Goal: Task Accomplishment & Management: Manage account settings

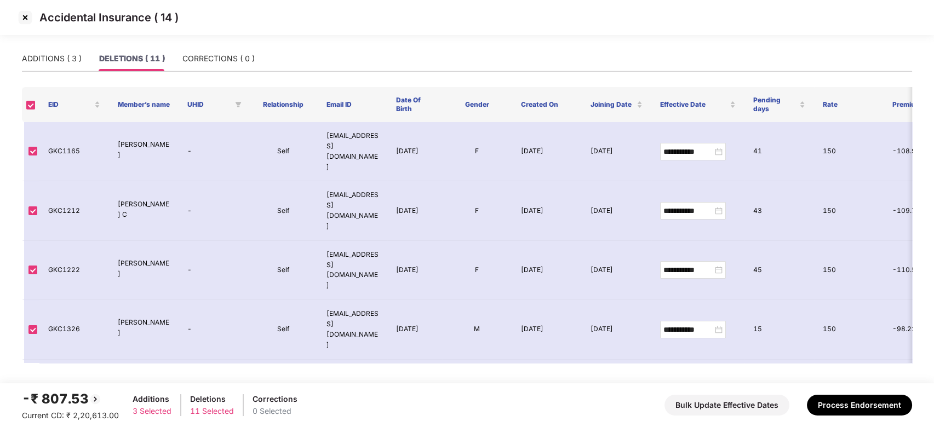
click at [24, 19] on img at bounding box center [25, 18] width 18 height 18
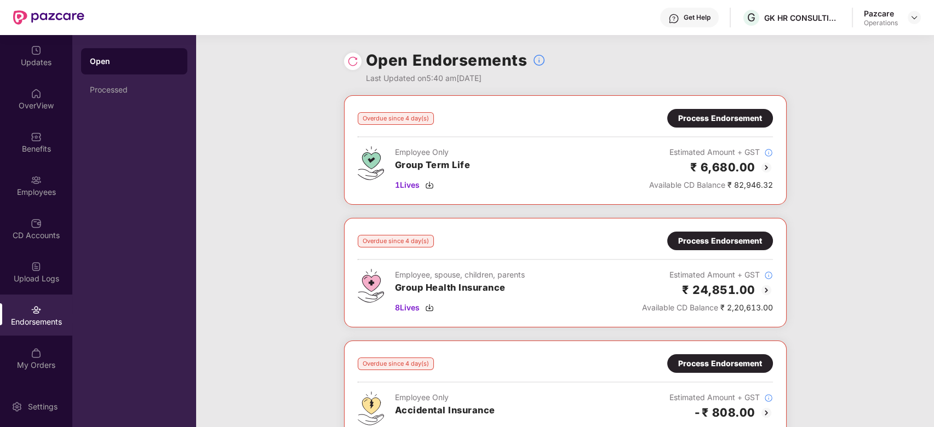
click at [732, 243] on div "Process Endorsement" at bounding box center [720, 241] width 84 height 12
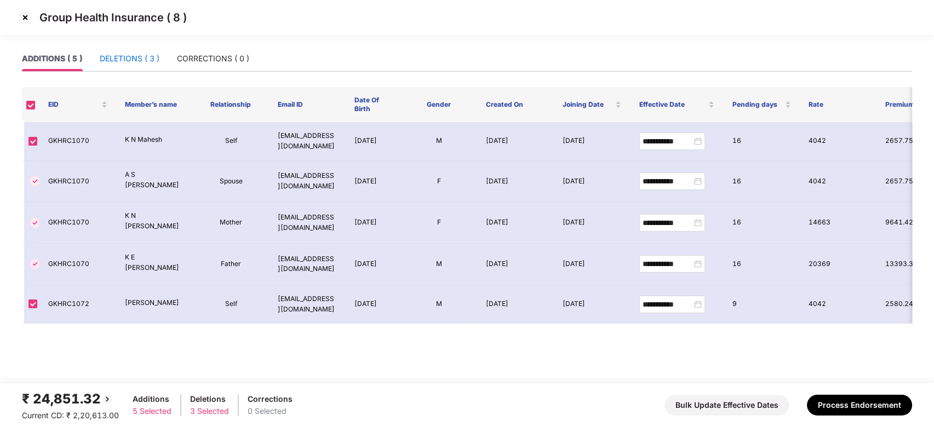
click at [119, 59] on div "DELETIONS ( 3 )" at bounding box center [130, 59] width 60 height 12
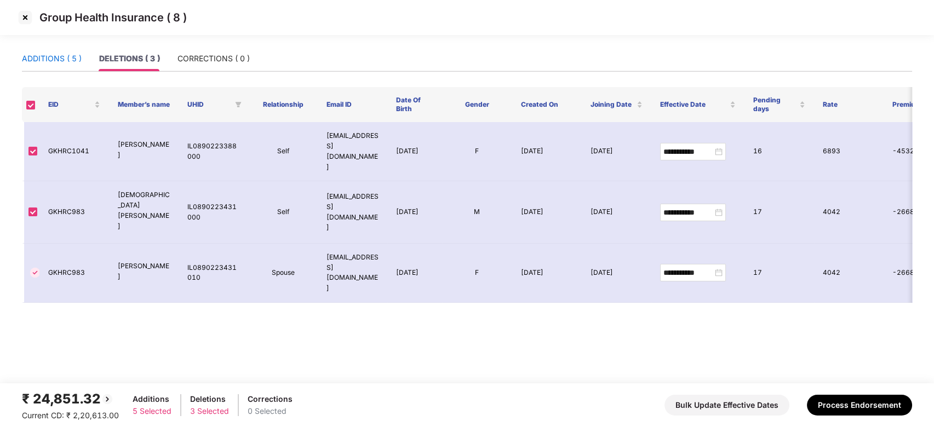
click at [58, 56] on div "ADDITIONS ( 5 )" at bounding box center [52, 59] width 60 height 12
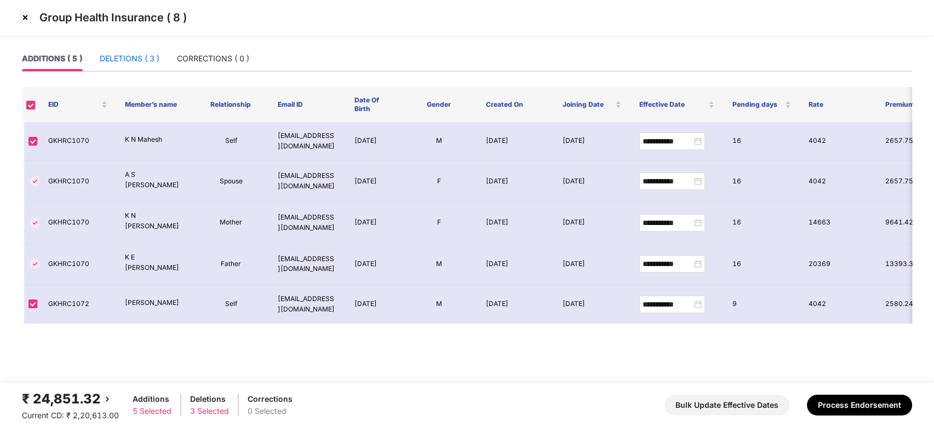
click at [112, 56] on div "DELETIONS ( 3 )" at bounding box center [130, 59] width 60 height 12
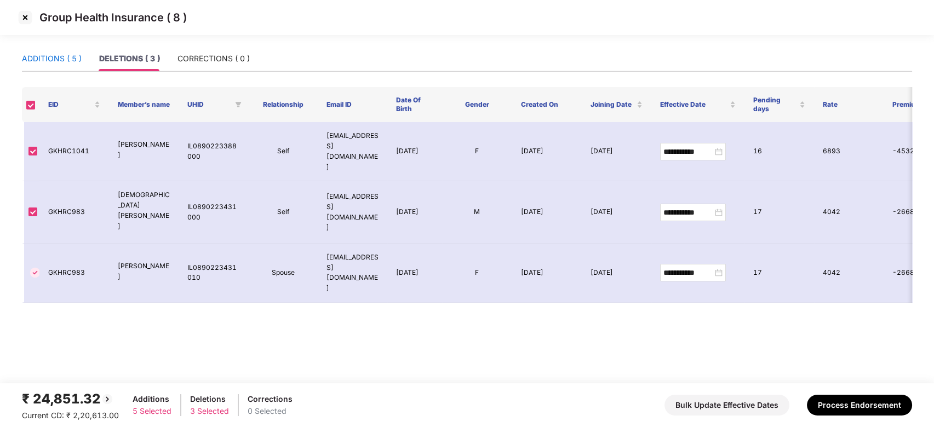
click at [51, 53] on div "ADDITIONS ( 5 )" at bounding box center [52, 59] width 60 height 12
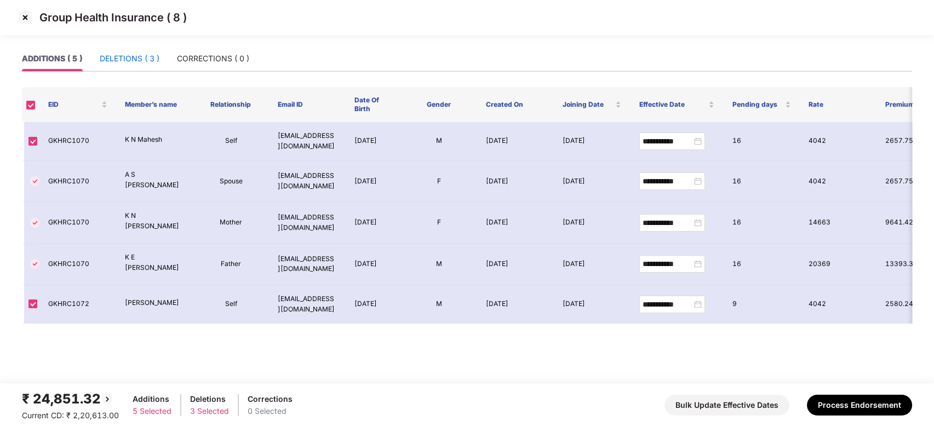
click at [114, 53] on div "DELETIONS ( 3 )" at bounding box center [130, 59] width 60 height 12
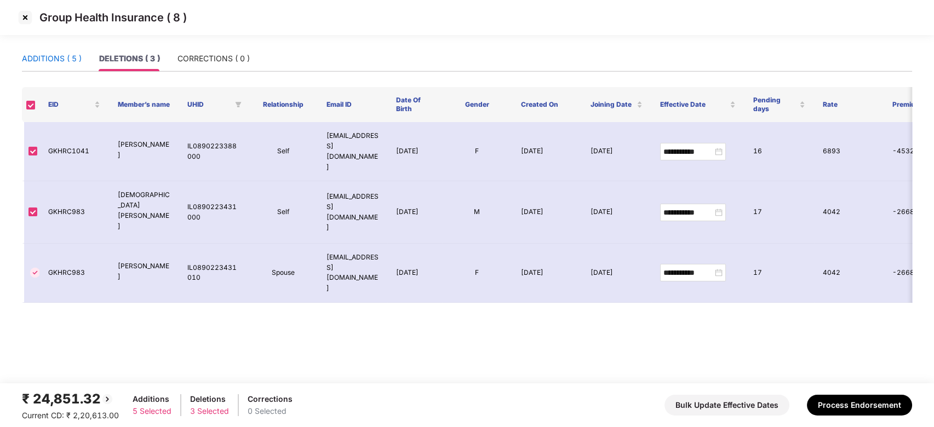
click at [44, 57] on div "ADDITIONS ( 5 )" at bounding box center [52, 59] width 60 height 12
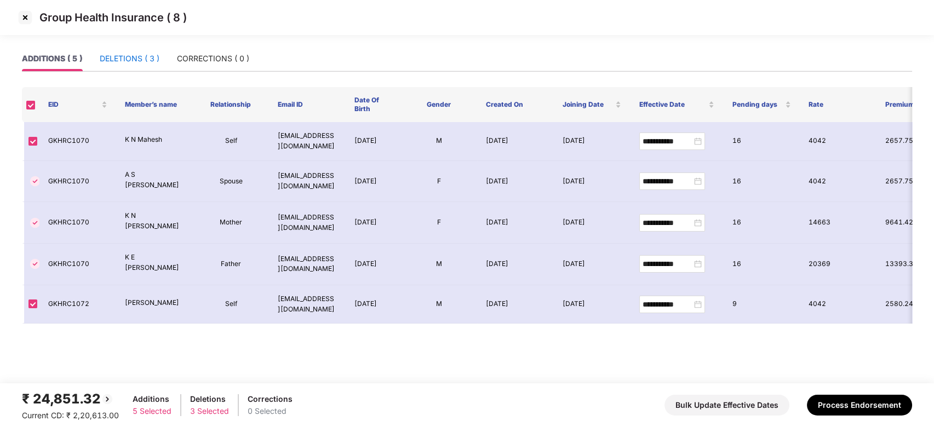
click at [115, 59] on div "DELETIONS ( 3 )" at bounding box center [130, 59] width 60 height 12
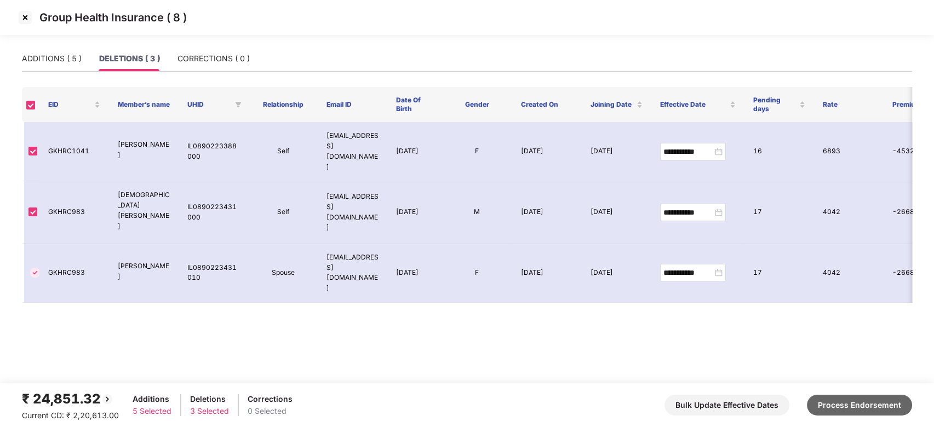
click at [842, 402] on button "Process Endorsement" at bounding box center [859, 405] width 105 height 21
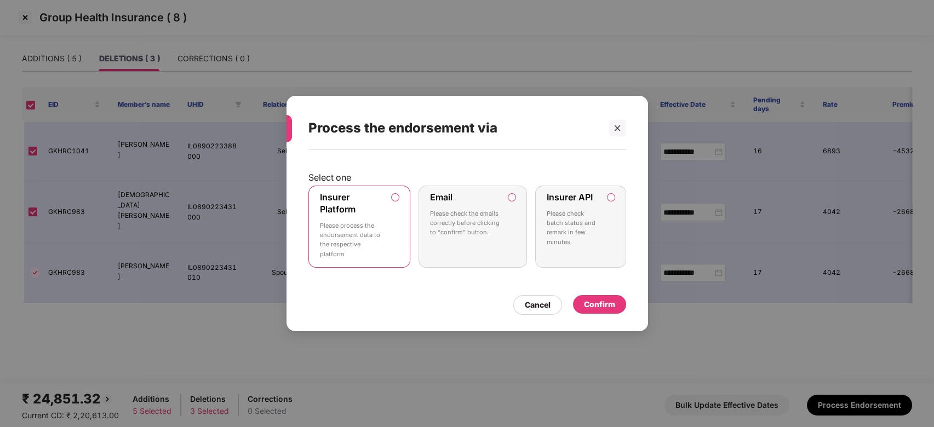
click at [381, 225] on p "Please process the endorsement data to the respective platform" at bounding box center [352, 240] width 64 height 38
click at [593, 305] on div "Confirm" at bounding box center [599, 305] width 31 height 12
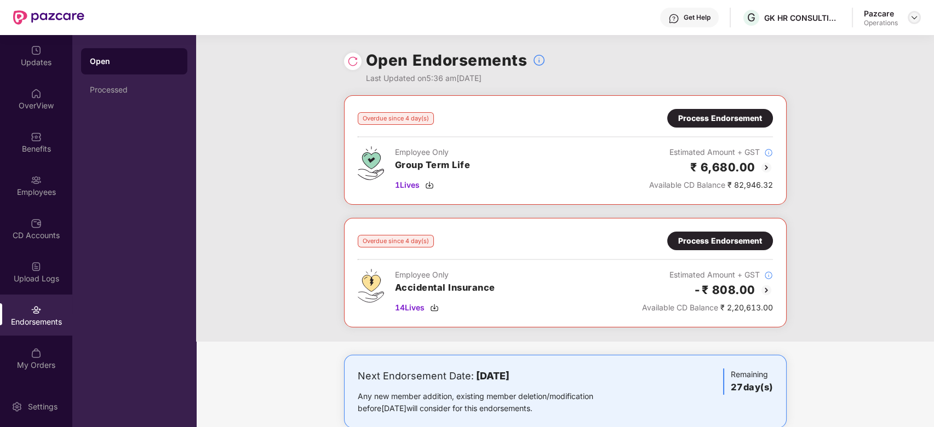
click at [921, 19] on header "Get Help G GK HR CONSULTING INDIA PRIVATE LIMITED Pazcare Operations" at bounding box center [467, 17] width 934 height 35
click at [917, 20] on img at bounding box center [914, 17] width 9 height 9
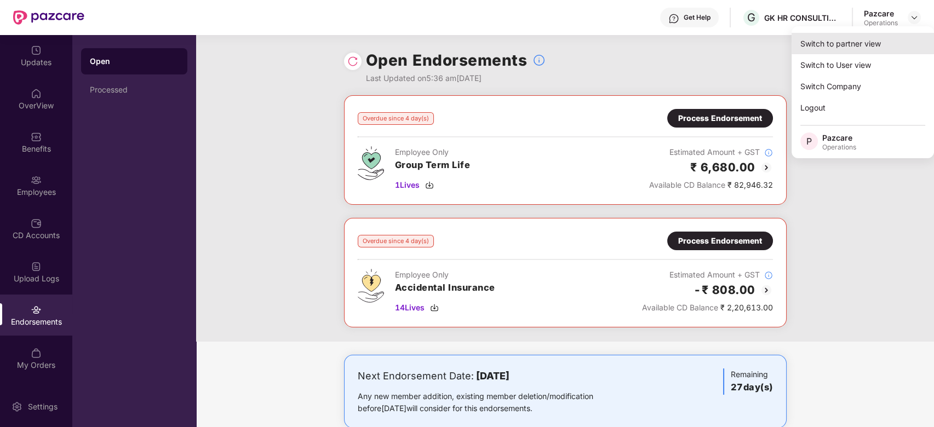
click at [846, 46] on div "Switch to partner view" at bounding box center [863, 43] width 142 height 21
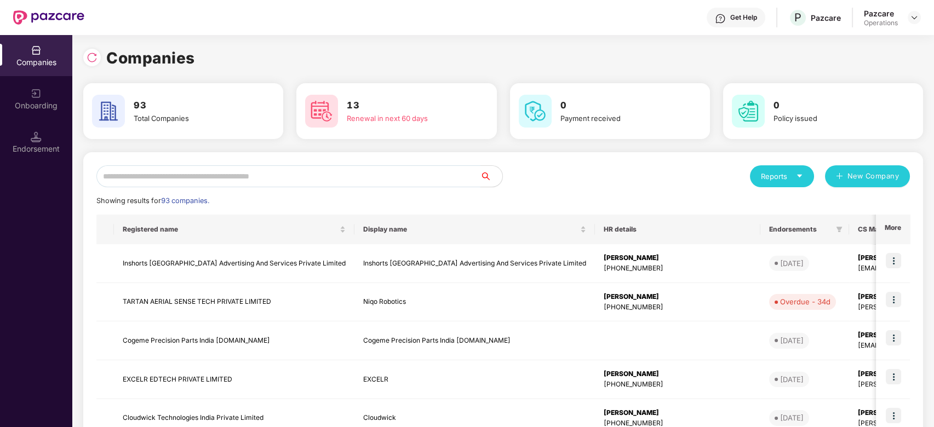
click at [337, 178] on input "text" at bounding box center [288, 177] width 384 height 22
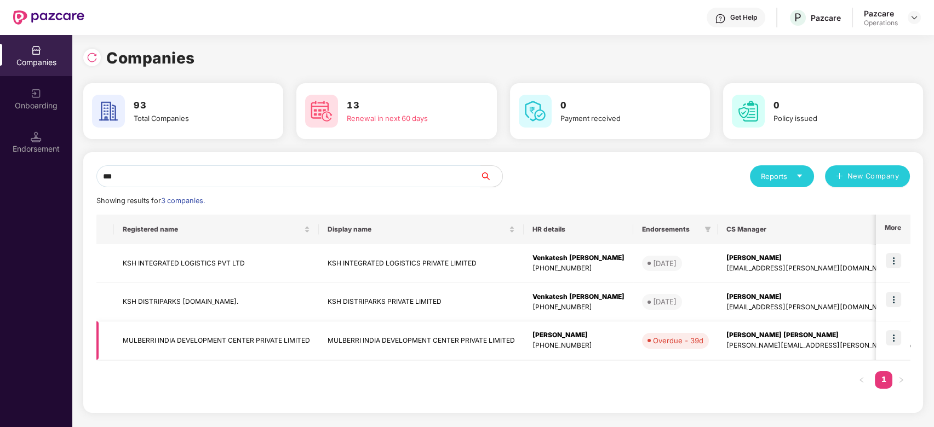
type input "***"
click at [891, 337] on img at bounding box center [893, 337] width 15 height 15
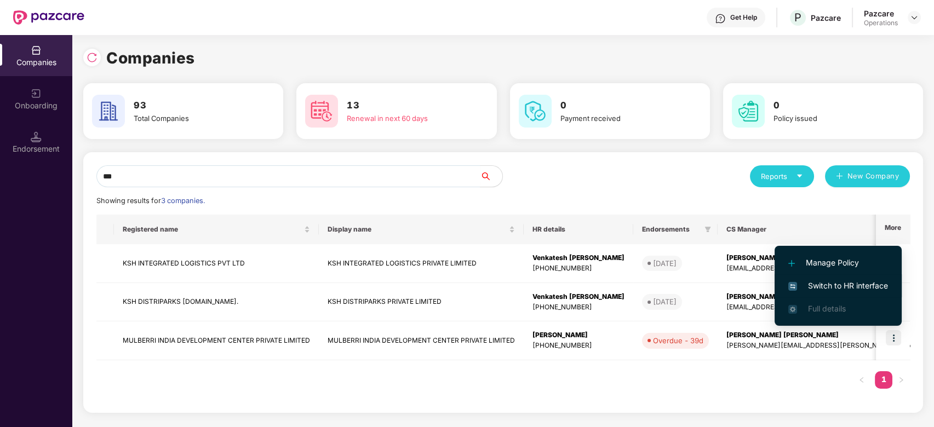
click at [829, 284] on span "Switch to HR interface" at bounding box center [839, 286] width 100 height 12
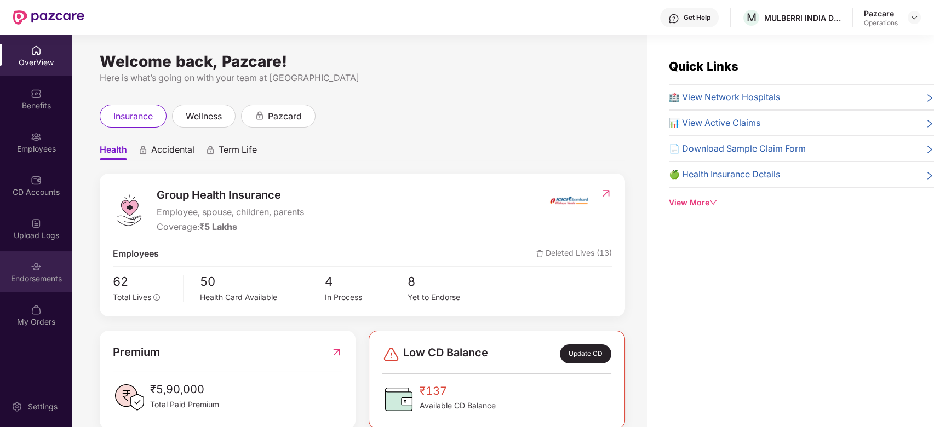
click at [36, 278] on div "Endorsements" at bounding box center [36, 278] width 72 height 11
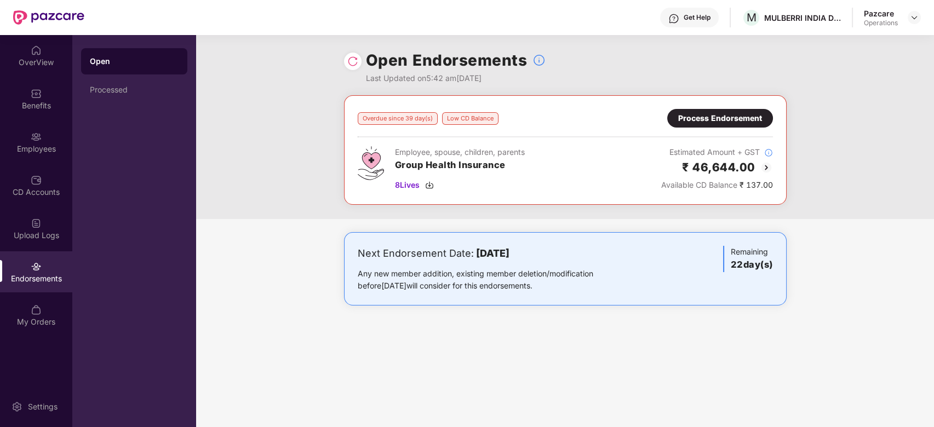
click at [709, 129] on div "Overdue since 39 day(s) Low CD Balance Process Endorsement Employee, spouse, ch…" at bounding box center [565, 150] width 415 height 82
click at [718, 122] on div "Process Endorsement" at bounding box center [720, 118] width 84 height 12
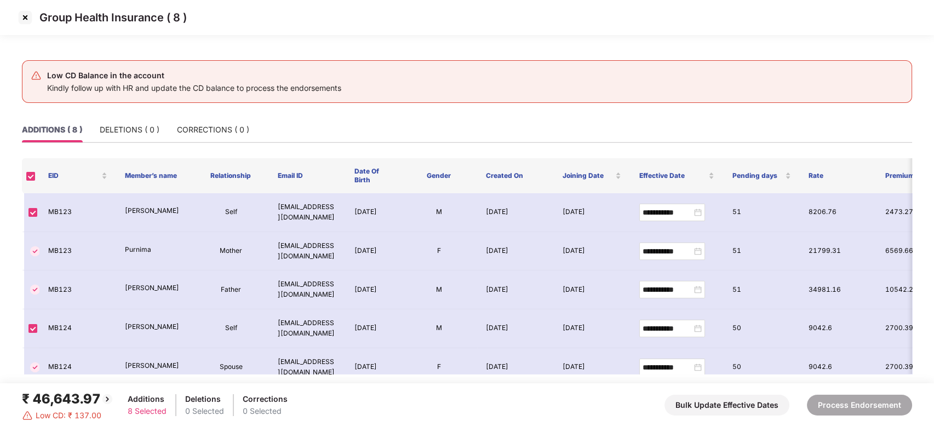
click at [23, 16] on img at bounding box center [25, 18] width 18 height 18
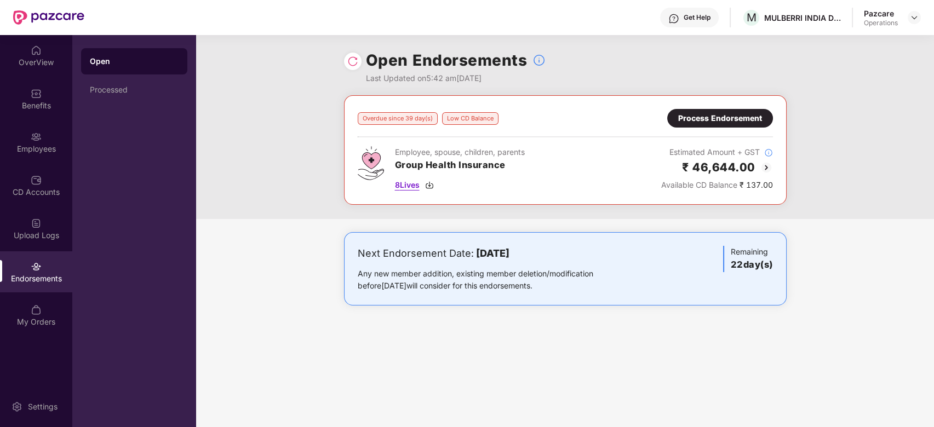
click at [406, 187] on span "8 Lives" at bounding box center [407, 185] width 25 height 12
click at [730, 120] on div "Process Endorsement" at bounding box center [720, 118] width 84 height 12
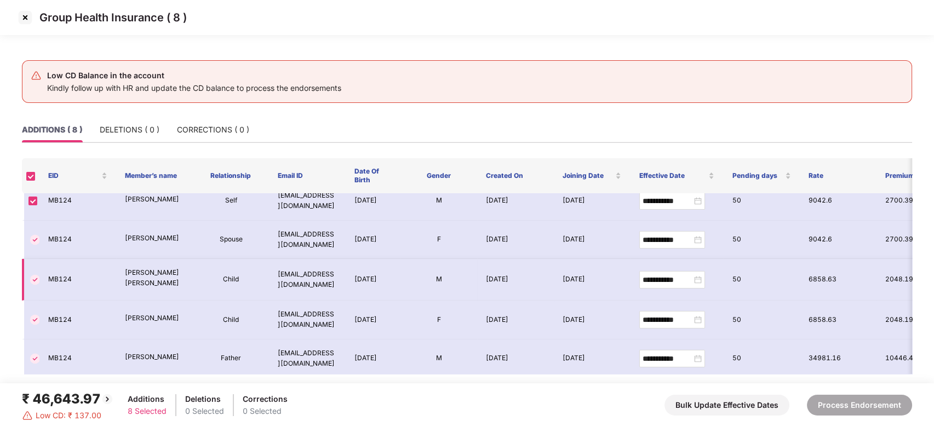
scroll to position [133, 0]
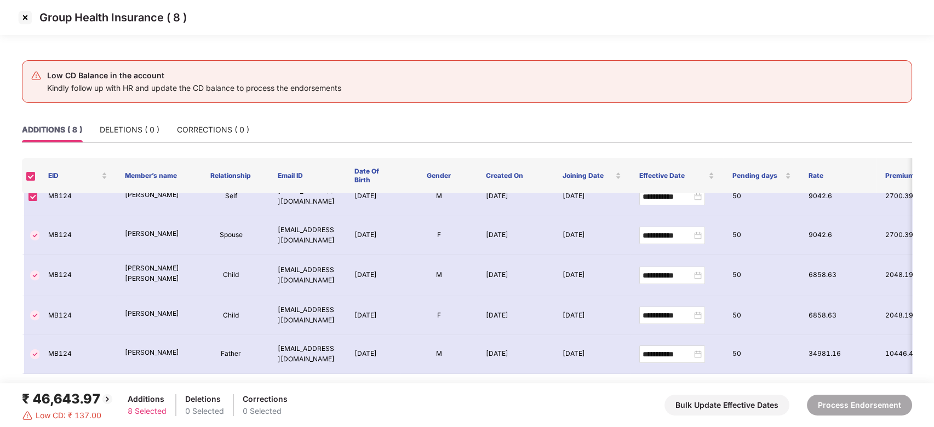
click at [22, 15] on img at bounding box center [25, 18] width 18 height 18
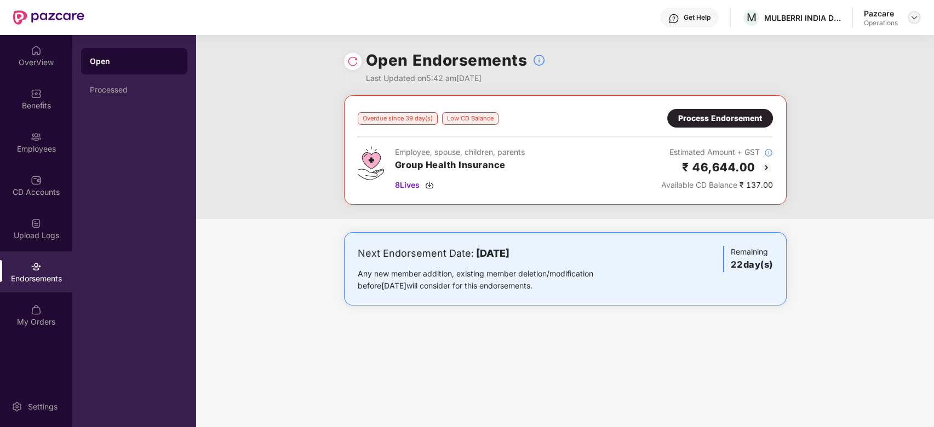
click at [916, 18] on img at bounding box center [914, 17] width 9 height 9
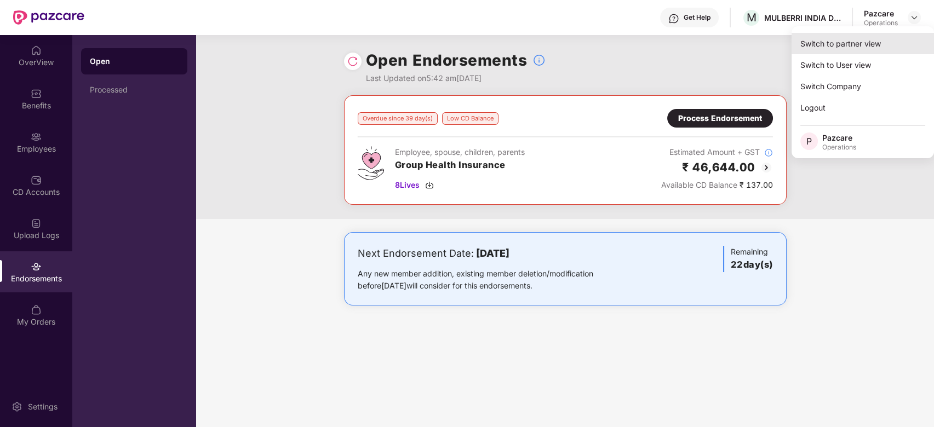
click at [851, 41] on div "Switch to partner view" at bounding box center [863, 43] width 142 height 21
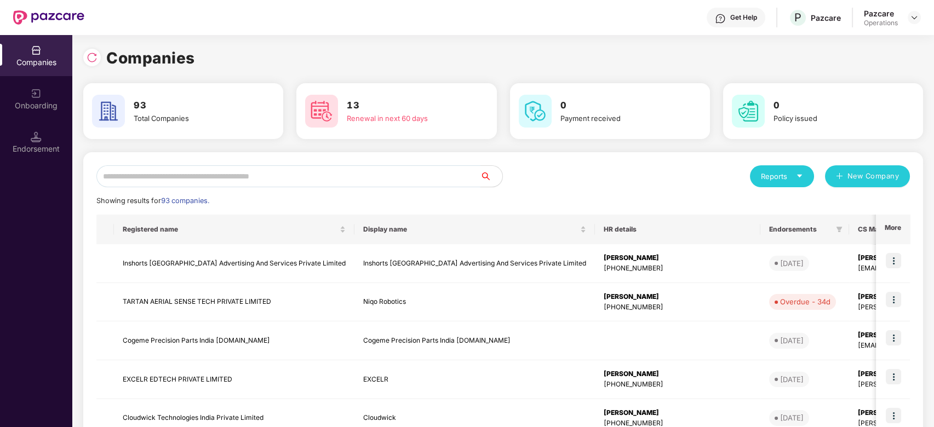
click at [411, 179] on input "text" at bounding box center [288, 177] width 384 height 22
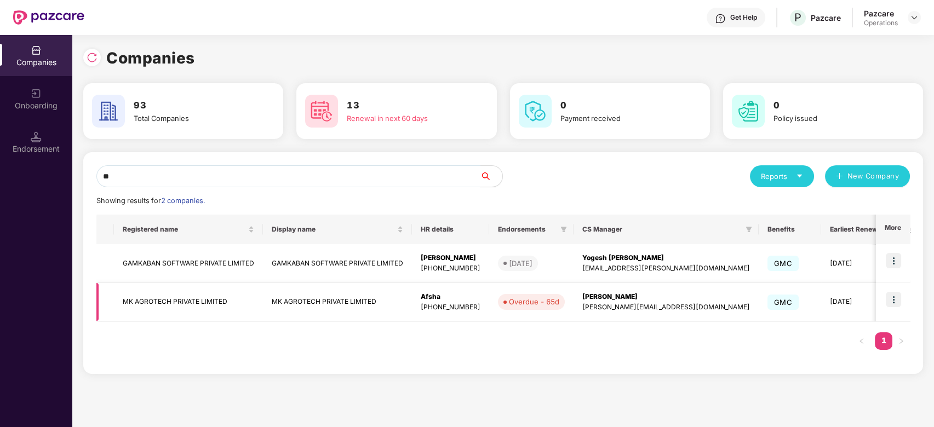
type input "**"
click at [894, 298] on img at bounding box center [893, 299] width 15 height 15
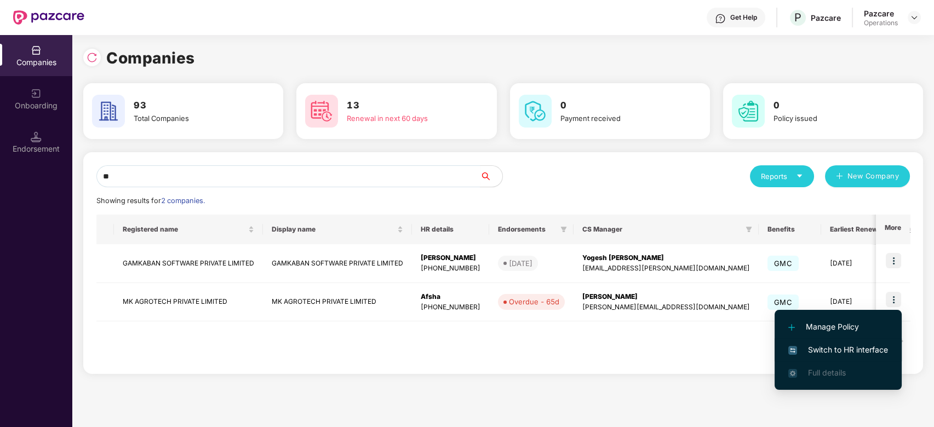
click at [828, 353] on span "Switch to HR interface" at bounding box center [839, 350] width 100 height 12
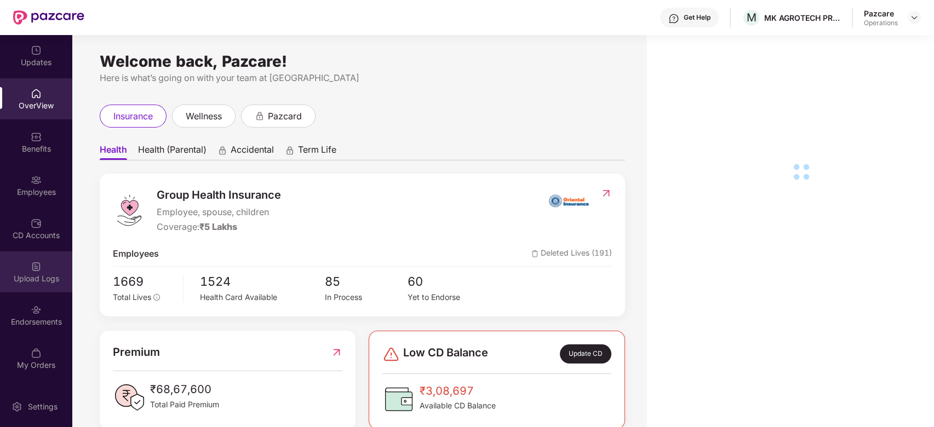
click at [33, 277] on div "Upload Logs" at bounding box center [36, 278] width 72 height 11
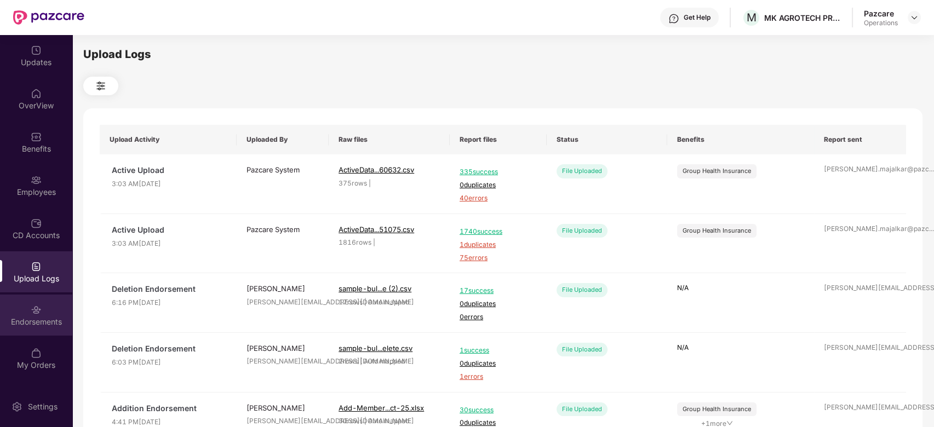
click at [32, 312] on img at bounding box center [36, 310] width 11 height 11
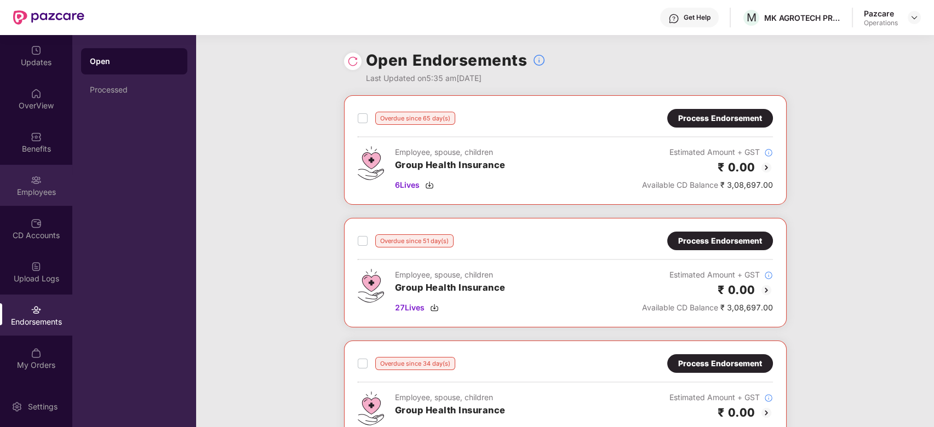
click at [31, 175] on img at bounding box center [36, 180] width 11 height 11
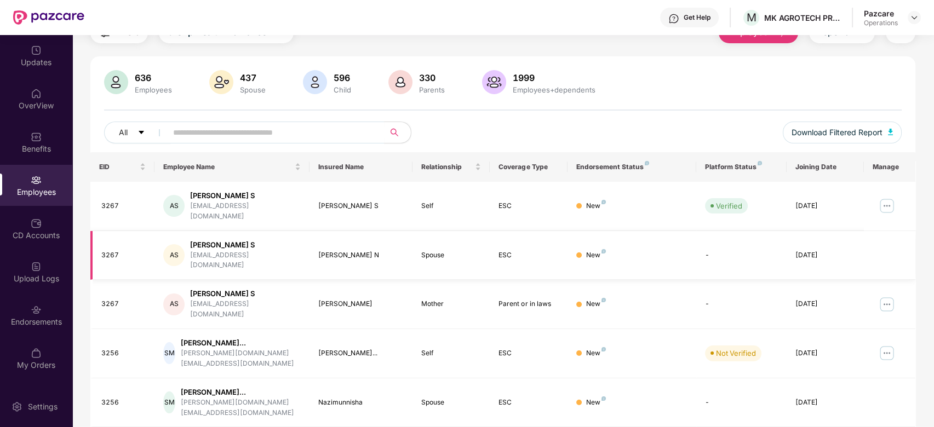
scroll to position [245, 0]
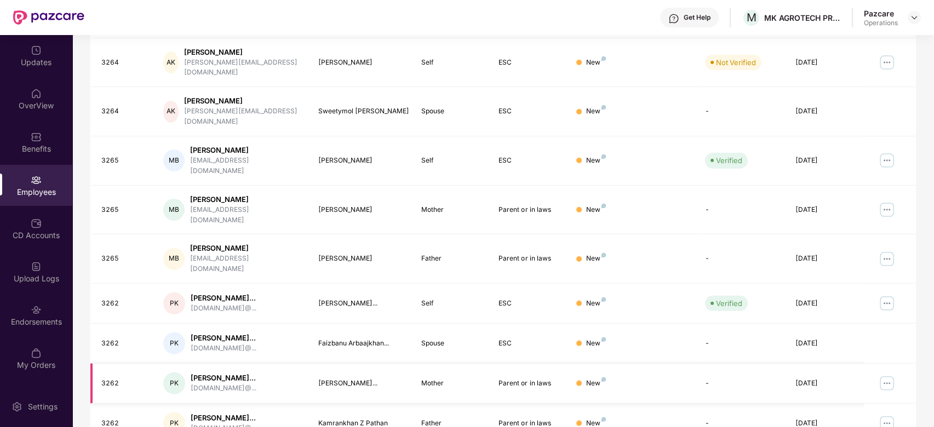
scroll to position [0, 0]
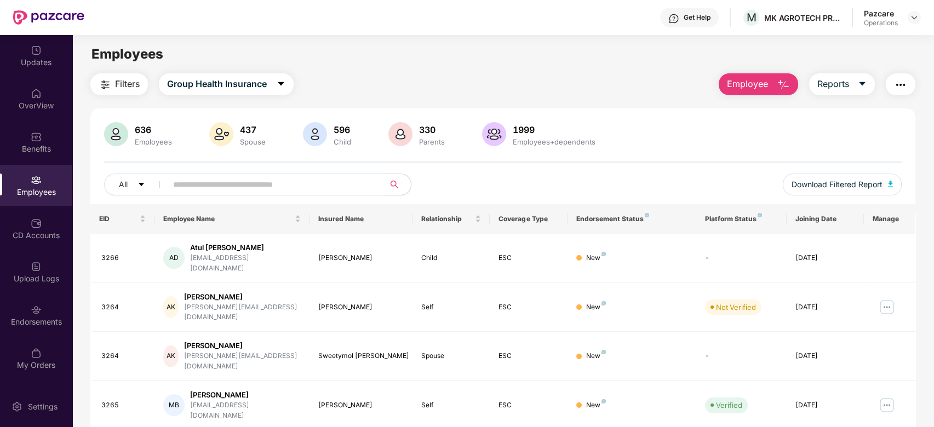
click at [230, 183] on input "text" at bounding box center [271, 184] width 197 height 16
paste input "*********"
type input "*********"
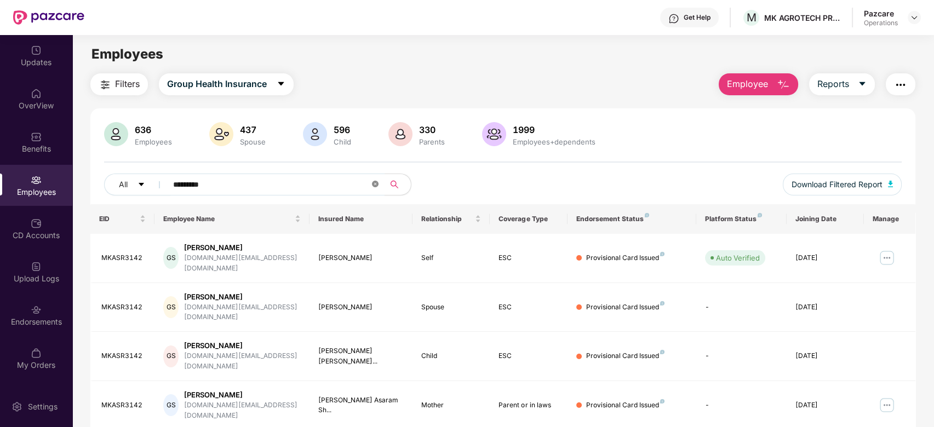
click at [376, 185] on icon "close-circle" at bounding box center [375, 184] width 7 height 7
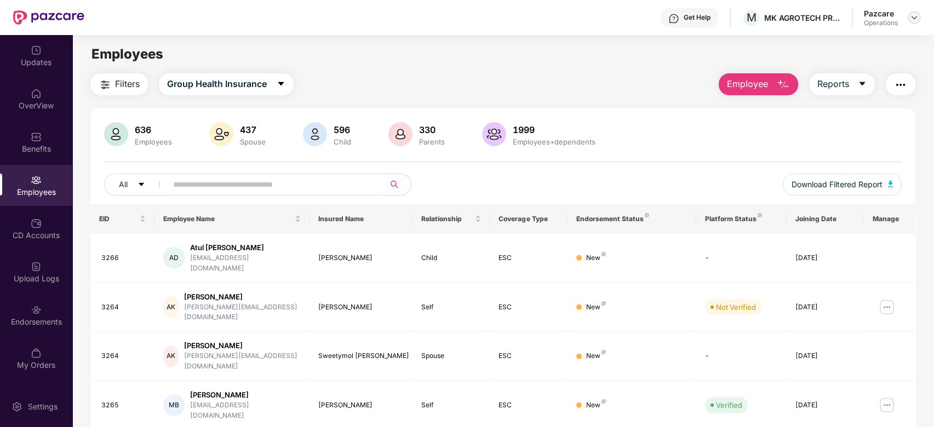
click at [910, 15] on img at bounding box center [914, 17] width 9 height 9
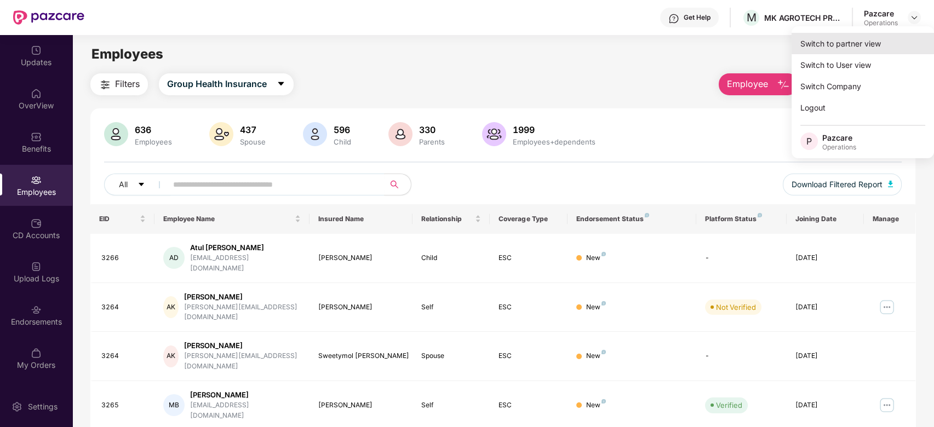
click at [837, 42] on div "Switch to partner view" at bounding box center [863, 43] width 142 height 21
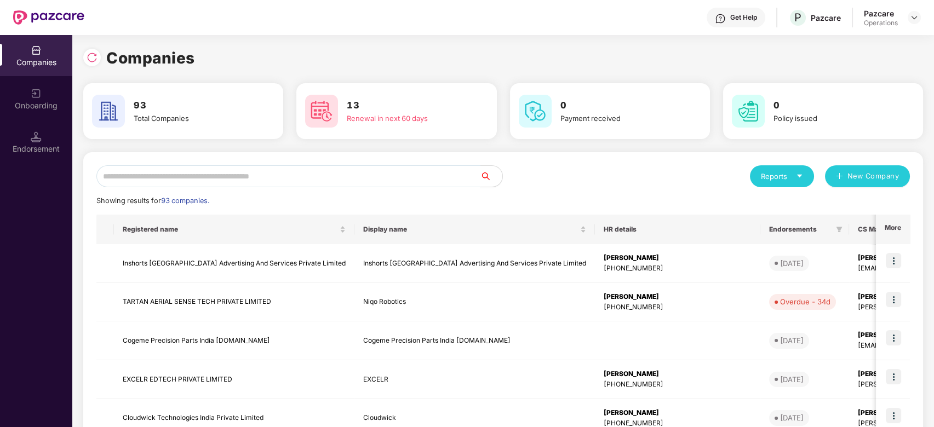
click at [263, 175] on input "text" at bounding box center [288, 177] width 384 height 22
type input "*"
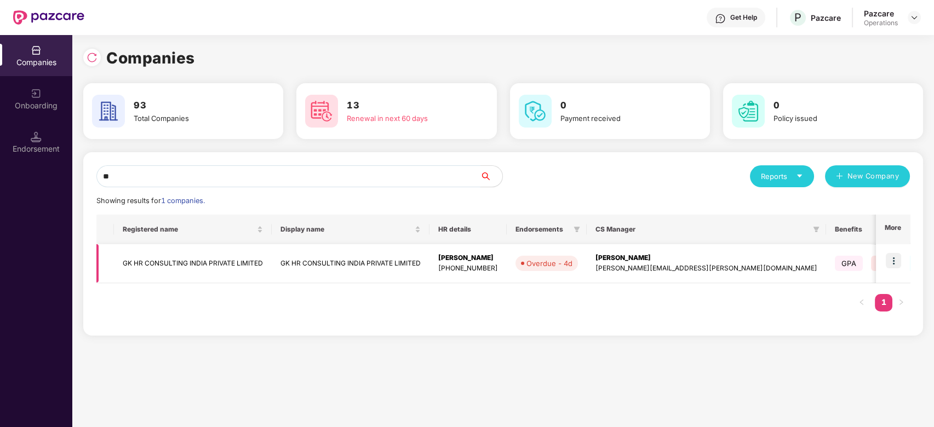
type input "**"
click at [897, 255] on img at bounding box center [893, 260] width 15 height 15
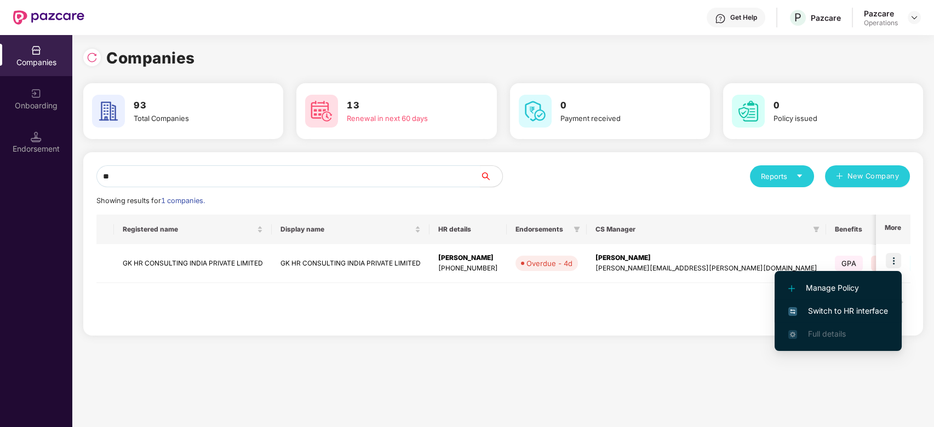
click at [826, 310] on span "Switch to HR interface" at bounding box center [839, 311] width 100 height 12
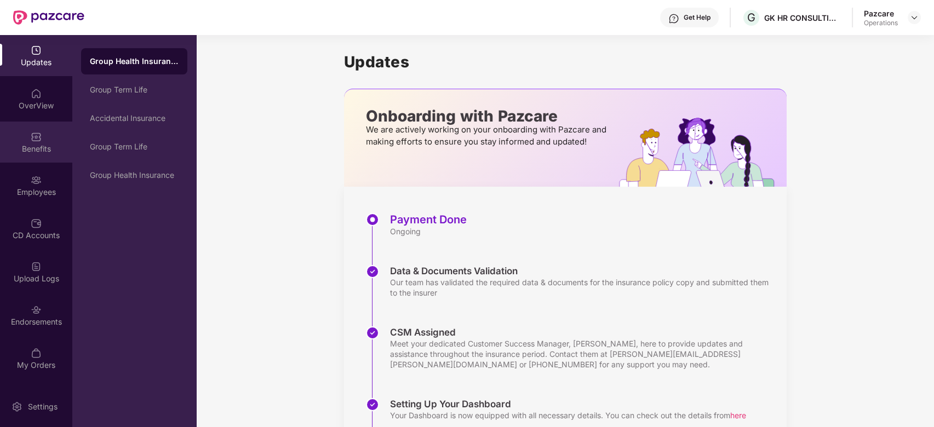
click at [28, 135] on div "Benefits" at bounding box center [36, 142] width 72 height 41
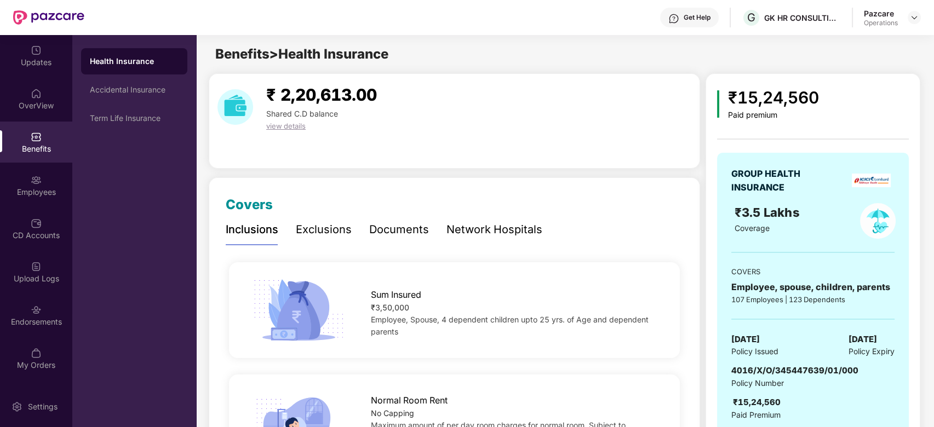
scroll to position [137, 0]
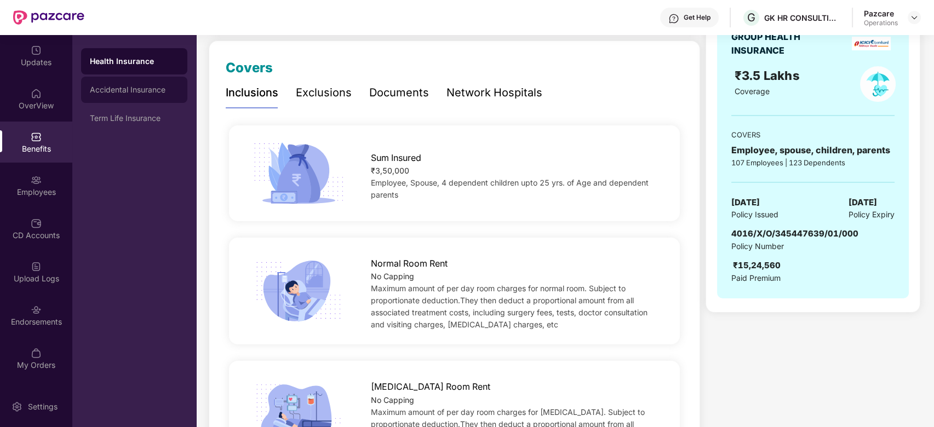
click at [127, 93] on div "Accidental Insurance" at bounding box center [134, 89] width 89 height 9
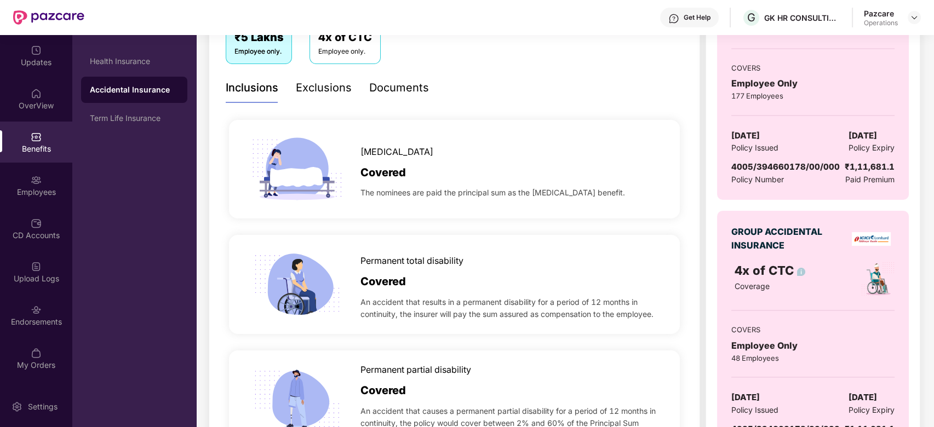
scroll to position [296, 0]
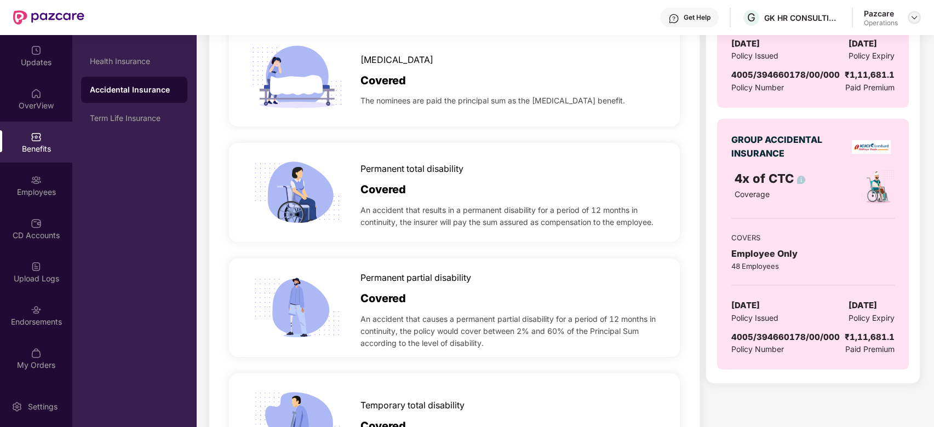
click at [911, 16] on img at bounding box center [914, 17] width 9 height 9
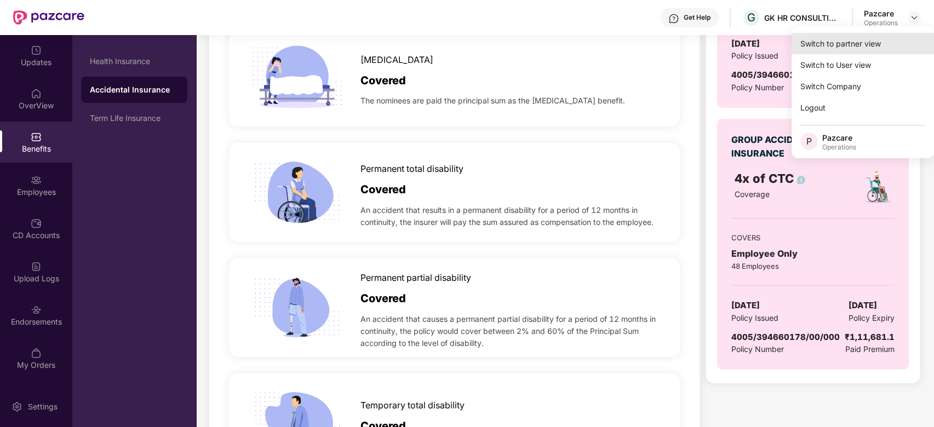
click at [821, 45] on div "Switch to partner view" at bounding box center [863, 43] width 142 height 21
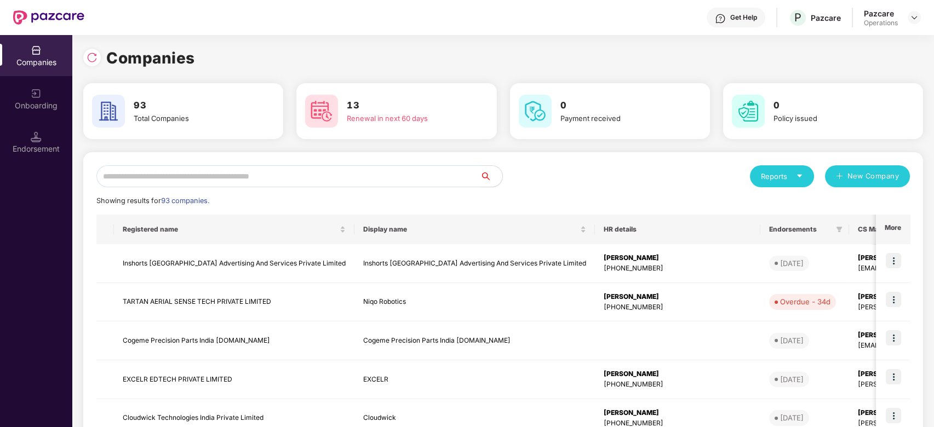
click at [303, 174] on input "text" at bounding box center [288, 177] width 384 height 22
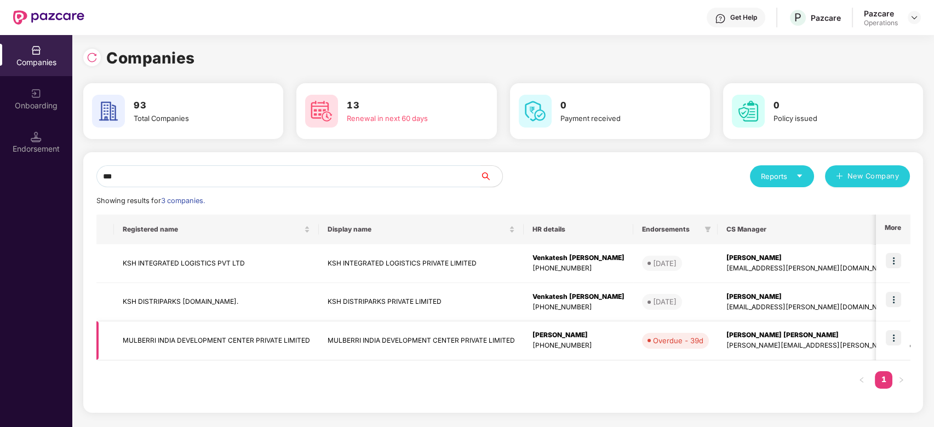
type input "***"
click at [897, 340] on img at bounding box center [893, 337] width 15 height 15
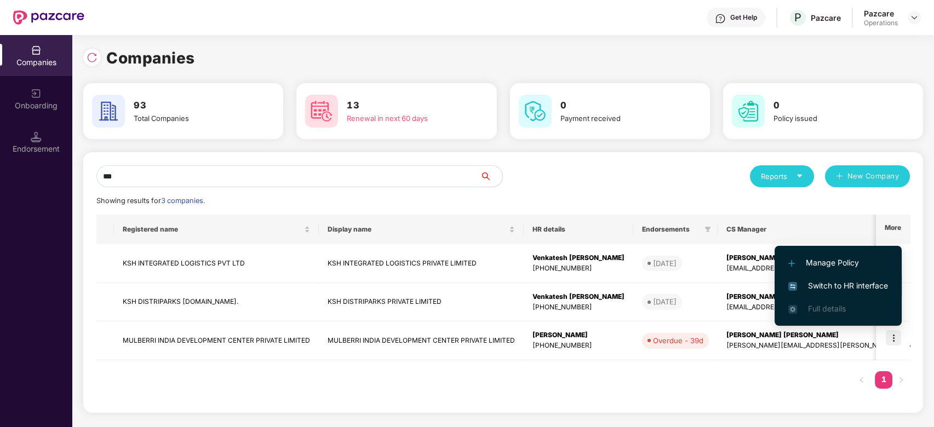
click at [848, 286] on span "Switch to HR interface" at bounding box center [839, 286] width 100 height 12
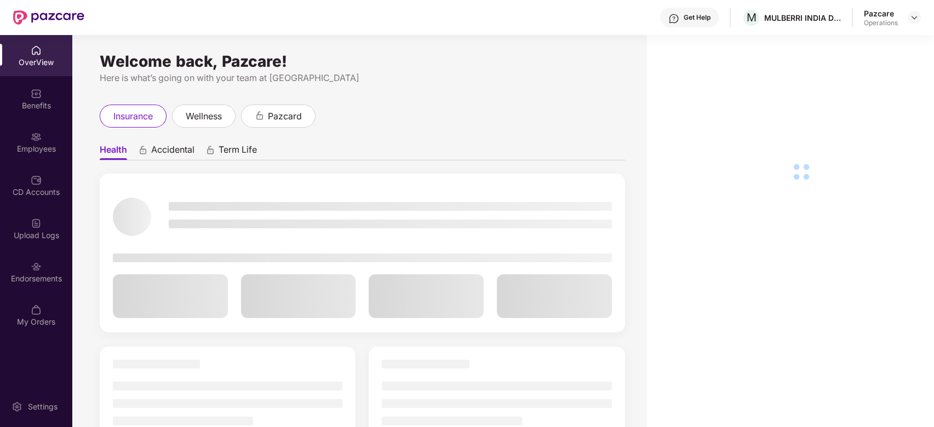
click at [28, 278] on div "Endorsements" at bounding box center [36, 278] width 72 height 11
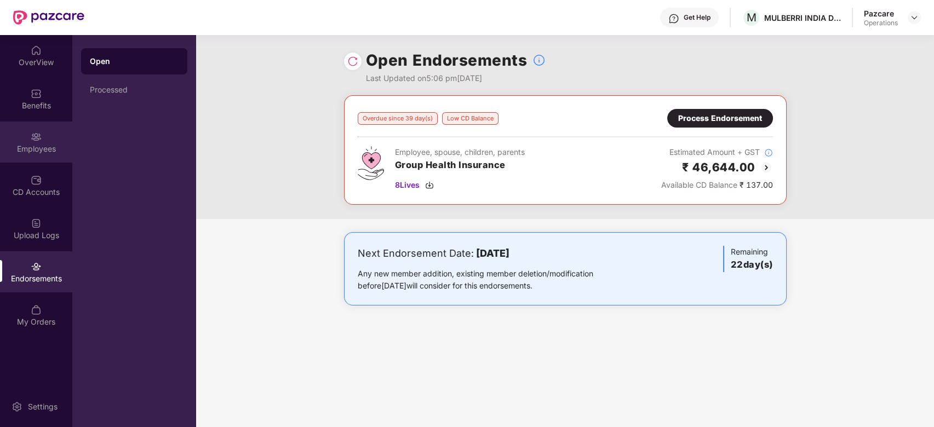
click at [32, 145] on div "Employees" at bounding box center [36, 149] width 72 height 11
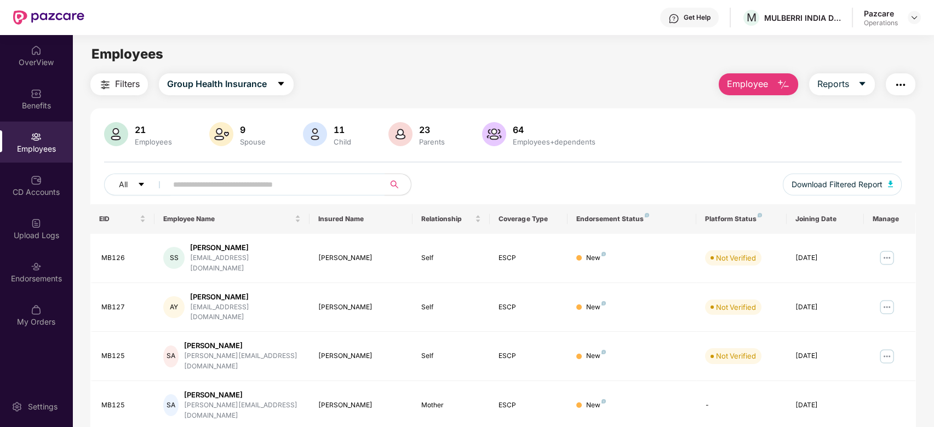
click at [264, 189] on input "text" at bounding box center [271, 184] width 197 height 16
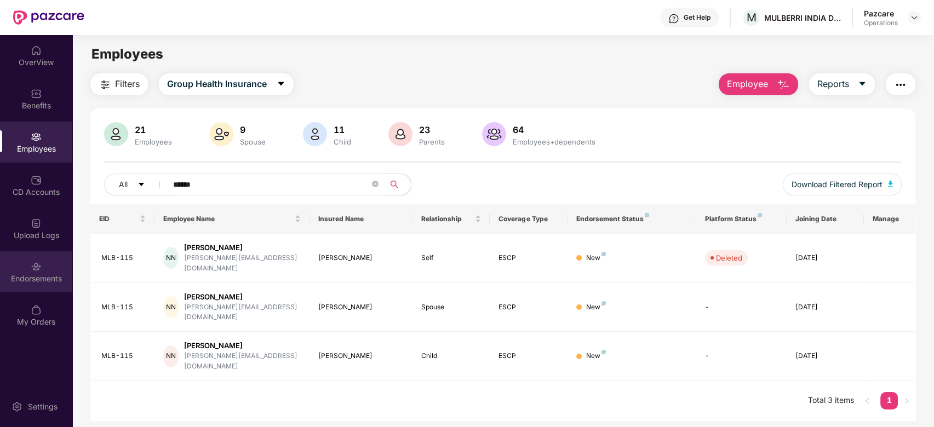
type input "******"
click at [26, 263] on div "Endorsements" at bounding box center [36, 272] width 72 height 41
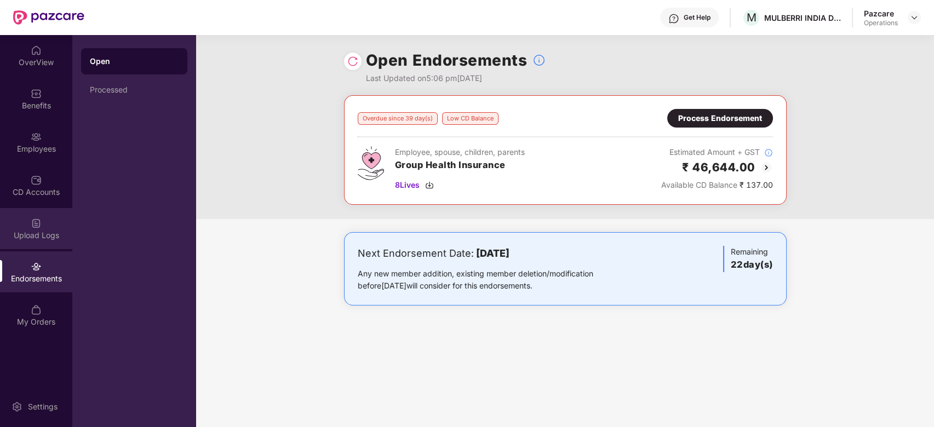
click at [27, 220] on div "Upload Logs" at bounding box center [36, 228] width 72 height 41
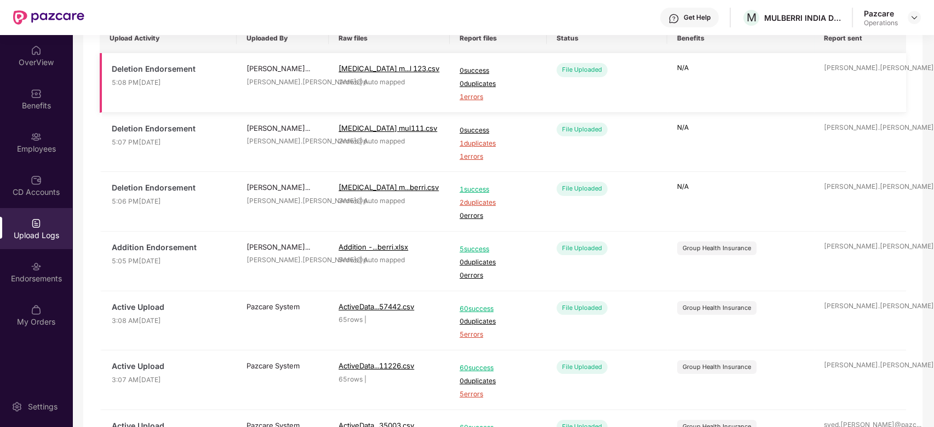
scroll to position [114, 0]
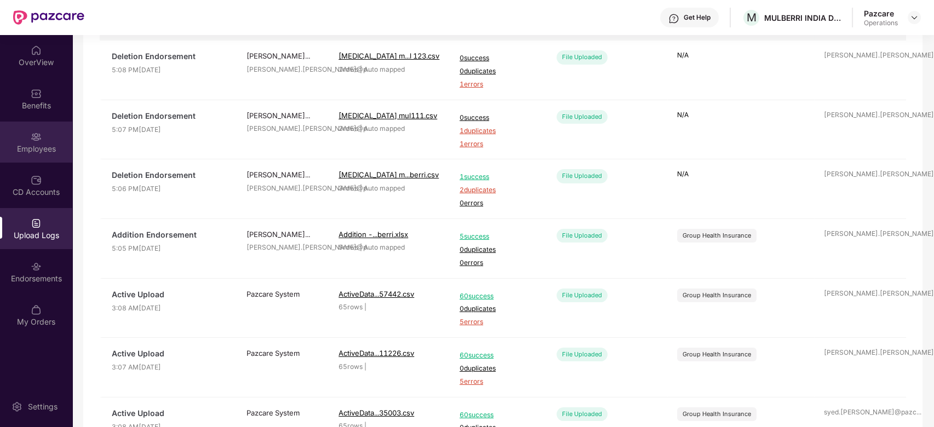
click at [11, 144] on div "Employees" at bounding box center [36, 149] width 72 height 11
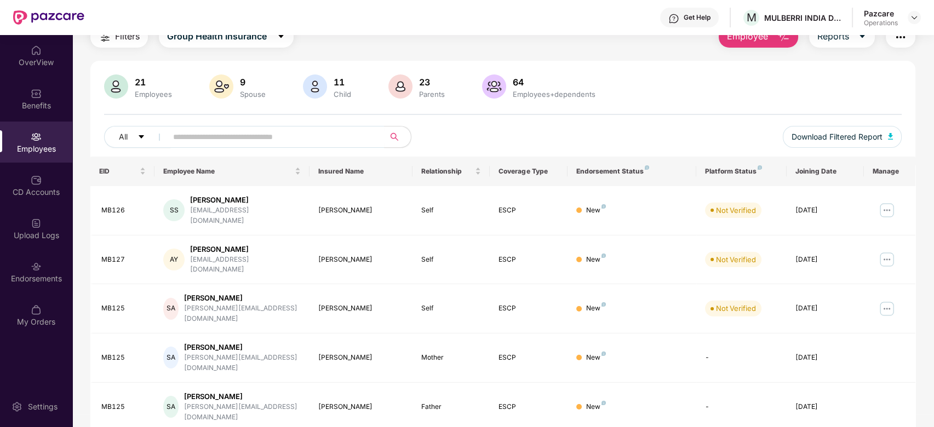
scroll to position [0, 0]
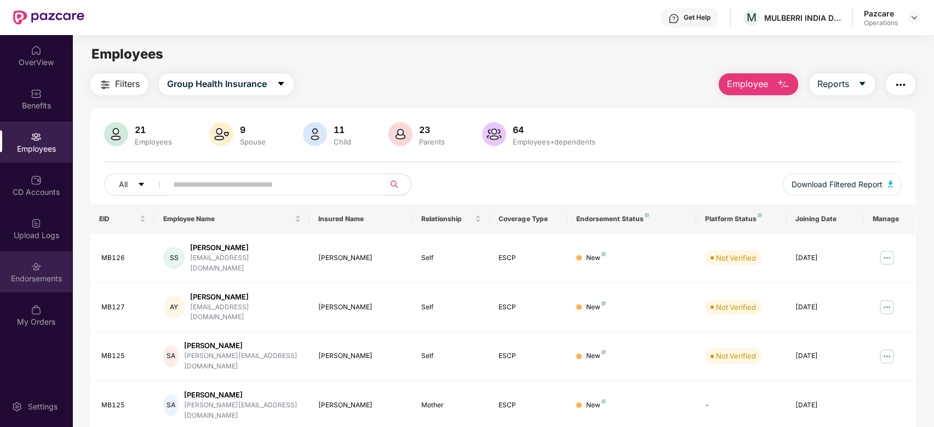
click at [42, 271] on div "Endorsements" at bounding box center [36, 272] width 72 height 41
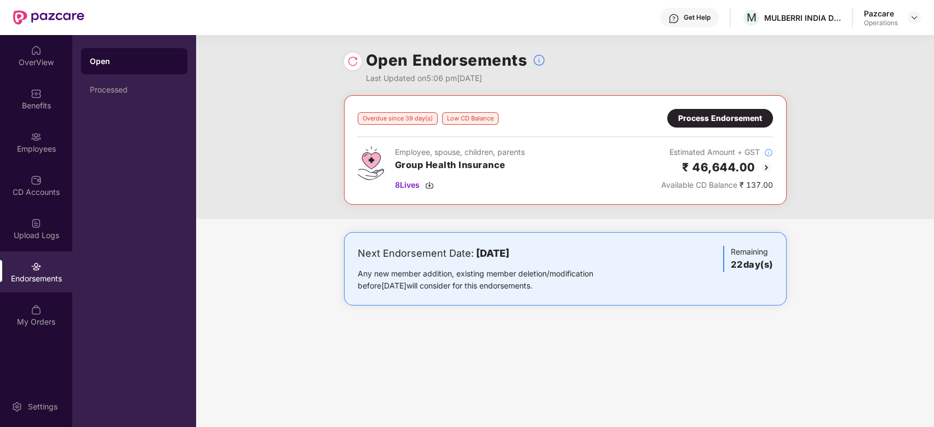
click at [354, 68] on div at bounding box center [353, 62] width 18 height 18
click at [354, 62] on img at bounding box center [352, 61] width 11 height 11
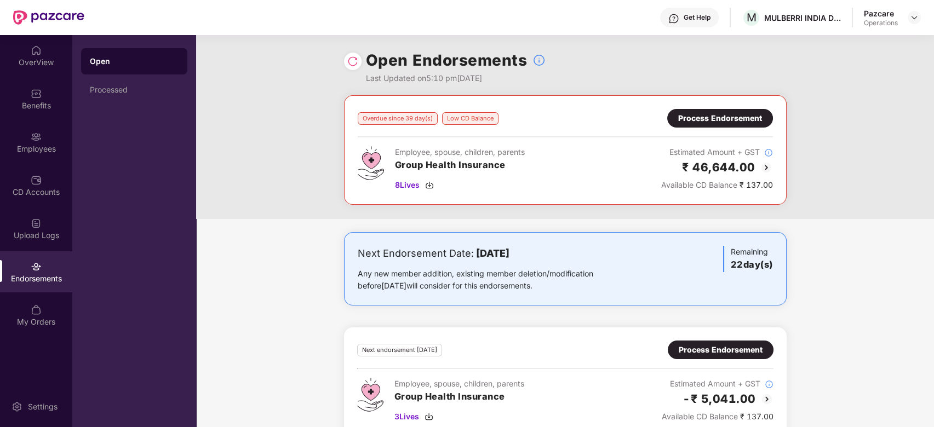
scroll to position [81, 0]
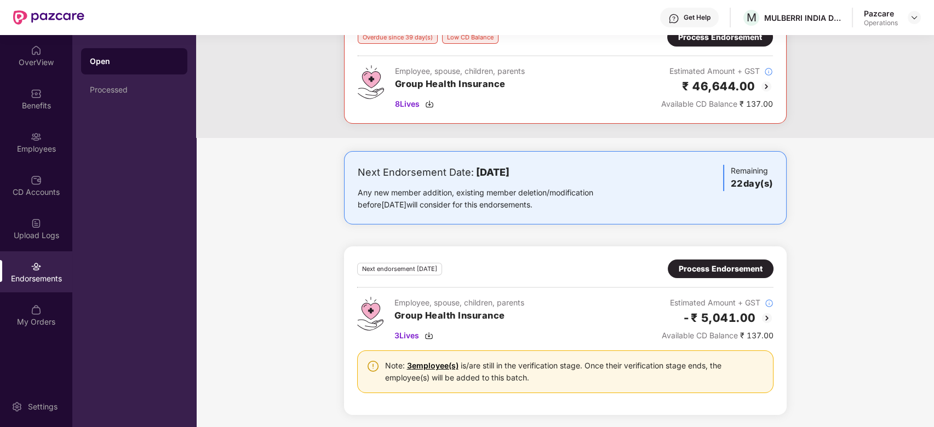
click at [716, 270] on div "Process Endorsement" at bounding box center [721, 269] width 84 height 12
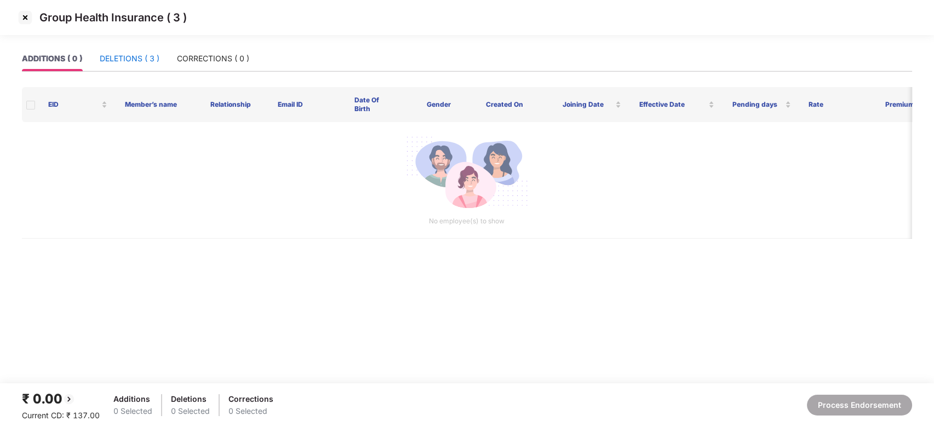
click at [129, 59] on div "DELETIONS ( 3 )" at bounding box center [130, 59] width 60 height 12
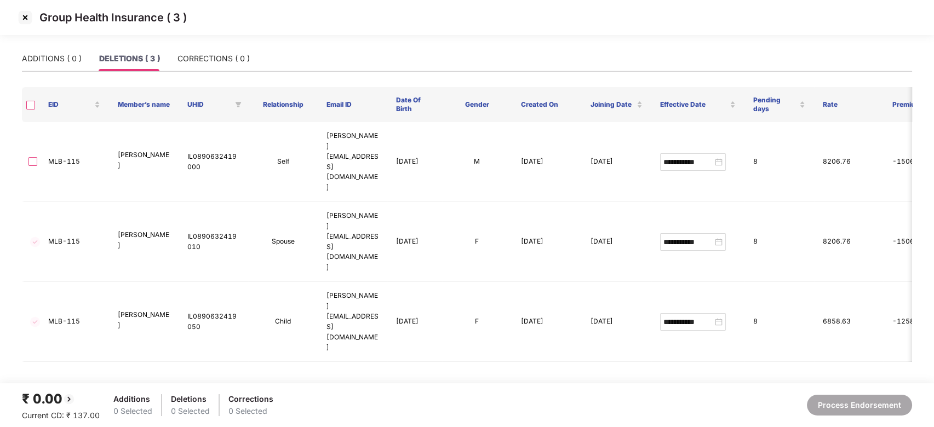
click at [21, 19] on img at bounding box center [25, 18] width 18 height 18
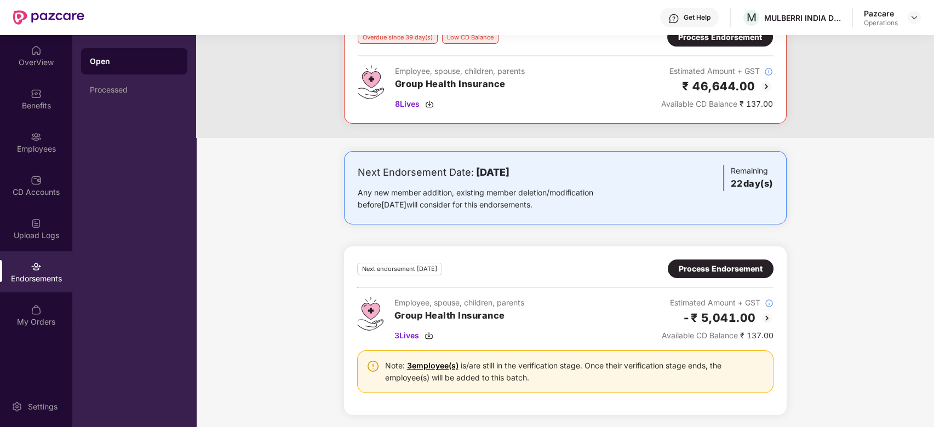
scroll to position [0, 0]
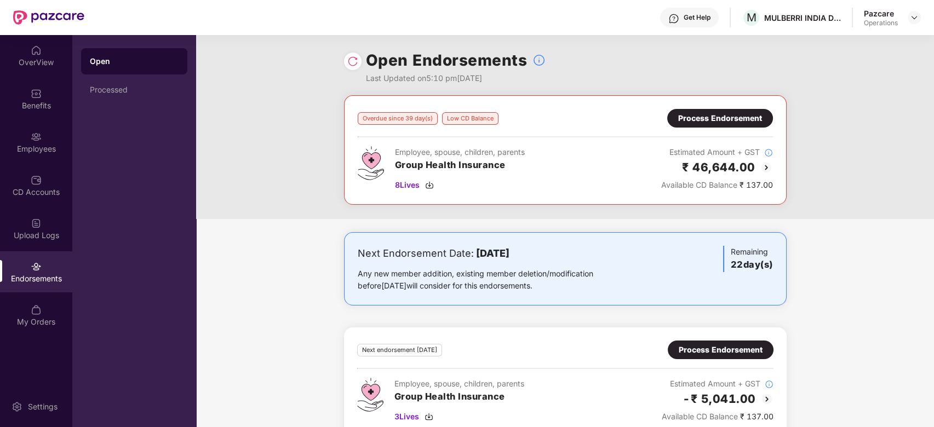
click at [352, 61] on img at bounding box center [352, 61] width 11 height 11
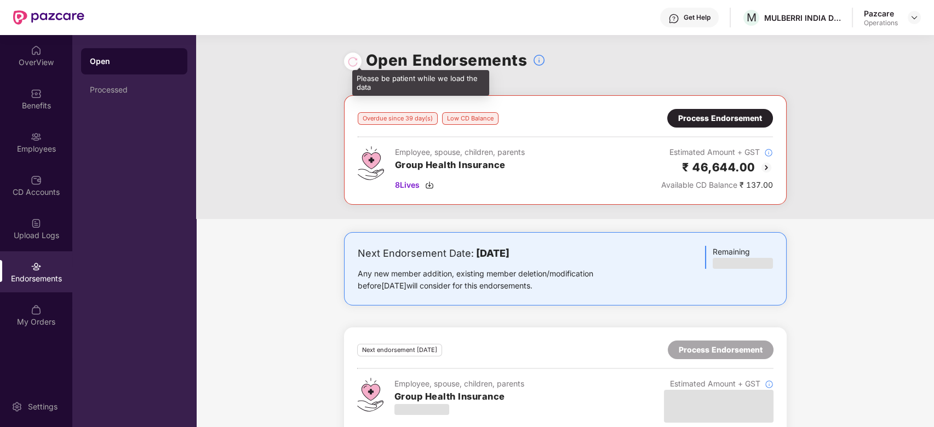
click at [350, 58] on div at bounding box center [352, 61] width 11 height 12
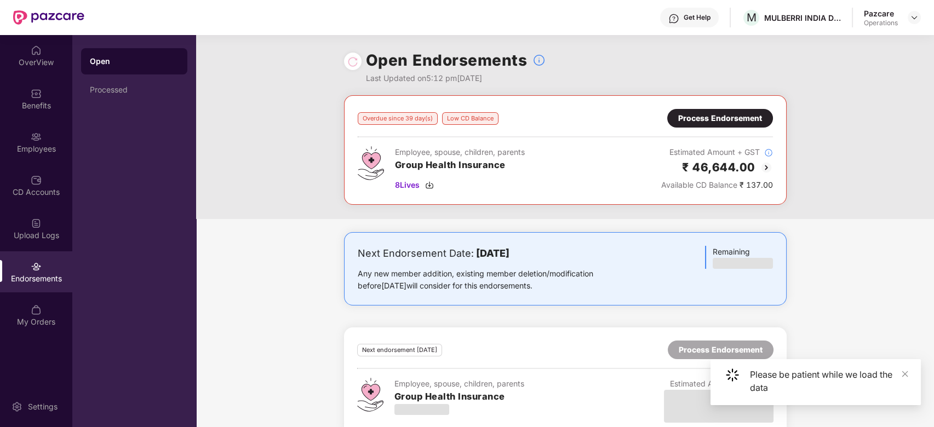
scroll to position [21, 0]
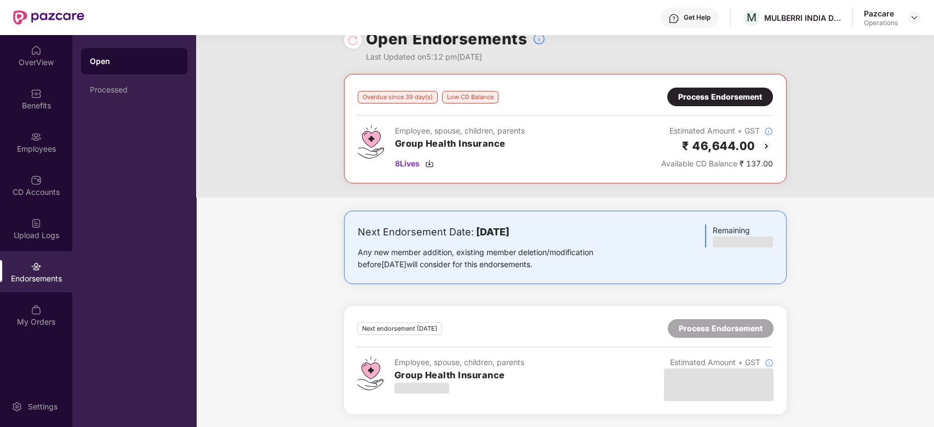
click at [313, 199] on div "Overdue since 39 day(s) Low CD Balance Process Endorsement Employee, spouse, ch…" at bounding box center [565, 251] width 738 height 354
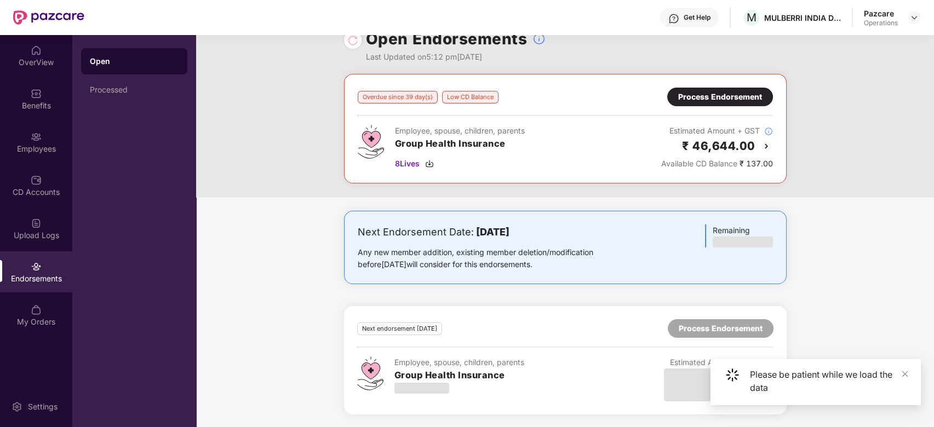
click at [302, 219] on div "Next Endorsement Date: [DATE] Any new member addition, existing member deletion…" at bounding box center [565, 319] width 738 height 217
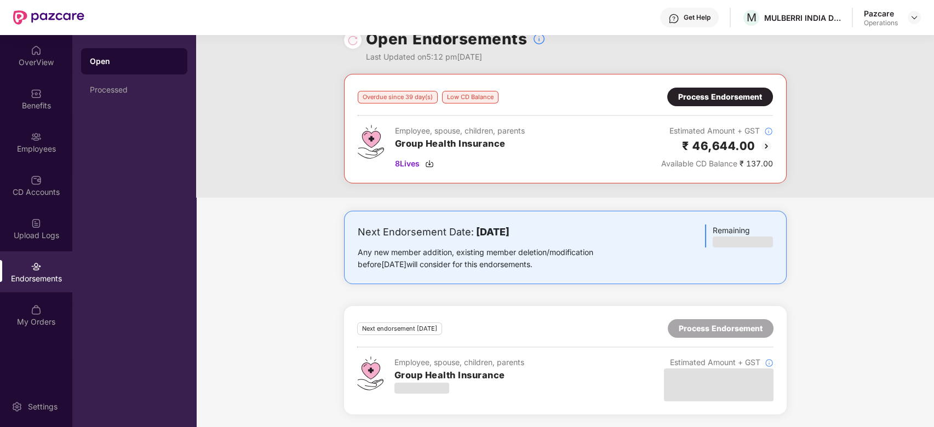
click at [520, 188] on div "Overdue since 39 day(s) Low CD Balance Process Endorsement Employee, spouse, ch…" at bounding box center [565, 136] width 738 height 124
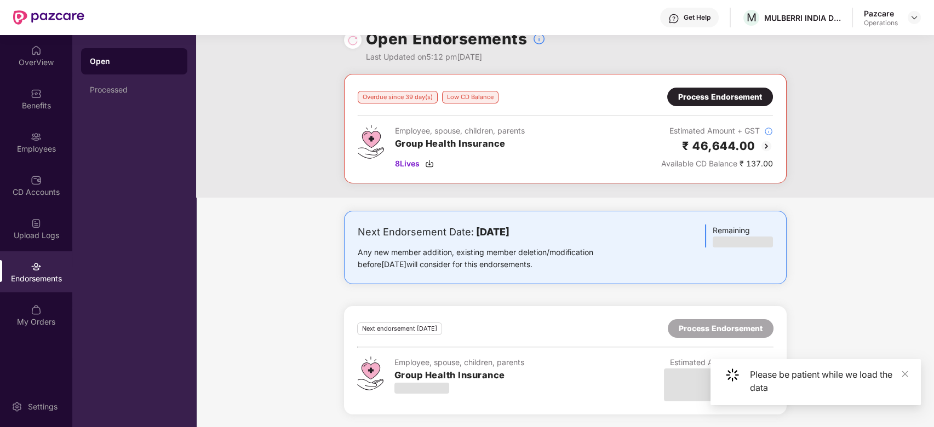
click at [330, 324] on div "Next Endorsement Date: [DATE] Any new member addition, existing member deletion…" at bounding box center [565, 319] width 738 height 217
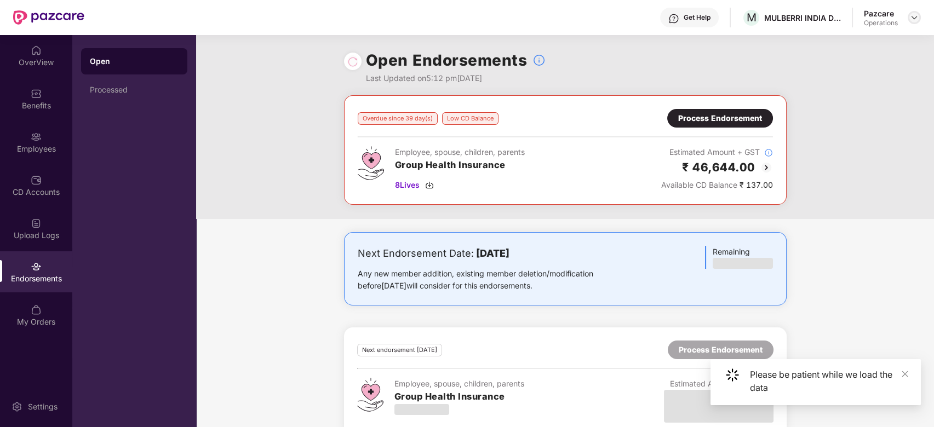
click at [913, 19] on img at bounding box center [914, 17] width 9 height 9
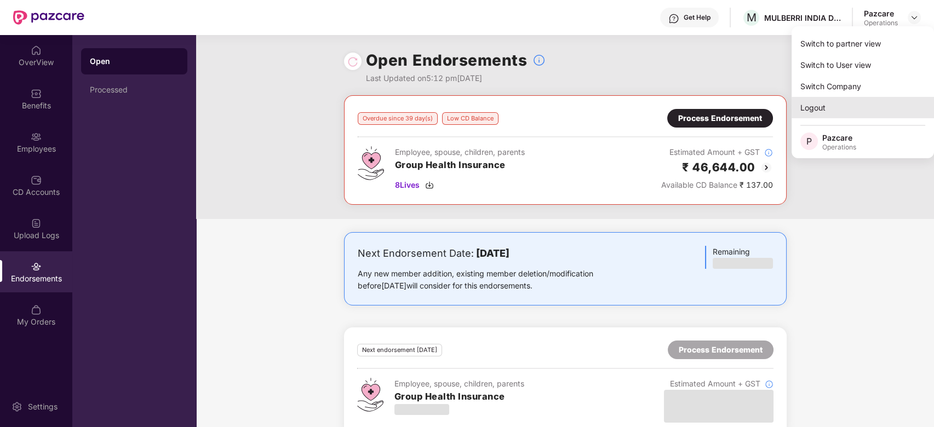
click at [818, 107] on div "Logout" at bounding box center [863, 107] width 142 height 21
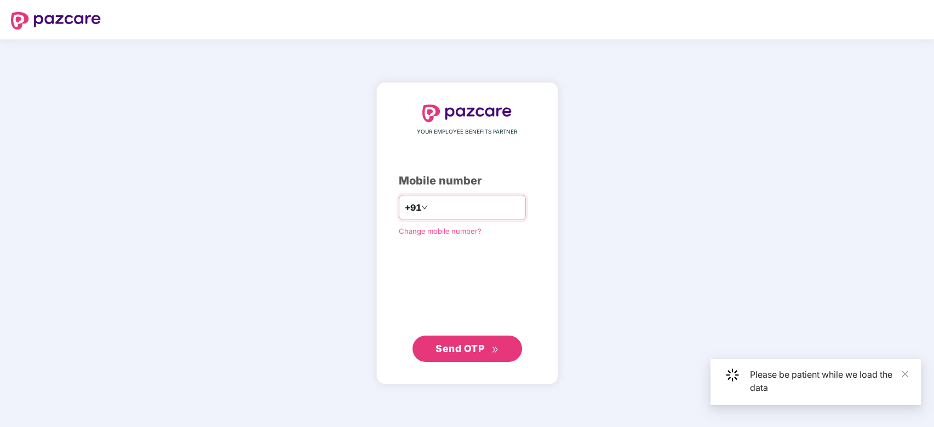
click at [433, 208] on input "number" at bounding box center [475, 208] width 90 height 18
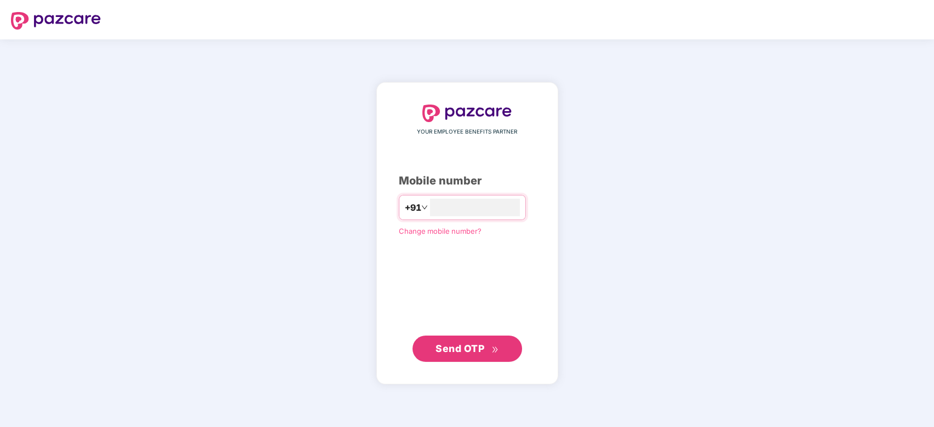
type input "**********"
click at [466, 350] on span "Send OTP" at bounding box center [460, 349] width 49 height 12
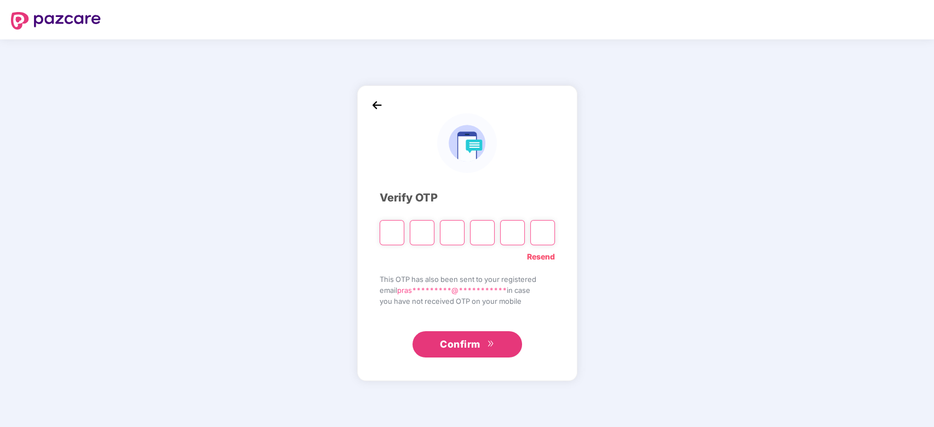
paste input "*"
type input "*"
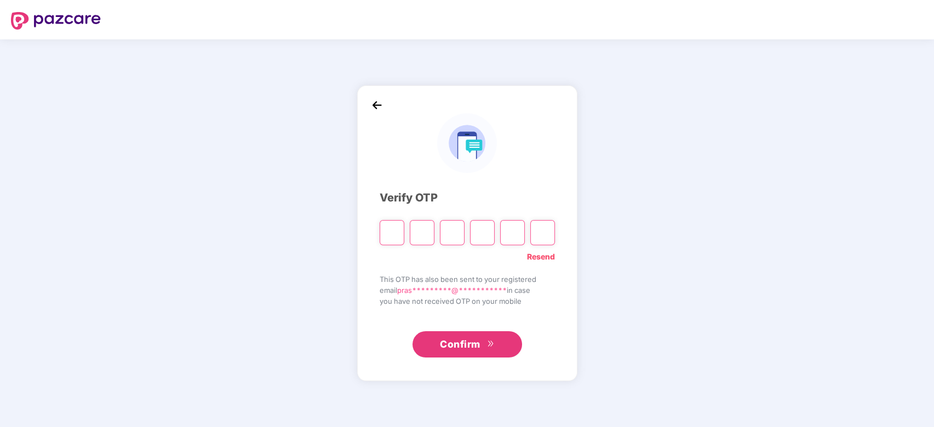
type input "*"
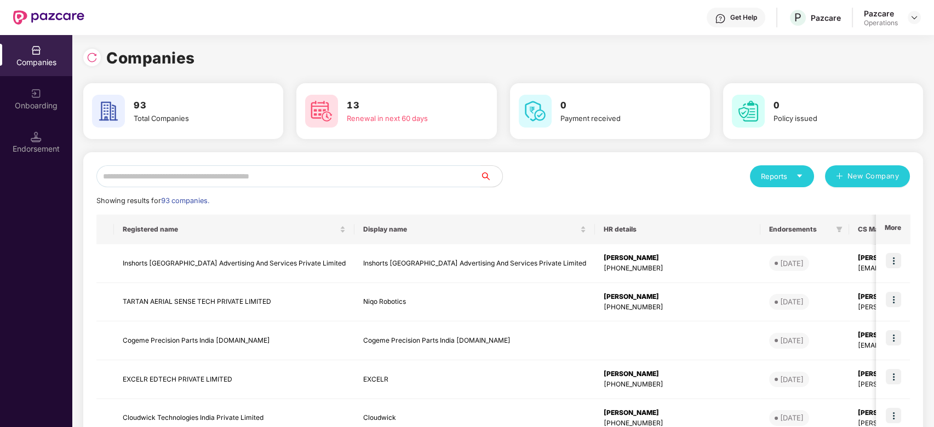
click at [259, 177] on input "text" at bounding box center [288, 177] width 384 height 22
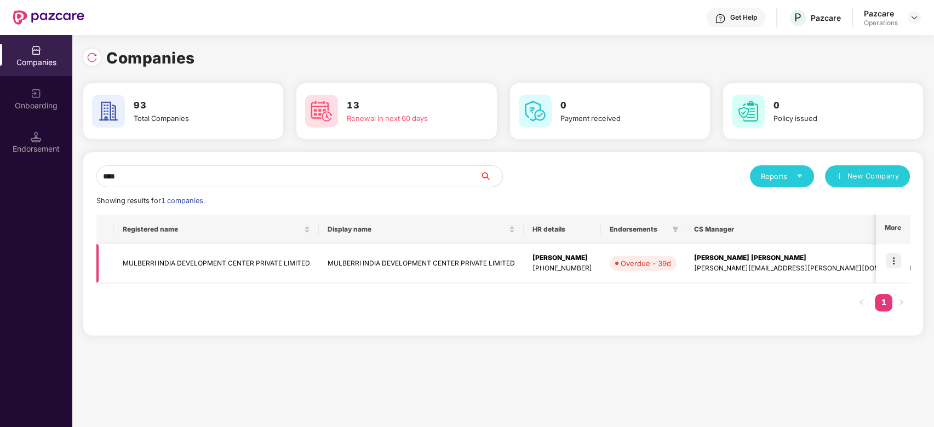
type input "****"
click at [894, 261] on img at bounding box center [893, 260] width 15 height 15
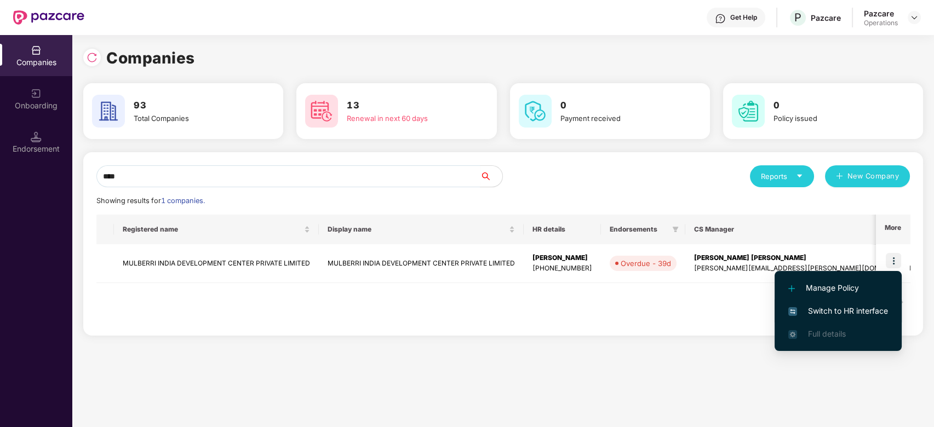
click at [829, 310] on span "Switch to HR interface" at bounding box center [839, 311] width 100 height 12
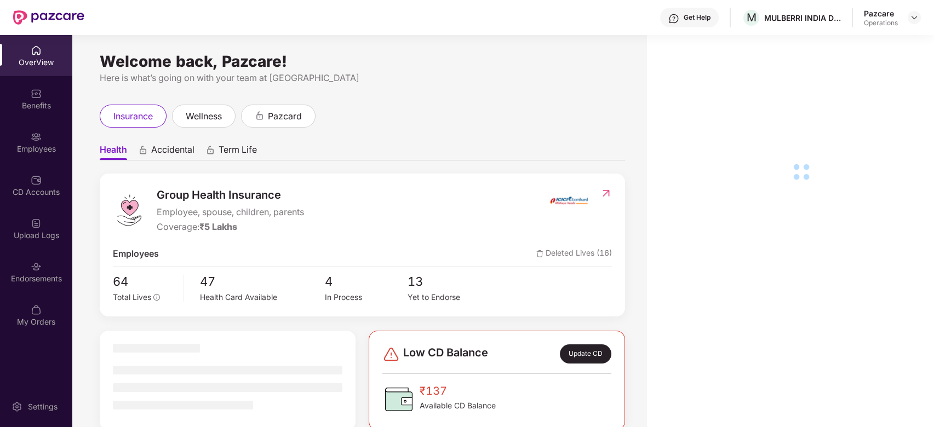
scroll to position [35, 0]
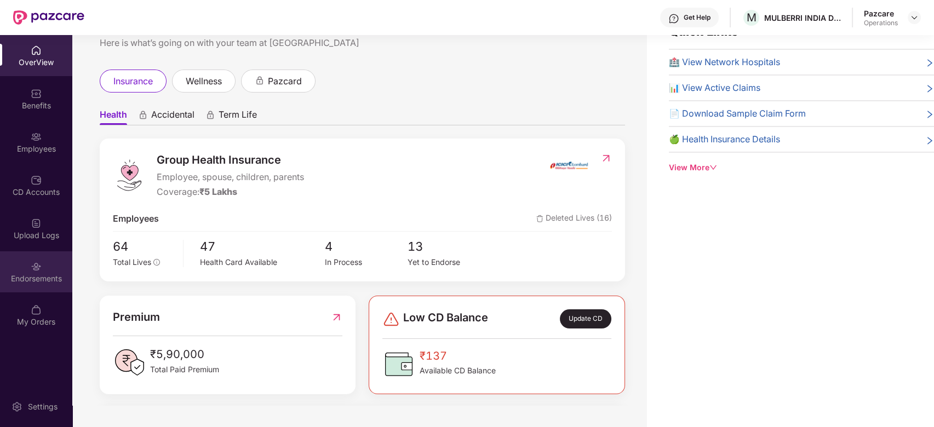
click at [10, 283] on div "Endorsements" at bounding box center [36, 278] width 72 height 11
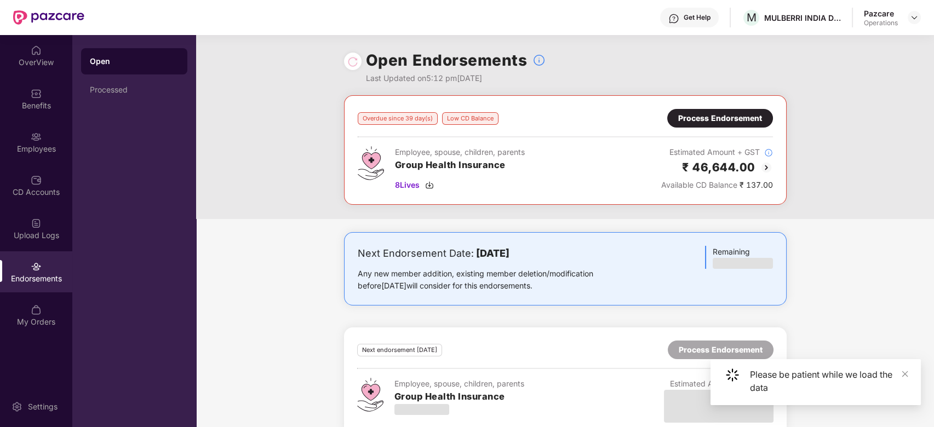
scroll to position [21, 0]
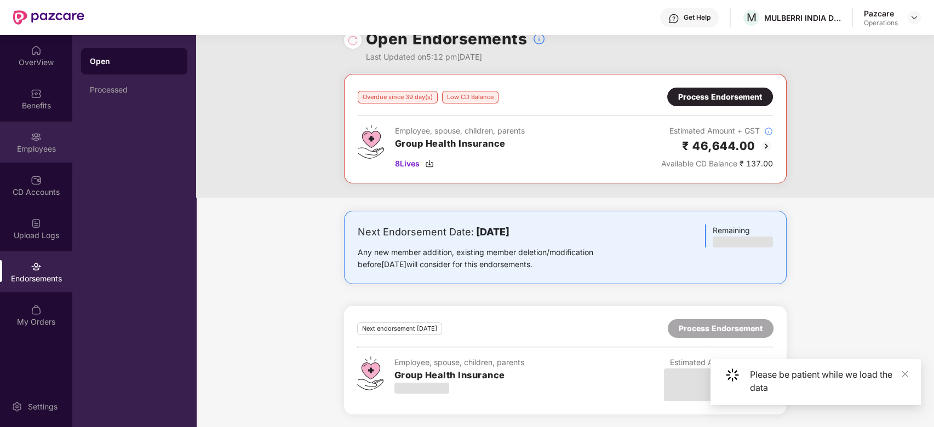
click at [28, 144] on div "Employees" at bounding box center [36, 149] width 72 height 11
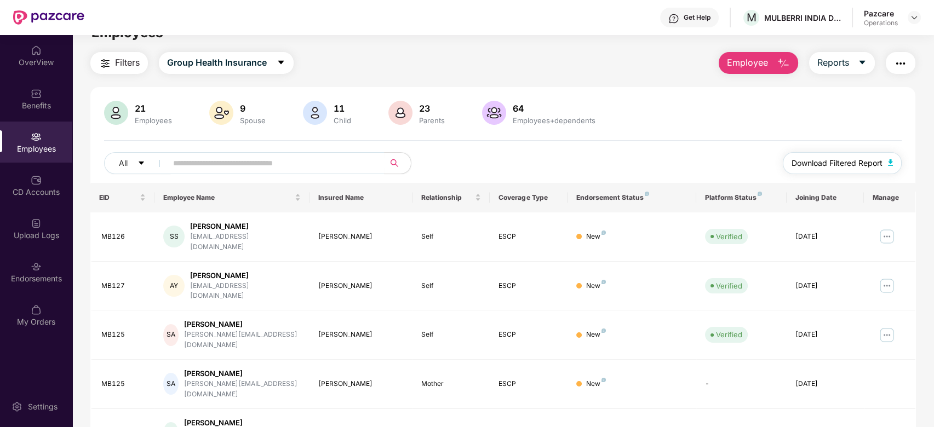
click at [823, 161] on span "Download Filtered Report" at bounding box center [837, 163] width 91 height 12
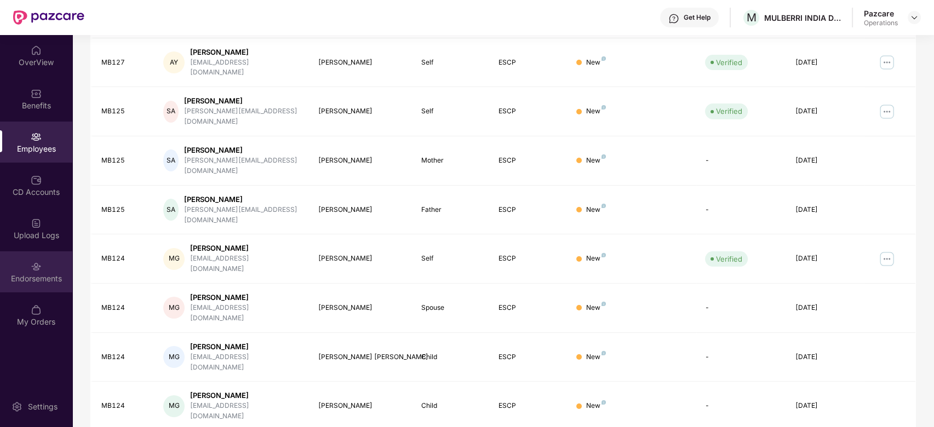
click at [31, 269] on img at bounding box center [36, 266] width 11 height 11
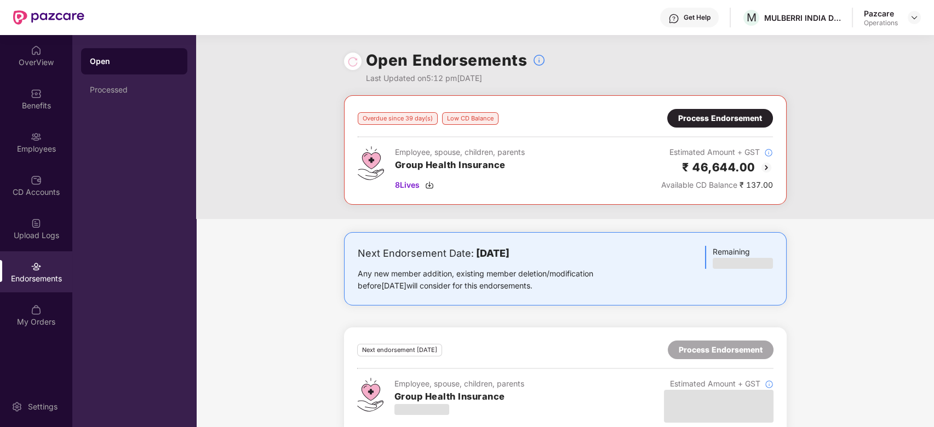
scroll to position [21, 0]
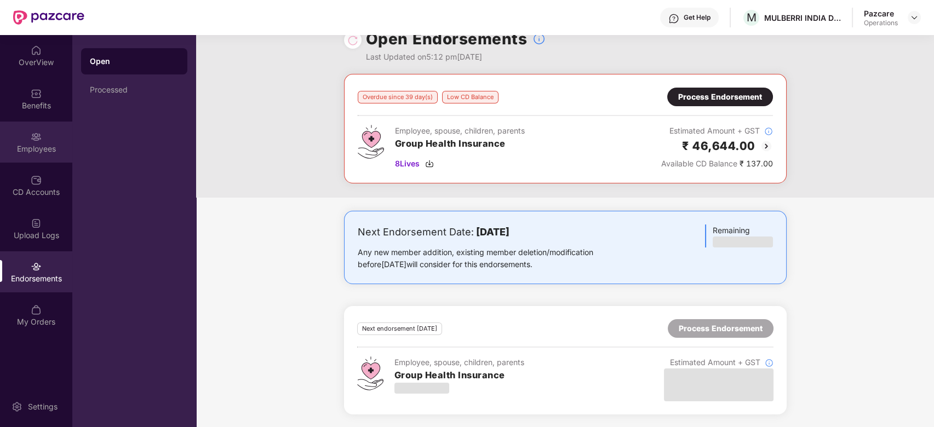
click at [20, 130] on div "Employees" at bounding box center [36, 142] width 72 height 41
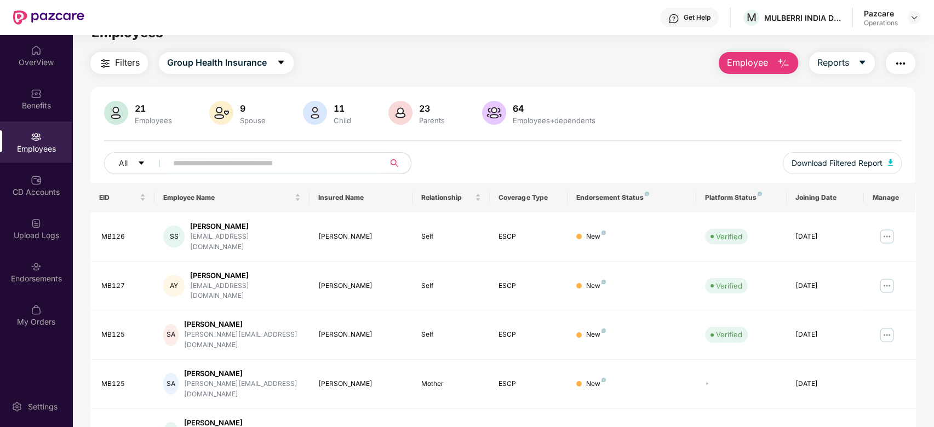
paste input "*****"
click at [259, 168] on input "*****" at bounding box center [271, 163] width 197 height 16
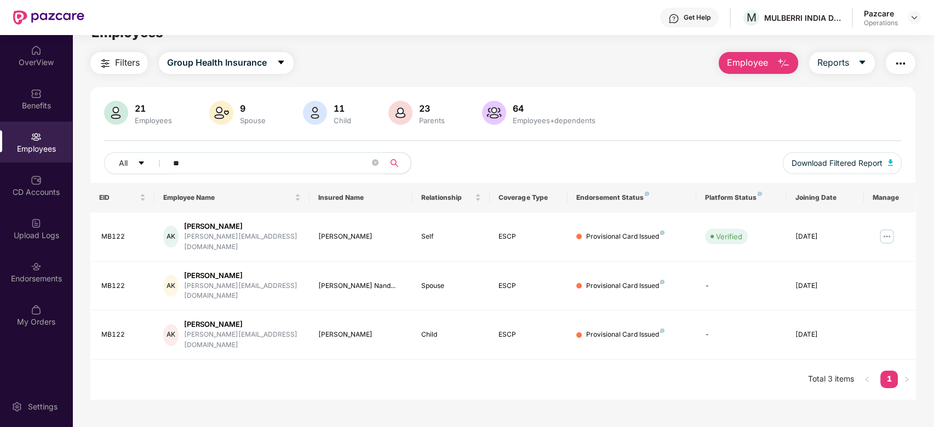
type input "*"
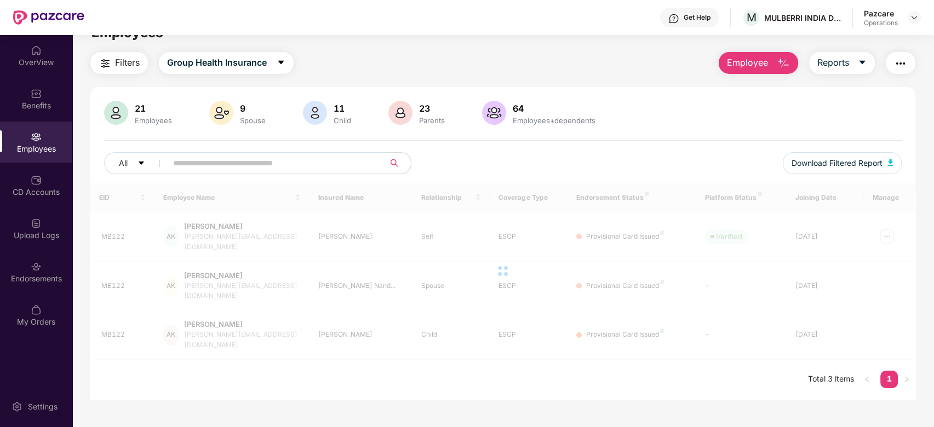
paste input "*****"
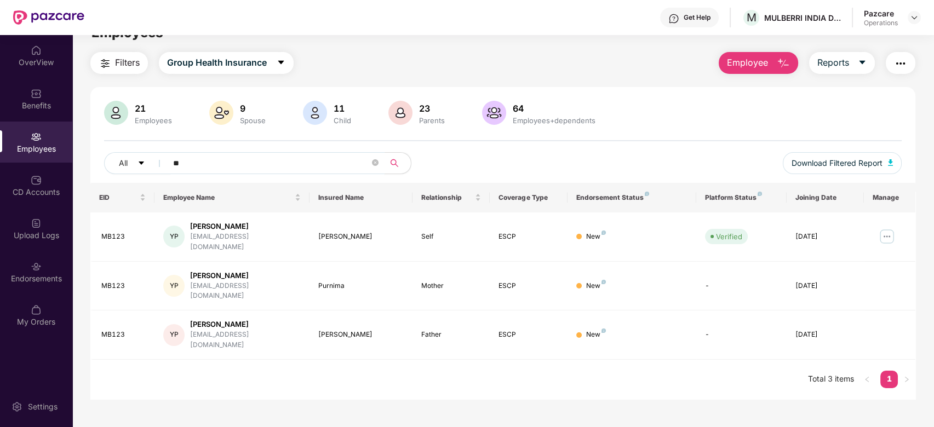
type input "*"
paste input "*****"
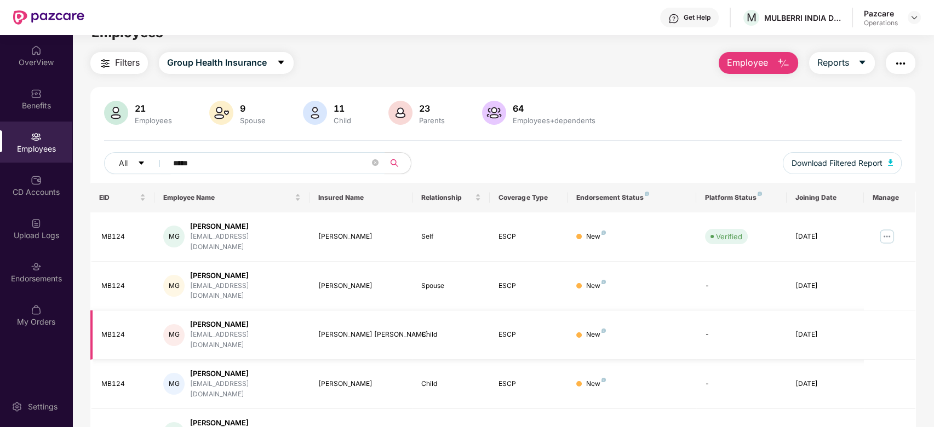
scroll to position [45, 0]
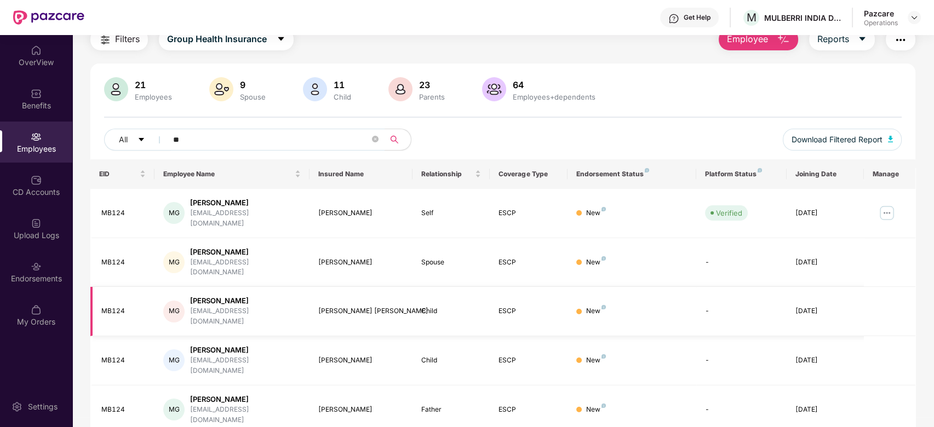
type input "*"
paste input "*****"
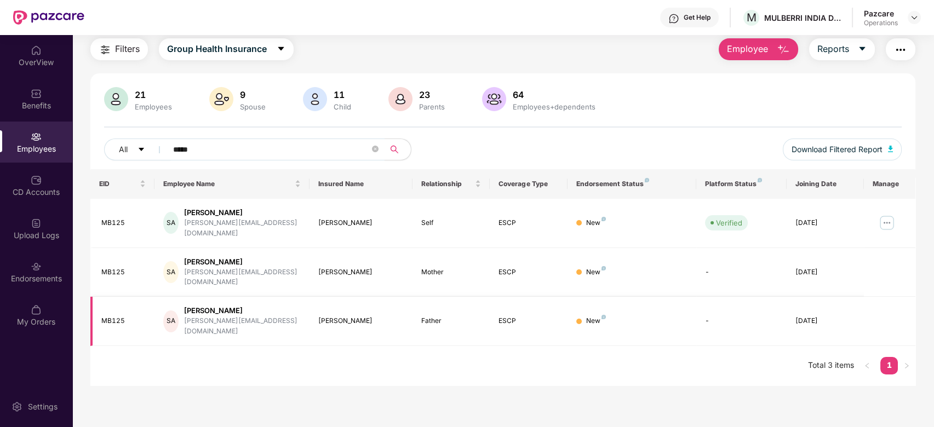
scroll to position [35, 0]
type input "*"
paste input "*****"
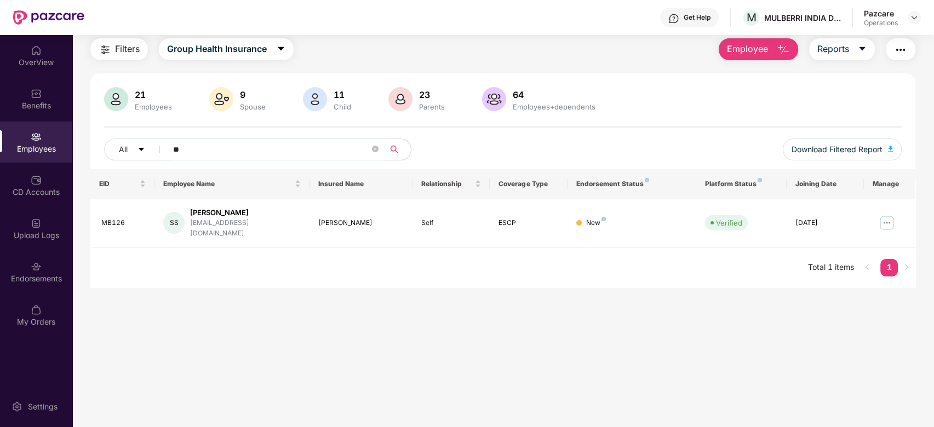
type input "*"
paste input "*****"
type input "*****"
click at [26, 263] on div "Endorsements" at bounding box center [36, 272] width 72 height 41
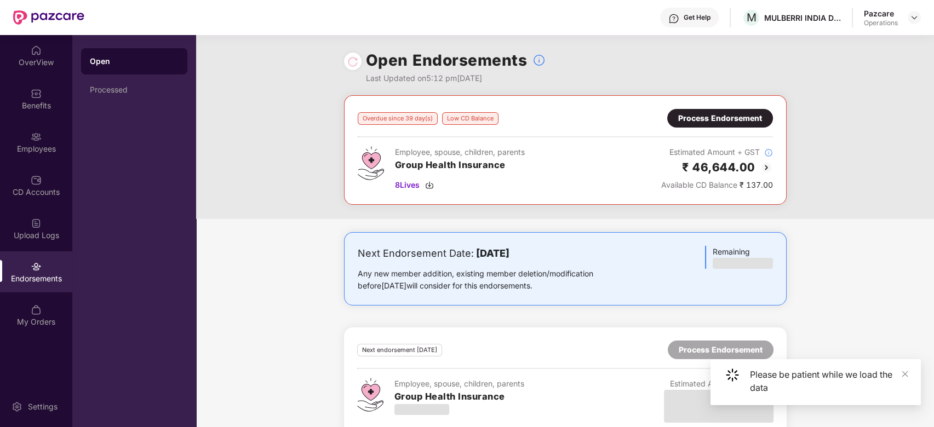
scroll to position [21, 0]
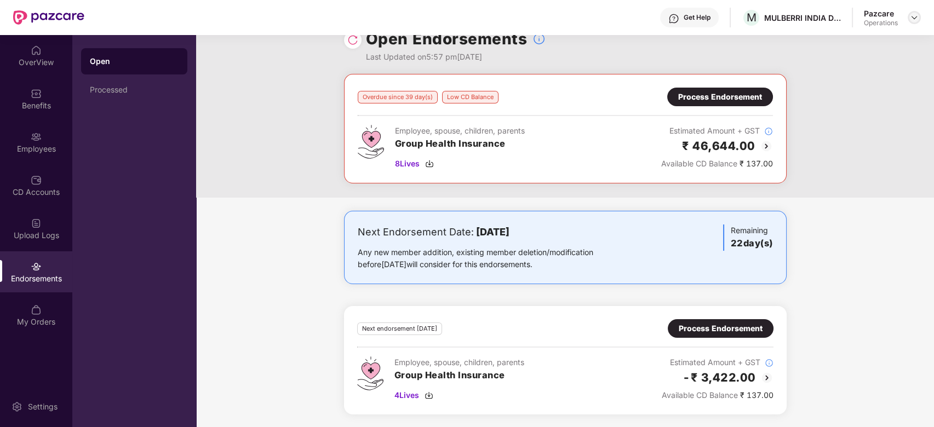
click at [913, 18] on img at bounding box center [914, 17] width 9 height 9
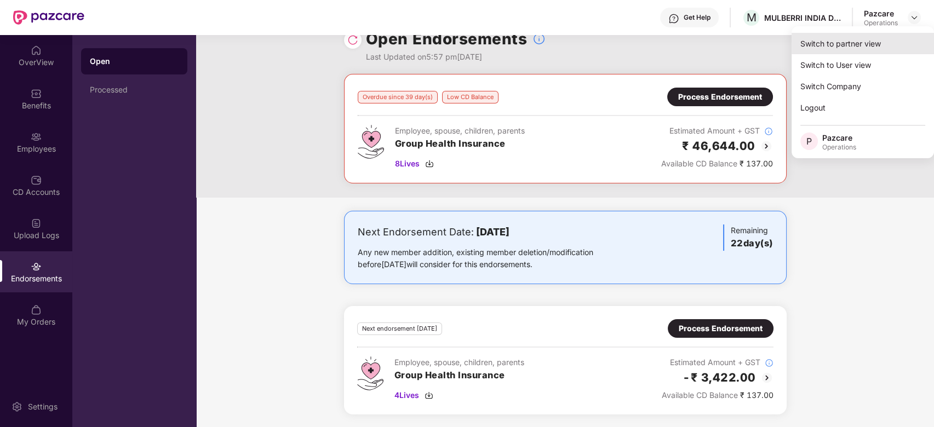
click at [837, 43] on div "Switch to partner view" at bounding box center [863, 43] width 142 height 21
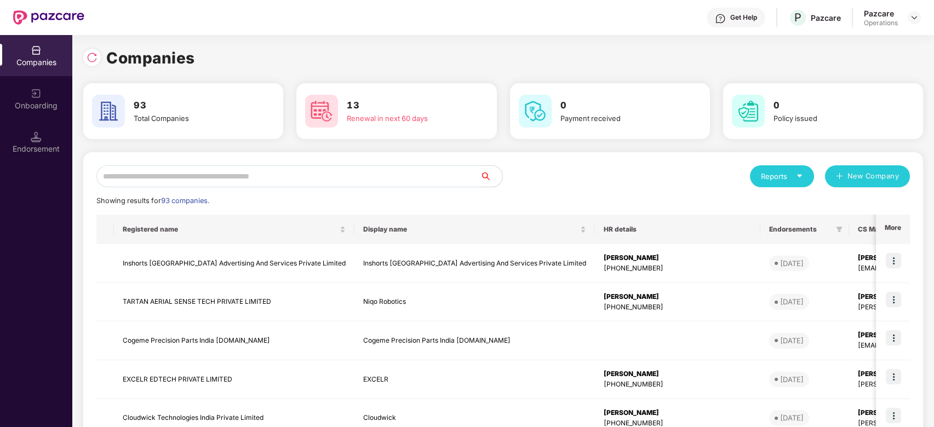
click at [438, 178] on input "text" at bounding box center [288, 177] width 384 height 22
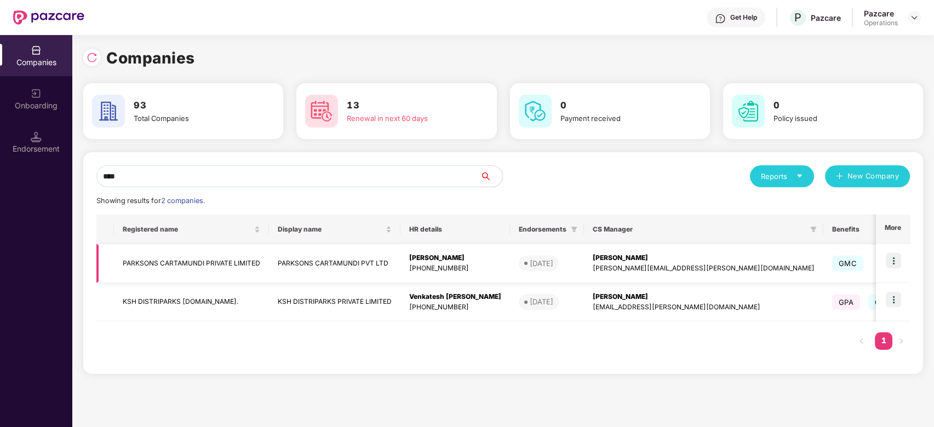
type input "****"
click at [903, 258] on td at bounding box center [893, 263] width 34 height 39
click at [891, 264] on img at bounding box center [893, 260] width 15 height 15
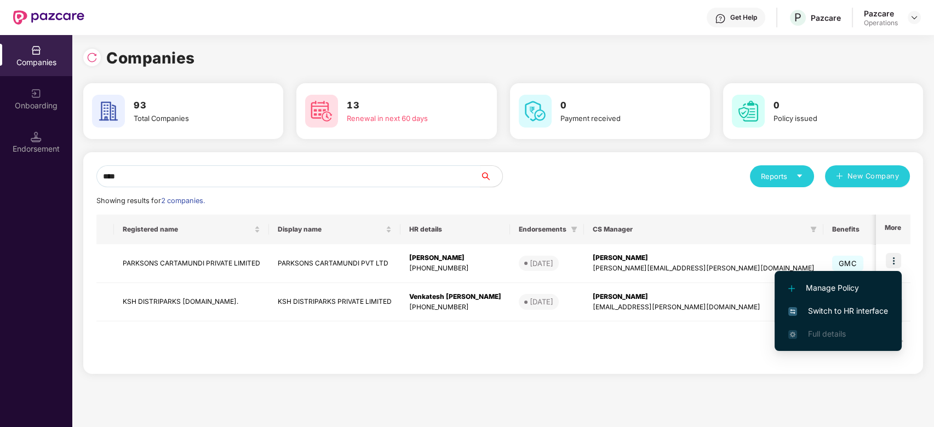
click at [834, 311] on span "Switch to HR interface" at bounding box center [839, 311] width 100 height 12
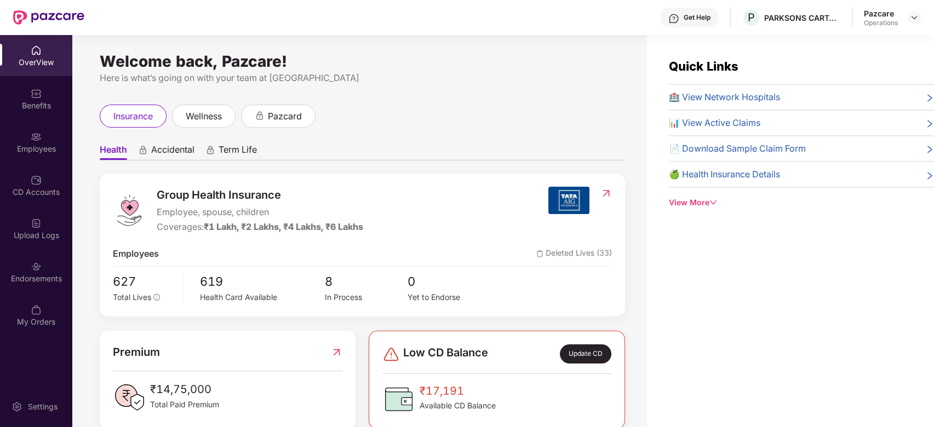
click at [12, 125] on div "Employees" at bounding box center [36, 142] width 72 height 41
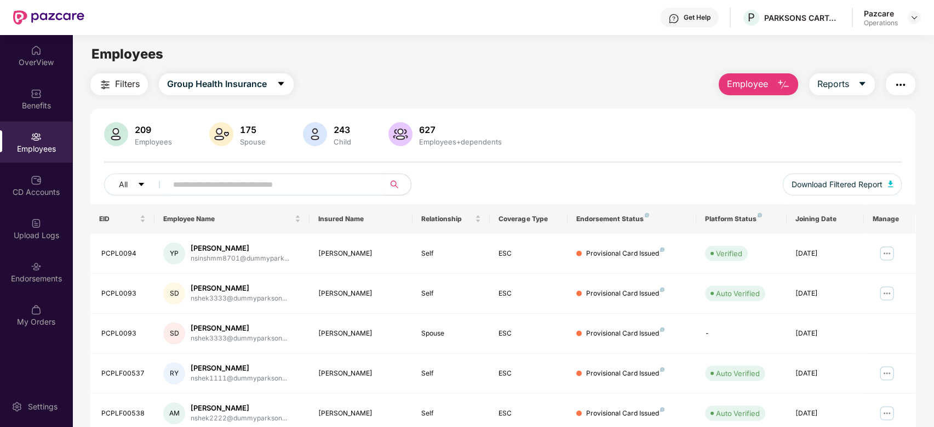
click at [898, 81] on img "button" at bounding box center [900, 84] width 13 height 13
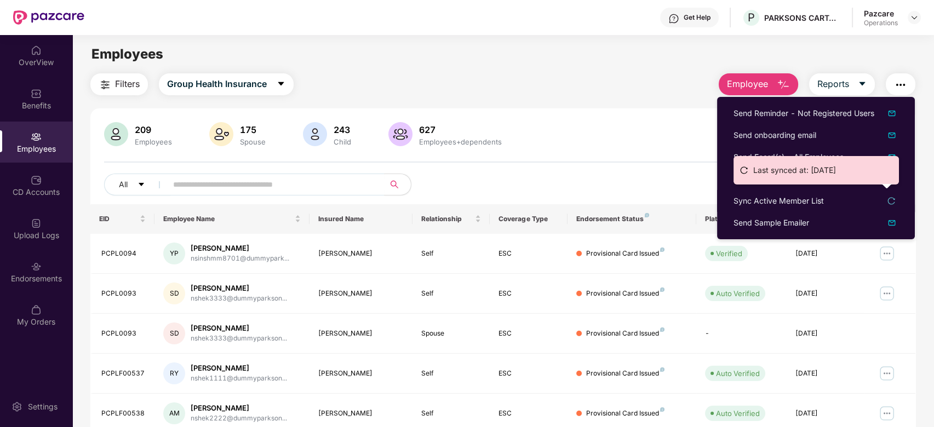
click at [767, 191] on div "Last synced at: [DATE]" at bounding box center [817, 174] width 166 height 37
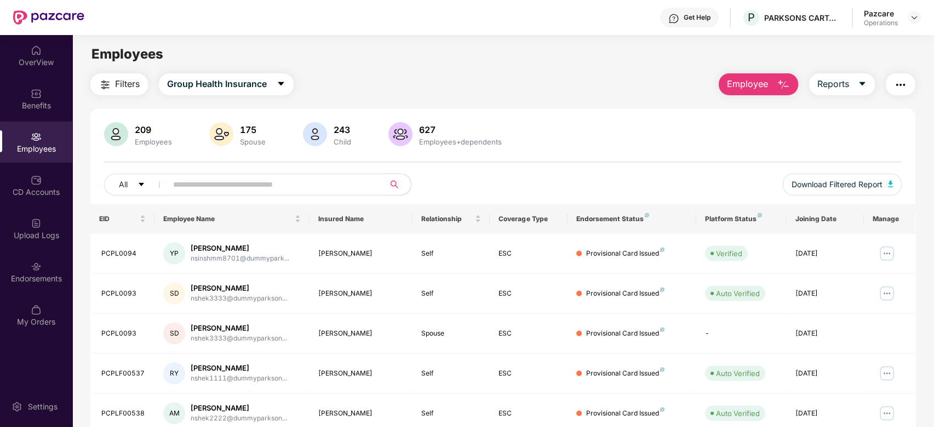
click at [897, 87] on img "button" at bounding box center [900, 84] width 13 height 13
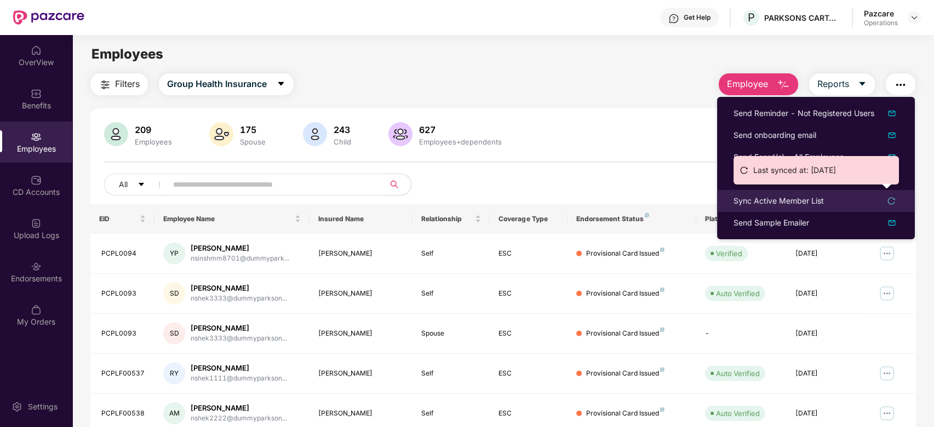
click at [789, 200] on div "Sync Active Member List" at bounding box center [779, 201] width 90 height 12
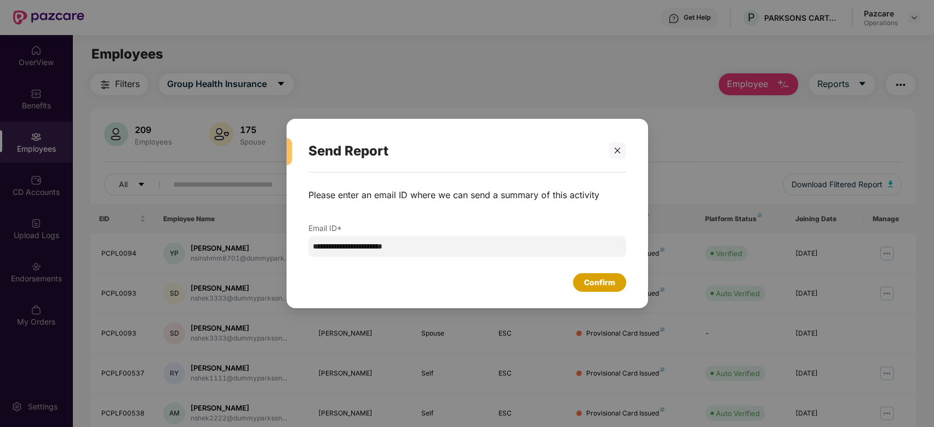
click at [605, 282] on div "Confirm" at bounding box center [599, 283] width 31 height 12
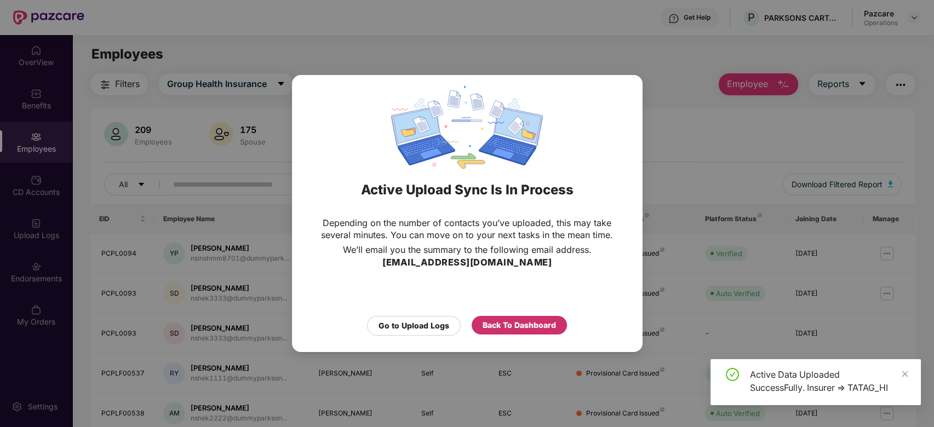
click at [525, 324] on div "Back To Dashboard" at bounding box center [519, 326] width 73 height 12
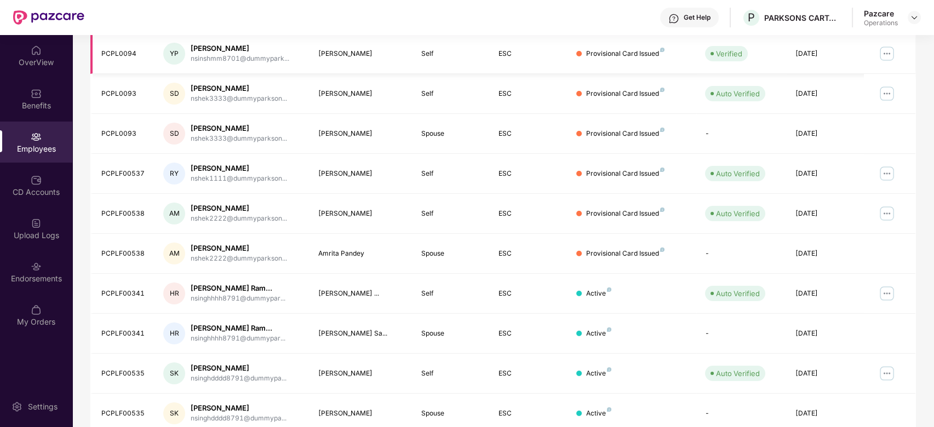
scroll to position [0, 0]
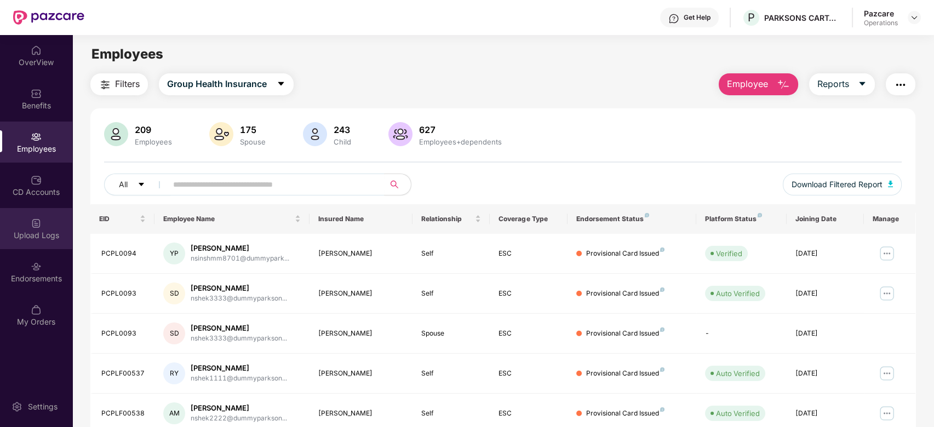
click at [27, 231] on div "Upload Logs" at bounding box center [36, 235] width 72 height 11
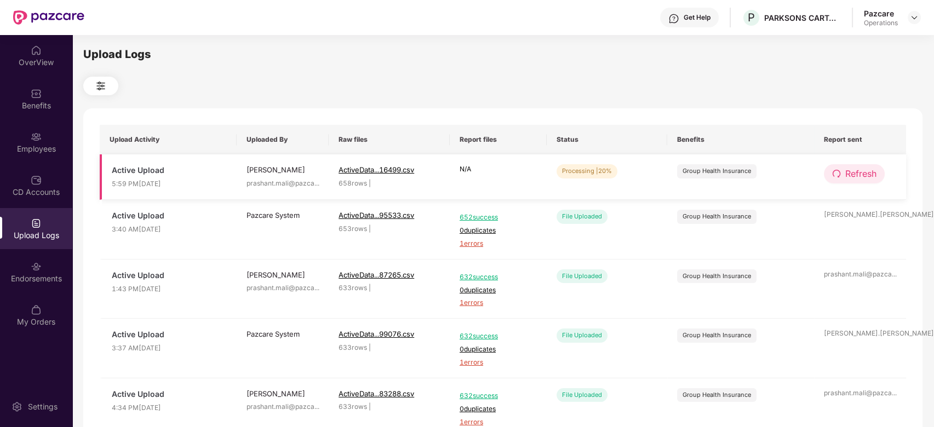
click at [862, 179] on span "Refresh" at bounding box center [861, 174] width 31 height 14
click at [863, 167] on span "Refresh" at bounding box center [861, 174] width 31 height 14
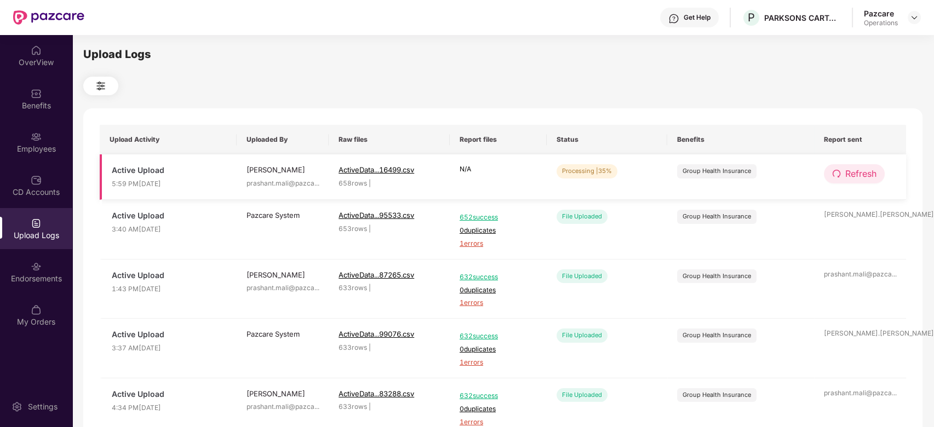
click at [854, 174] on span "Refresh" at bounding box center [861, 174] width 31 height 14
click at [846, 173] on span "Refresh" at bounding box center [861, 174] width 31 height 14
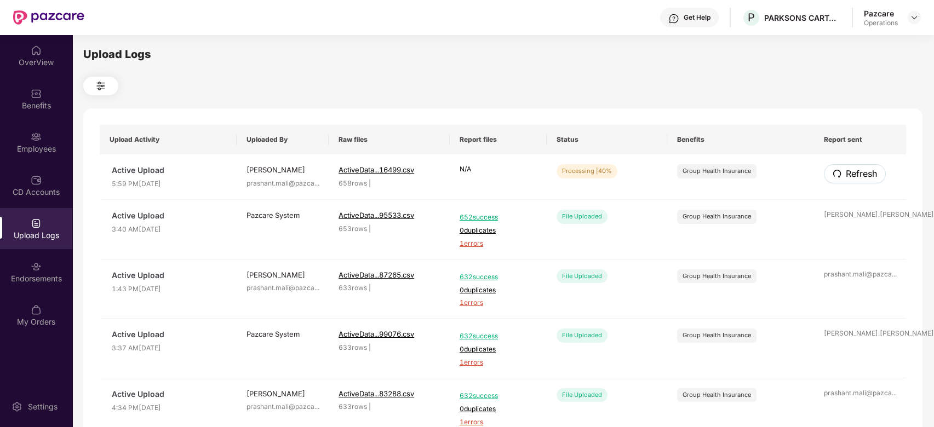
click at [846, 173] on span "Refresh" at bounding box center [861, 174] width 31 height 14
click at [858, 173] on span "Refresh" at bounding box center [861, 174] width 31 height 14
click at [856, 179] on span "Refresh" at bounding box center [861, 174] width 31 height 14
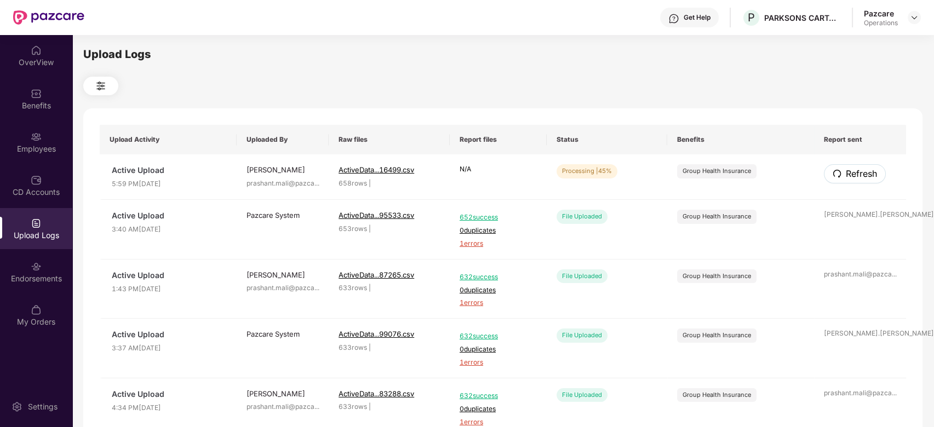
click at [856, 179] on span "Refresh" at bounding box center [861, 174] width 31 height 14
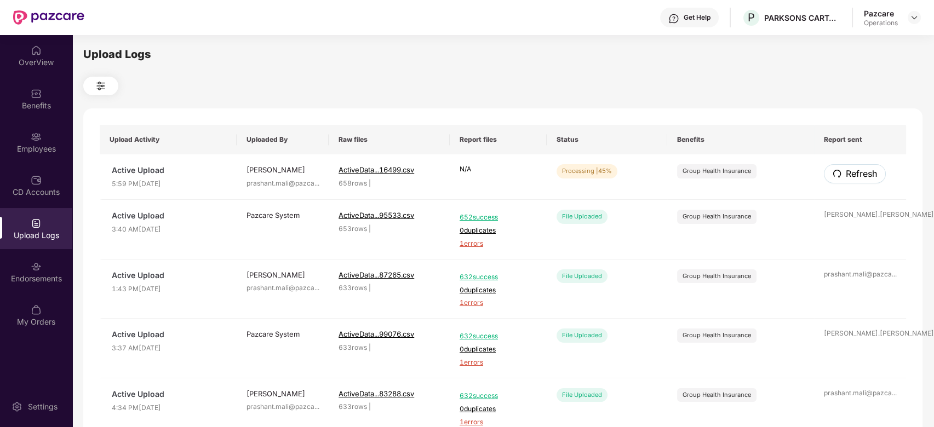
click at [856, 179] on span "Refresh" at bounding box center [861, 174] width 31 height 14
click at [866, 173] on span "Refresh" at bounding box center [861, 174] width 31 height 14
click at [860, 170] on span "Refresh" at bounding box center [861, 174] width 31 height 14
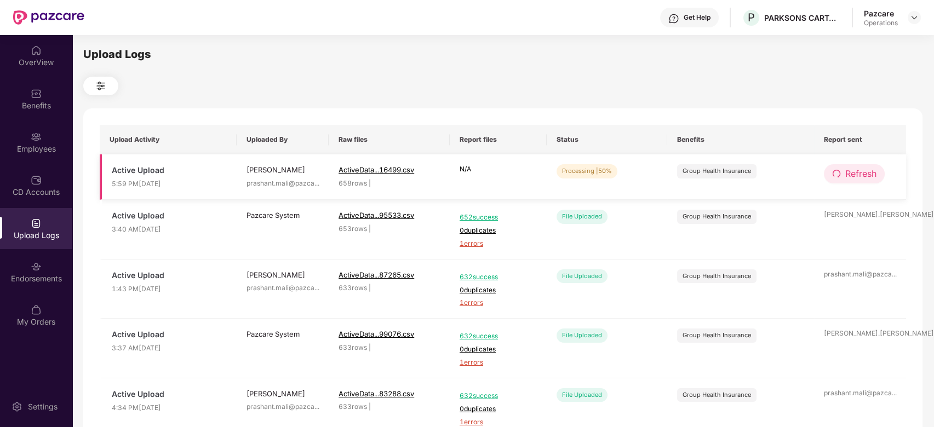
click at [860, 178] on span "Refresh" at bounding box center [861, 174] width 31 height 14
click at [859, 174] on span "Refresh" at bounding box center [861, 174] width 31 height 14
click at [860, 180] on span "Refresh" at bounding box center [861, 174] width 31 height 14
click at [860, 175] on span "Refresh" at bounding box center [861, 174] width 31 height 14
click at [875, 173] on span "Refresh" at bounding box center [861, 174] width 31 height 14
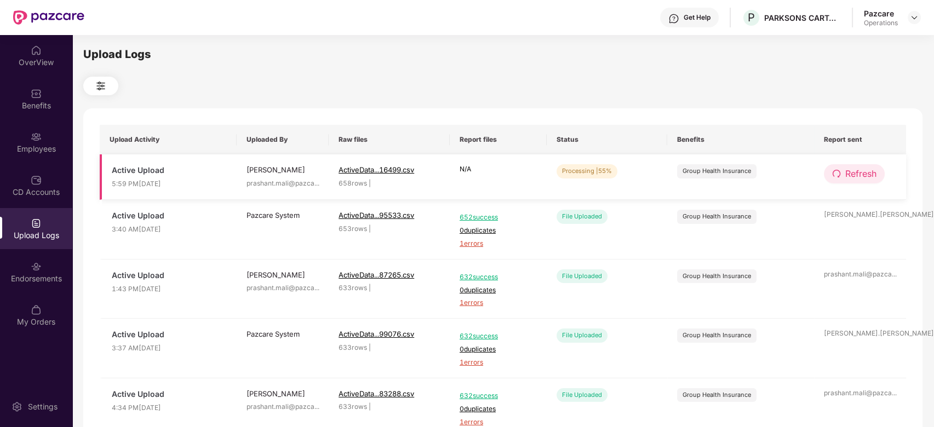
click at [854, 175] on span "Refresh" at bounding box center [861, 174] width 31 height 14
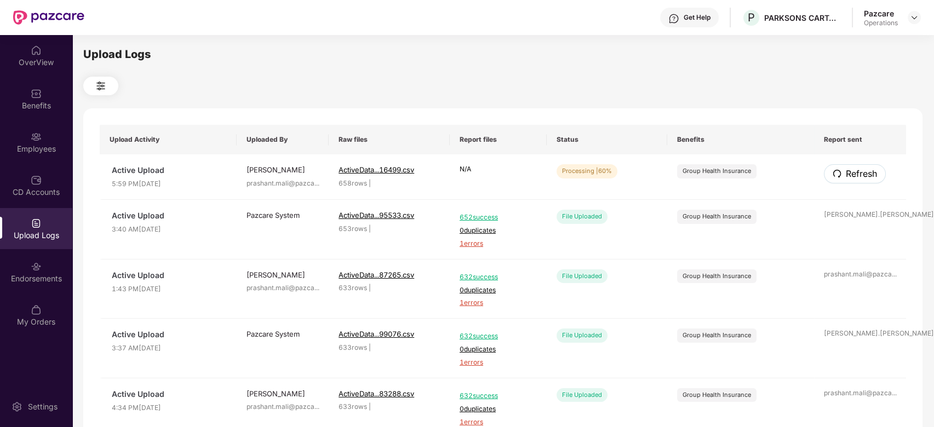
click at [854, 175] on span "Refresh" at bounding box center [861, 174] width 31 height 14
click at [859, 183] on button "Refresh" at bounding box center [854, 173] width 61 height 19
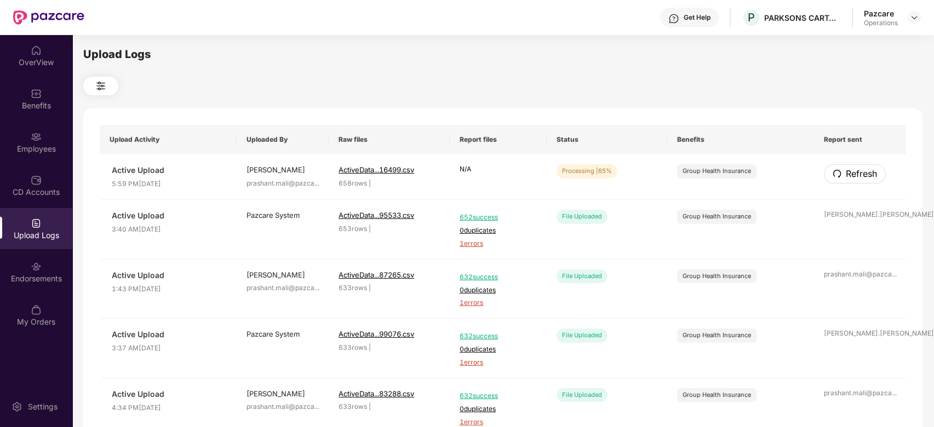
click at [859, 183] on button "Refresh" at bounding box center [855, 173] width 62 height 19
click at [856, 176] on span "Refresh" at bounding box center [861, 174] width 31 height 14
click at [862, 173] on span "Refresh" at bounding box center [861, 174] width 31 height 14
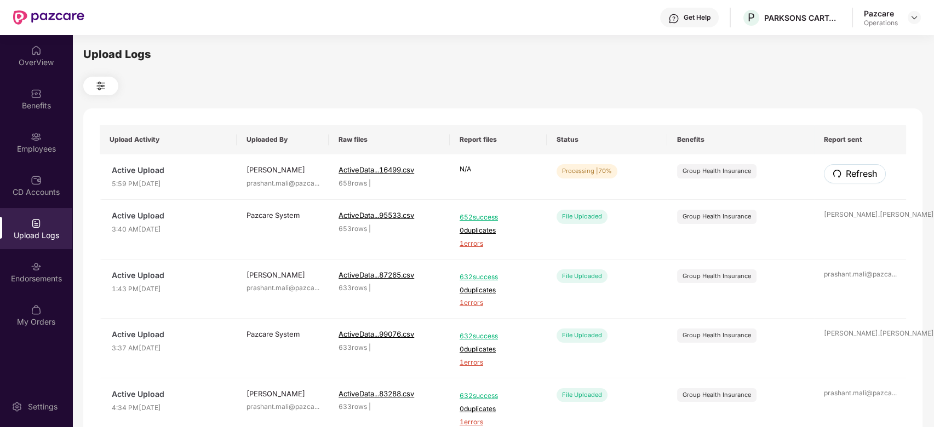
click at [862, 173] on span "Refresh" at bounding box center [861, 174] width 31 height 14
click at [856, 174] on span "Refresh" at bounding box center [861, 174] width 31 height 14
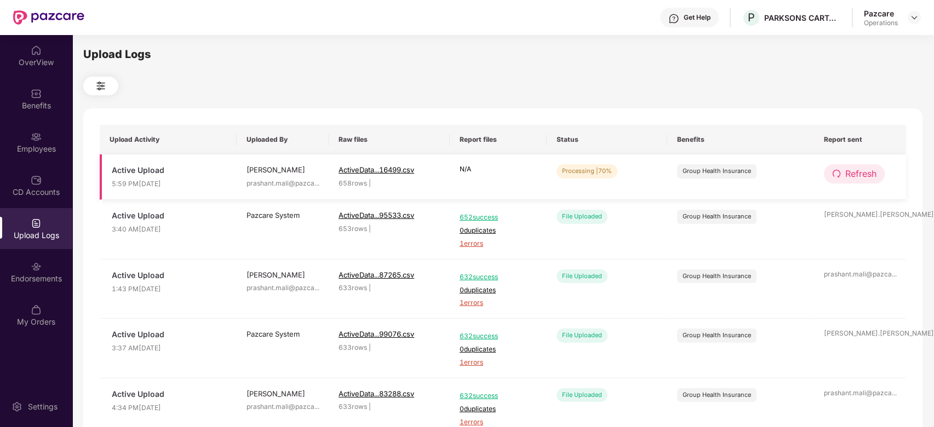
click at [857, 169] on span "Refresh" at bounding box center [861, 174] width 31 height 14
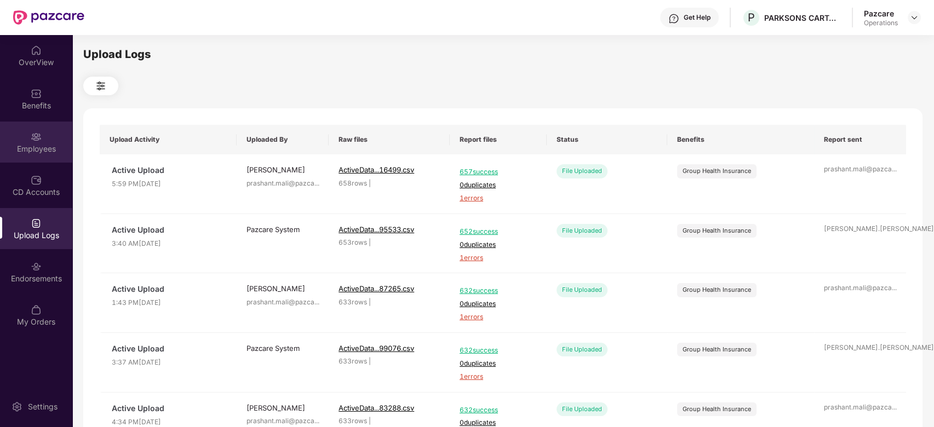
click at [33, 140] on img at bounding box center [36, 137] width 11 height 11
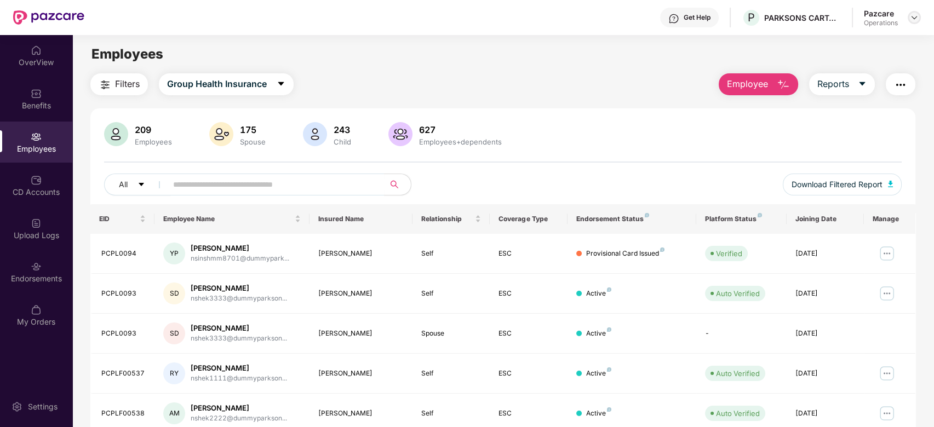
click at [912, 17] on img at bounding box center [914, 17] width 9 height 9
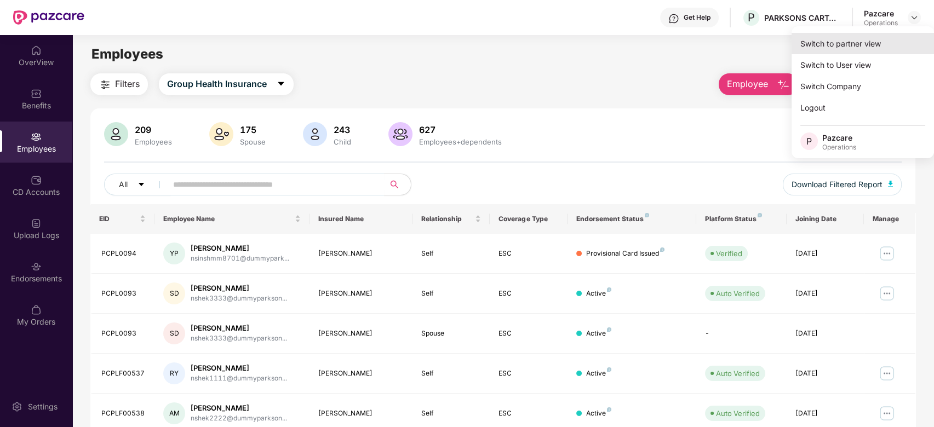
click at [831, 49] on div "Switch to partner view" at bounding box center [863, 43] width 142 height 21
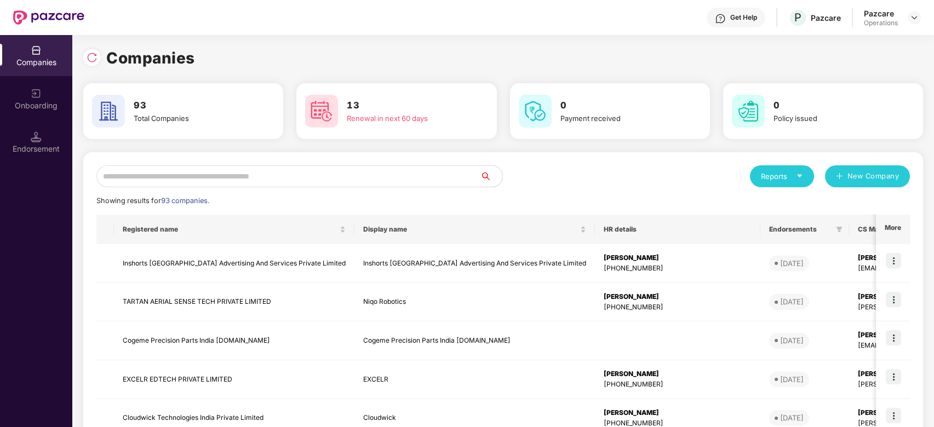
click at [343, 182] on input "text" at bounding box center [288, 177] width 384 height 22
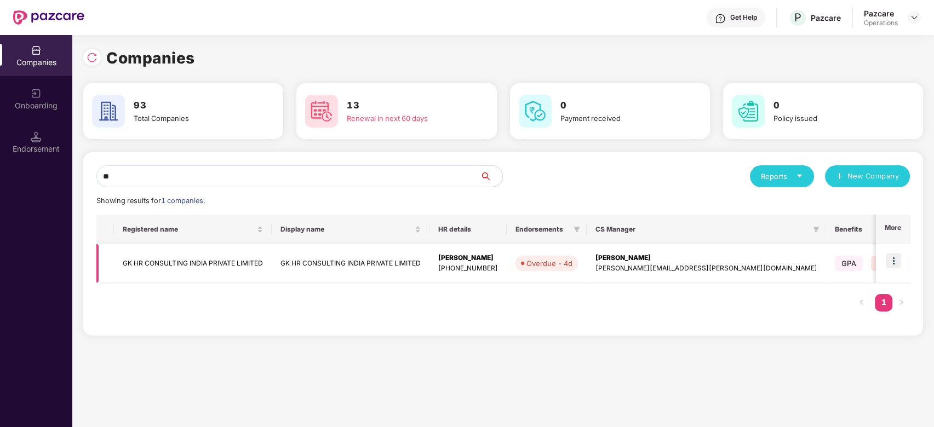
type input "**"
click at [892, 260] on img at bounding box center [893, 260] width 15 height 15
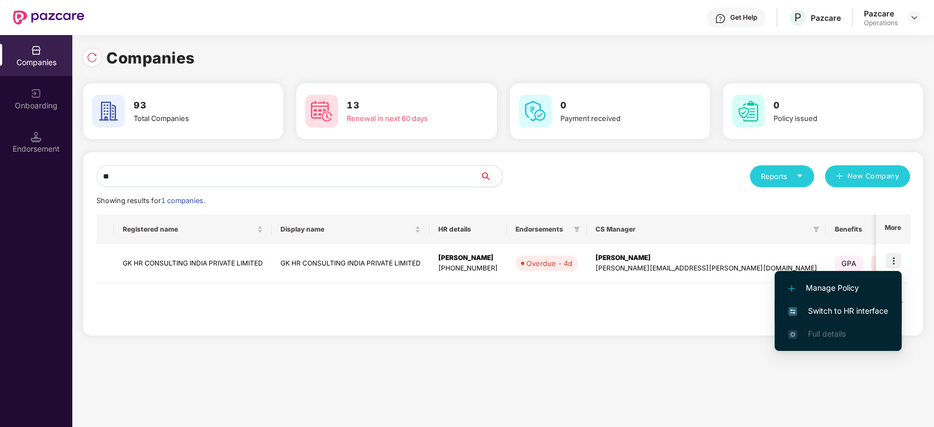
click at [825, 311] on span "Switch to HR interface" at bounding box center [839, 311] width 100 height 12
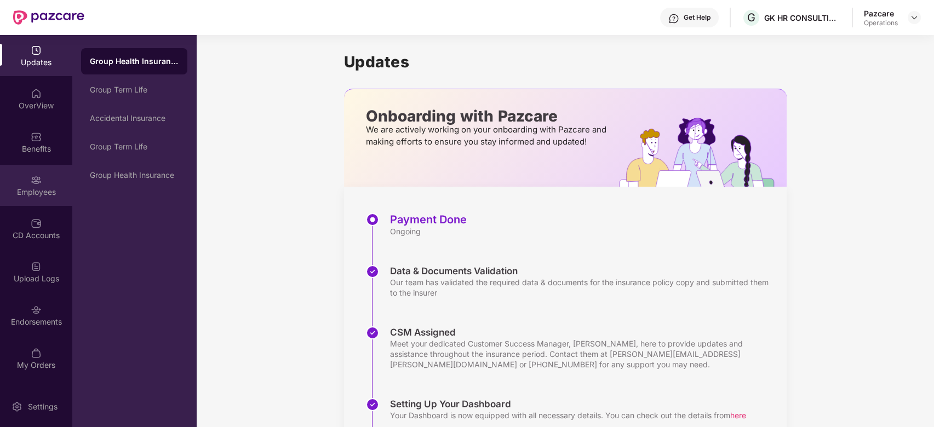
click at [38, 192] on div "Employees" at bounding box center [36, 192] width 72 height 11
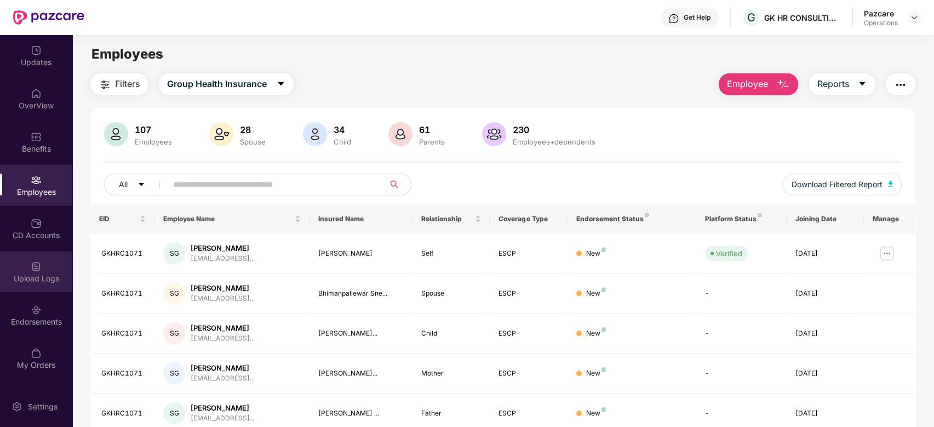
click at [31, 288] on div "Upload Logs" at bounding box center [36, 272] width 72 height 41
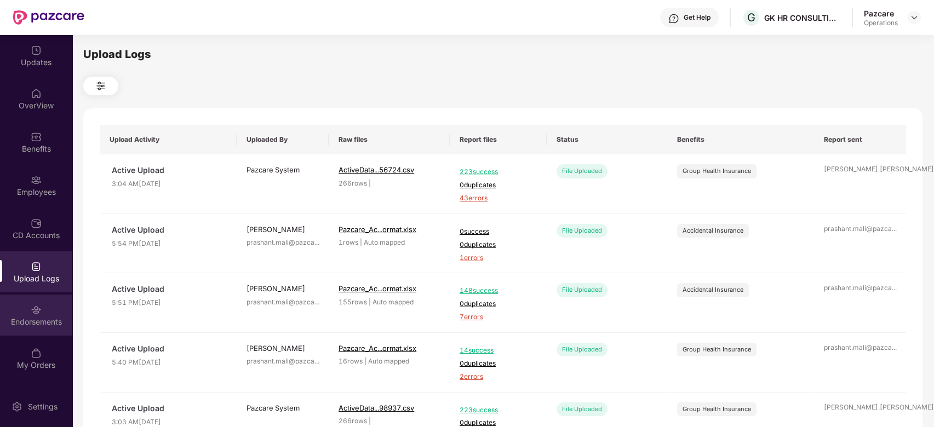
click at [33, 313] on img at bounding box center [36, 310] width 11 height 11
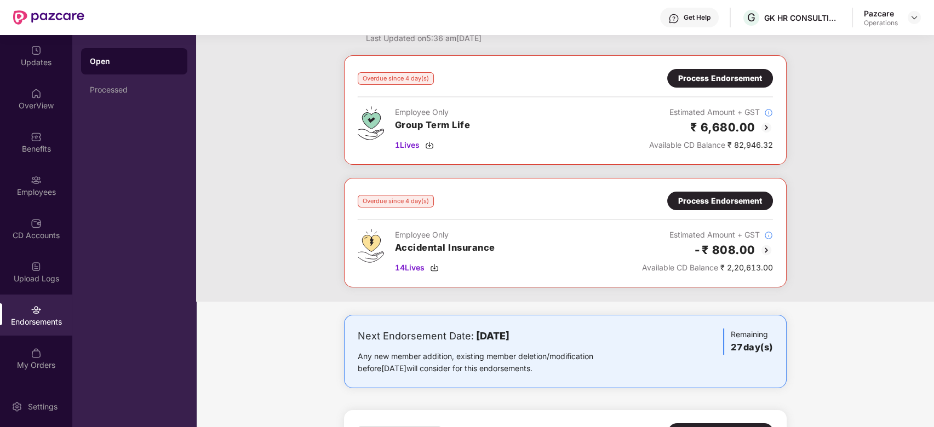
scroll to position [42, 0]
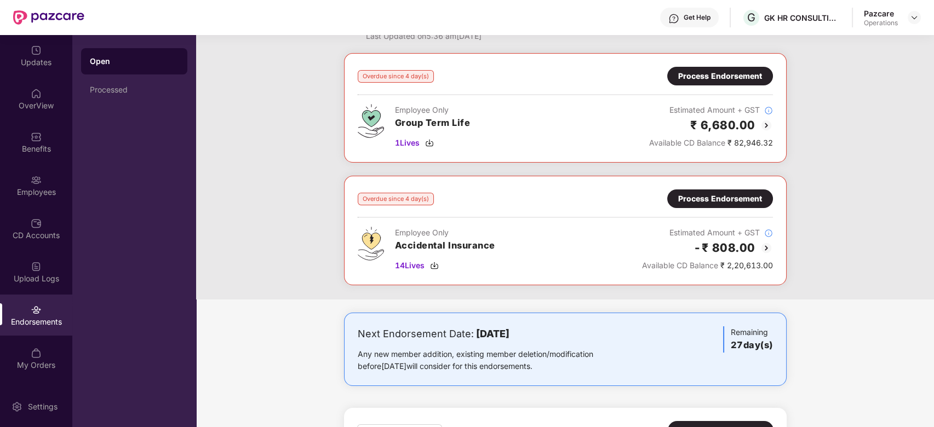
click at [703, 204] on div "Process Endorsement" at bounding box center [720, 199] width 84 height 12
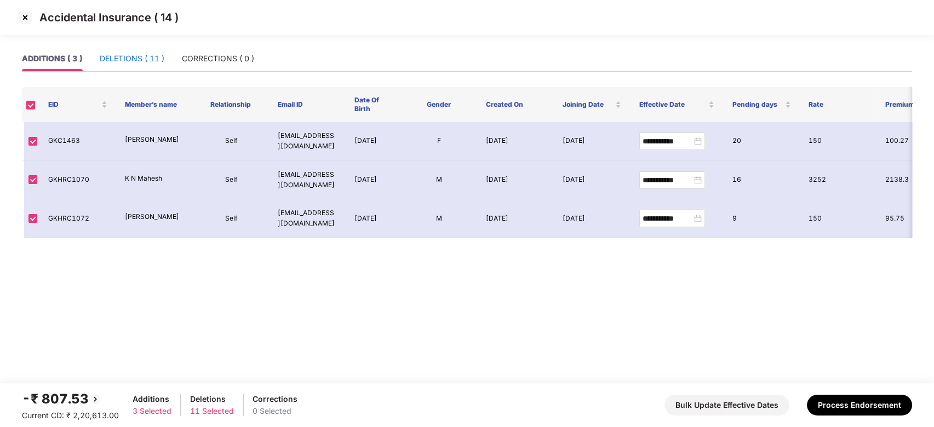
click at [136, 59] on div "DELETIONS ( 11 )" at bounding box center [132, 59] width 65 height 12
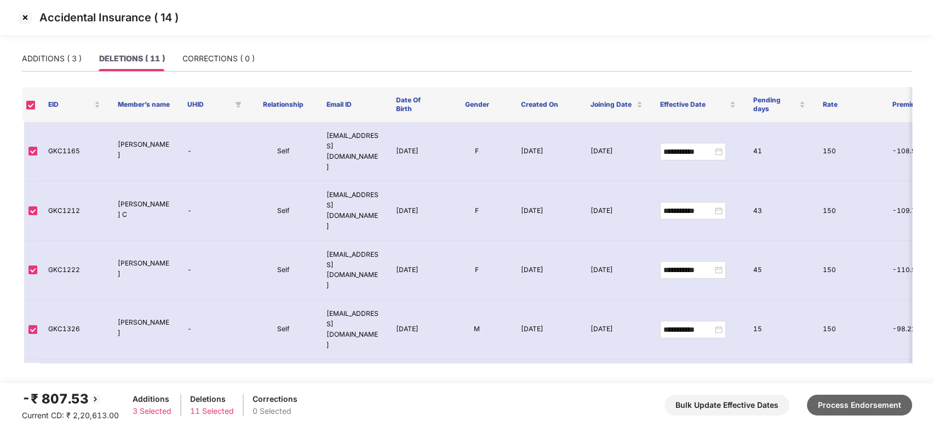
click at [831, 401] on button "Process Endorsement" at bounding box center [859, 405] width 105 height 21
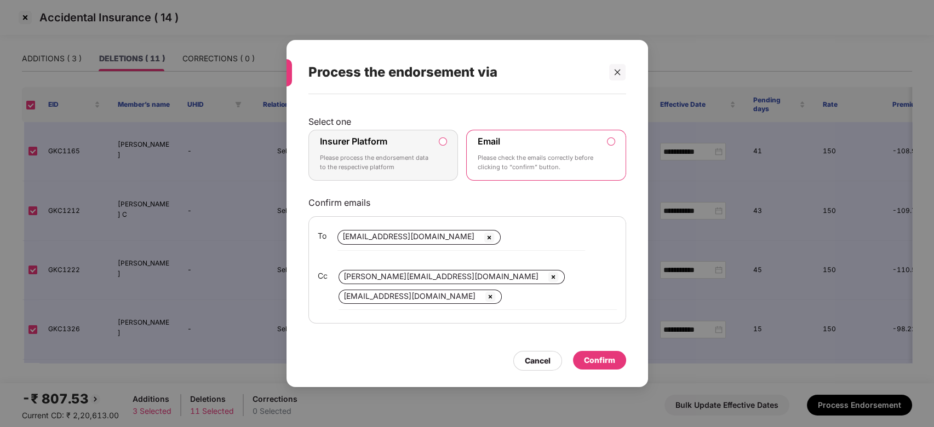
click at [394, 153] on p "Please process the endorsement data to the respective platform" at bounding box center [376, 162] width 112 height 19
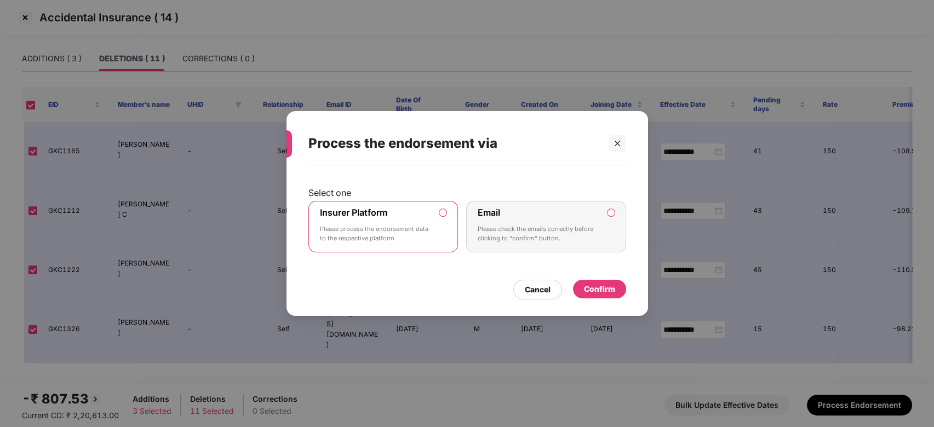
click at [603, 286] on div "Confirm" at bounding box center [599, 289] width 31 height 12
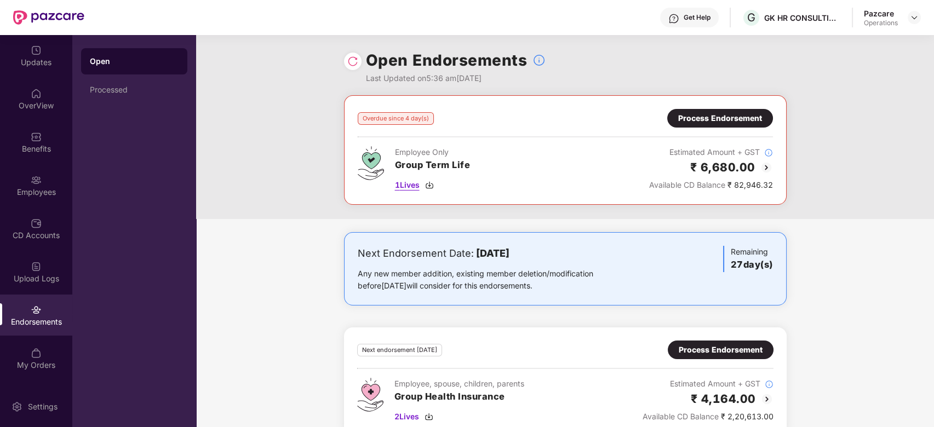
click at [411, 186] on span "1 Lives" at bounding box center [407, 185] width 25 height 12
click at [914, 15] on img at bounding box center [914, 17] width 9 height 9
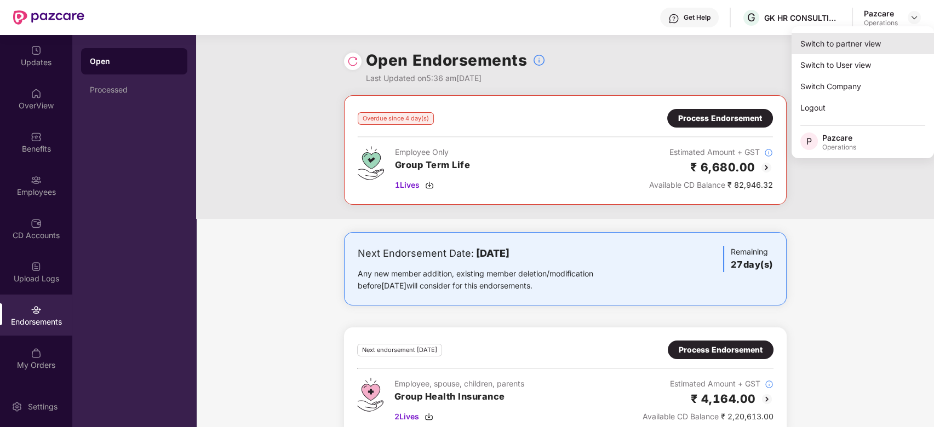
click at [860, 44] on div "Switch to partner view" at bounding box center [863, 43] width 142 height 21
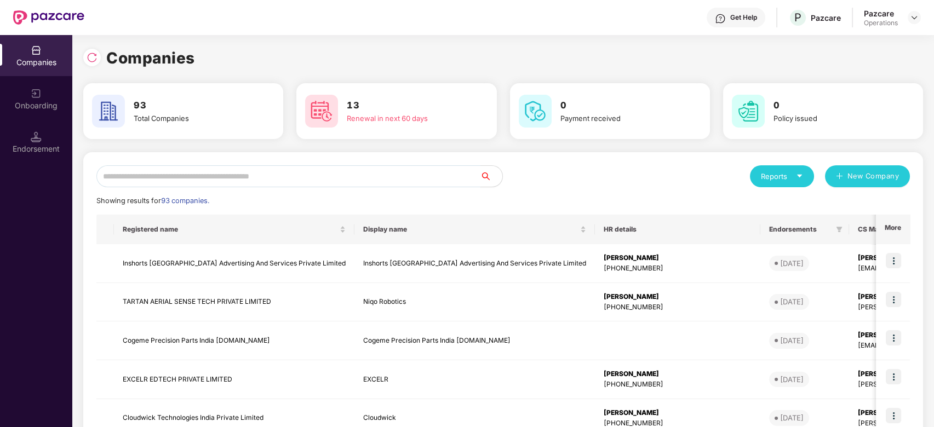
click at [356, 183] on input "text" at bounding box center [288, 177] width 384 height 22
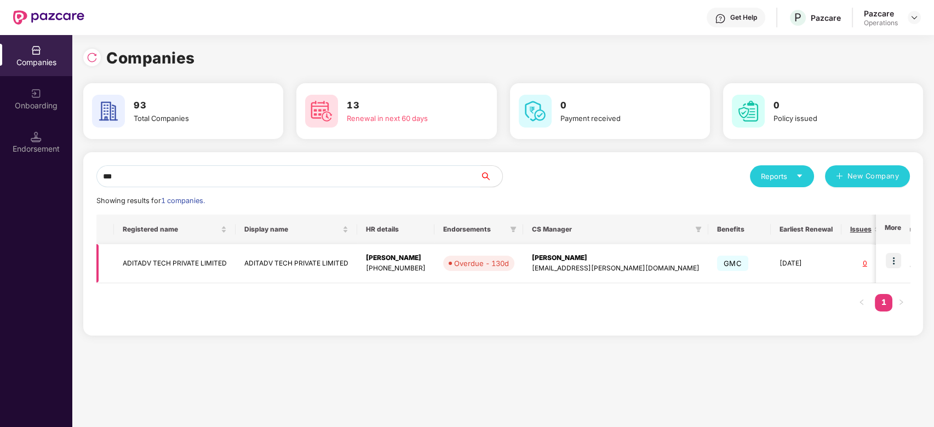
type input "***"
click at [895, 261] on img at bounding box center [893, 260] width 15 height 15
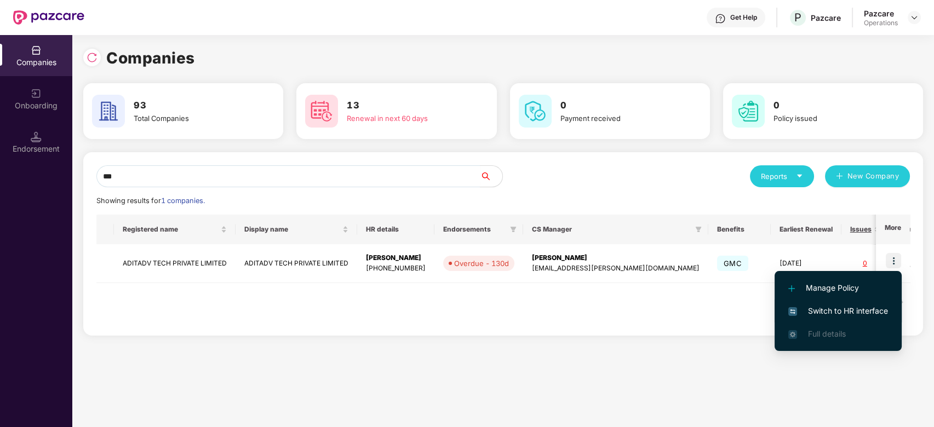
click at [828, 307] on span "Switch to HR interface" at bounding box center [839, 311] width 100 height 12
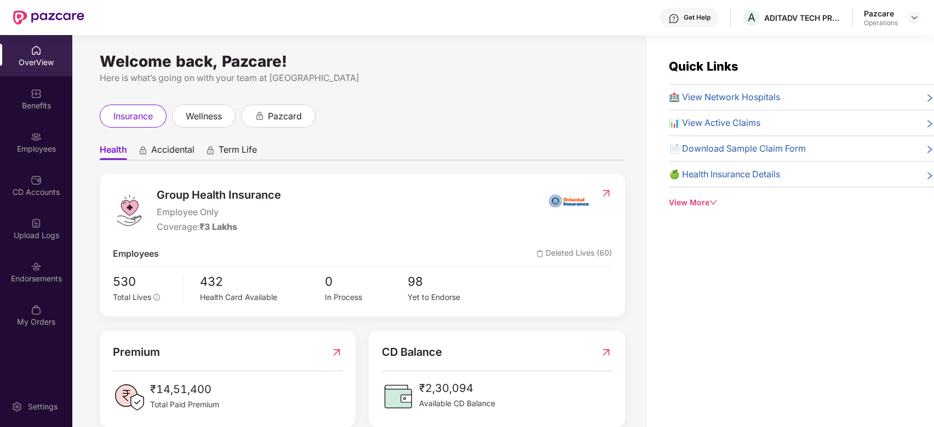
scroll to position [35, 0]
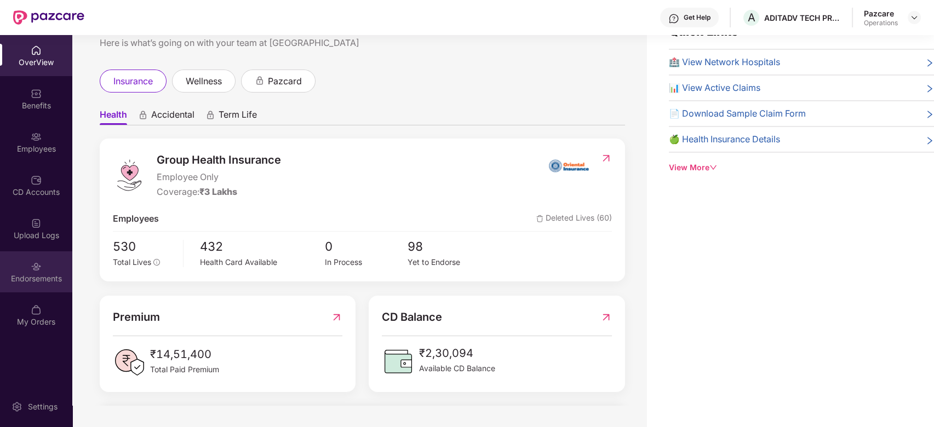
click at [27, 266] on div "Endorsements" at bounding box center [36, 272] width 72 height 41
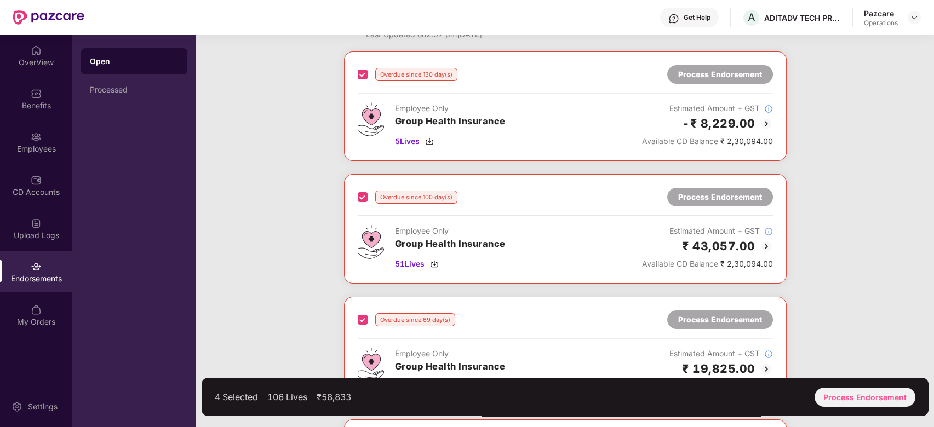
scroll to position [0, 0]
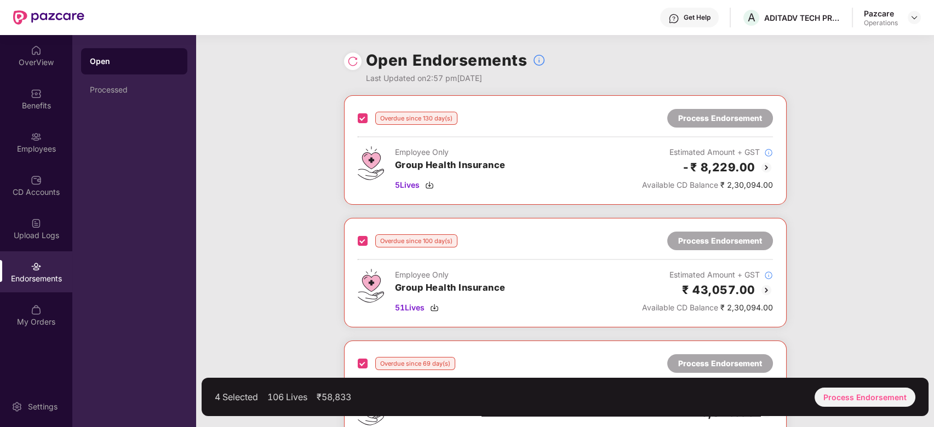
click at [305, 197] on div "Overdue since 130 day(s) Process Endorsement Employee Only Group Health Insuran…" at bounding box center [565, 402] width 738 height 615
click at [714, 55] on div "Open Endorsements Last Updated on 2:57 pm[DATE]" at bounding box center [565, 65] width 443 height 60
click at [912, 18] on img at bounding box center [914, 17] width 9 height 9
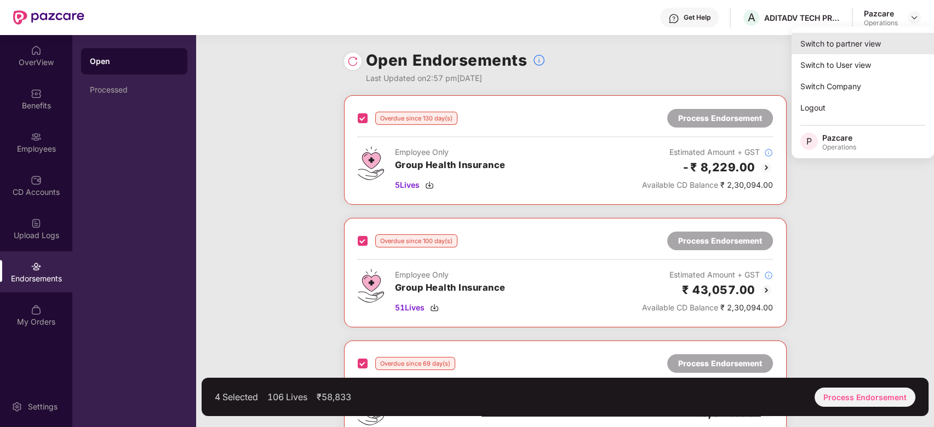
click at [858, 44] on div "Switch to partner view" at bounding box center [863, 43] width 142 height 21
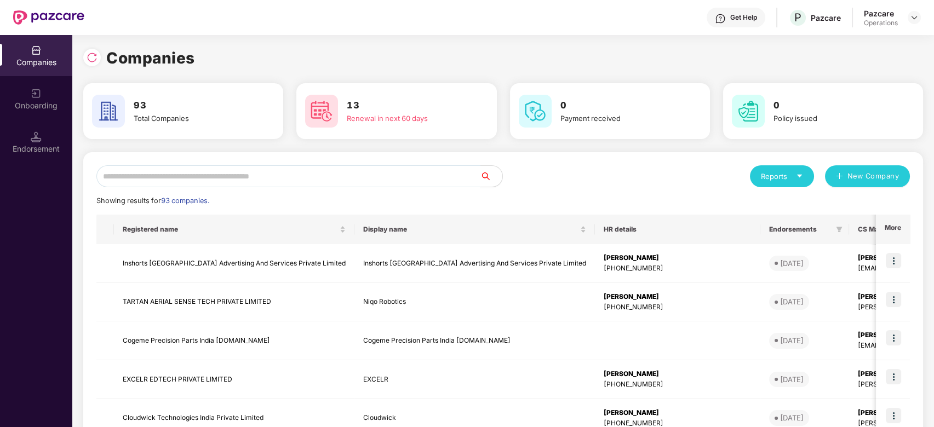
click at [243, 173] on input "text" at bounding box center [288, 177] width 384 height 22
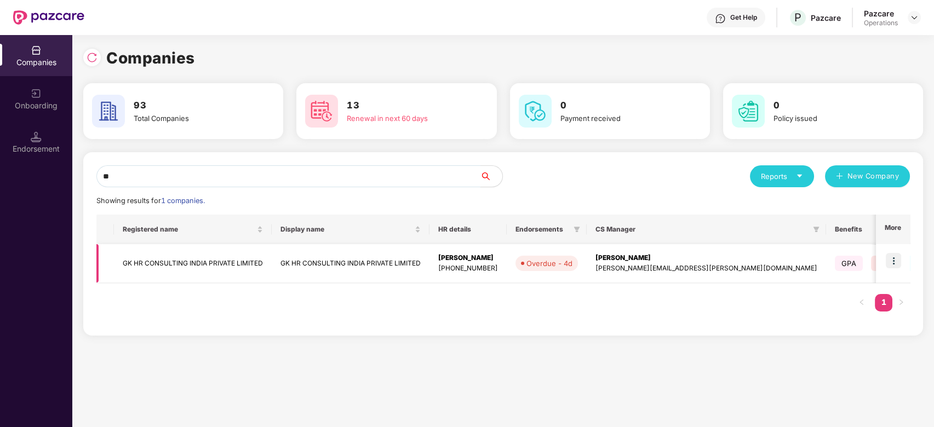
type input "**"
click at [896, 259] on img at bounding box center [893, 260] width 15 height 15
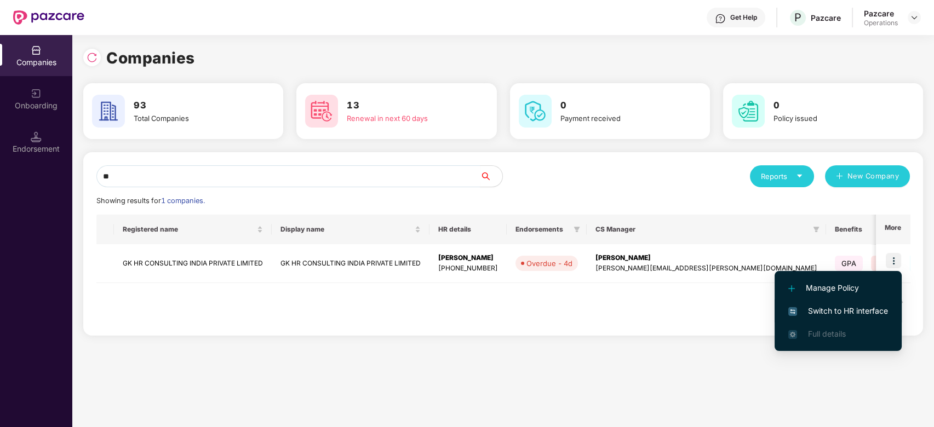
click at [834, 308] on span "Switch to HR interface" at bounding box center [839, 311] width 100 height 12
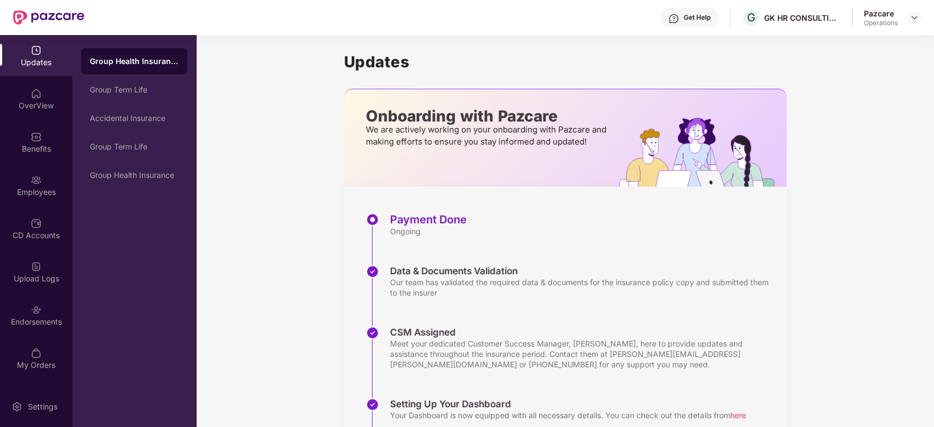
scroll to position [145, 0]
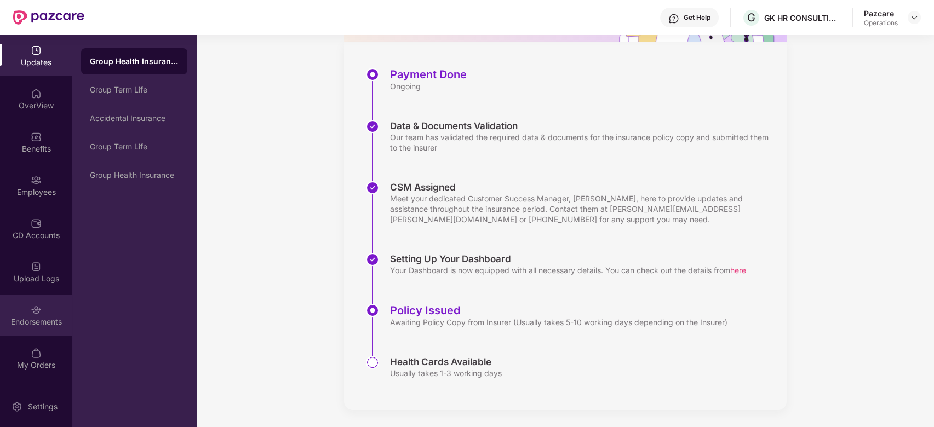
click at [22, 317] on div "Endorsements" at bounding box center [36, 322] width 72 height 11
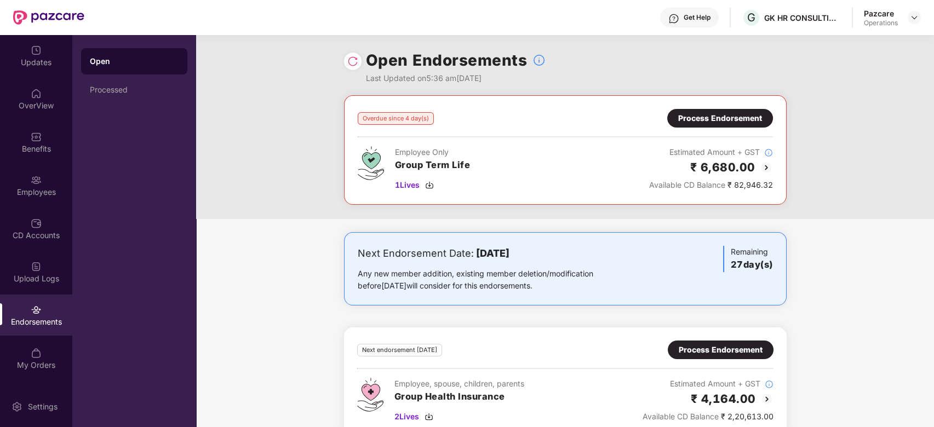
click at [686, 117] on div "Process Endorsement" at bounding box center [720, 118] width 84 height 12
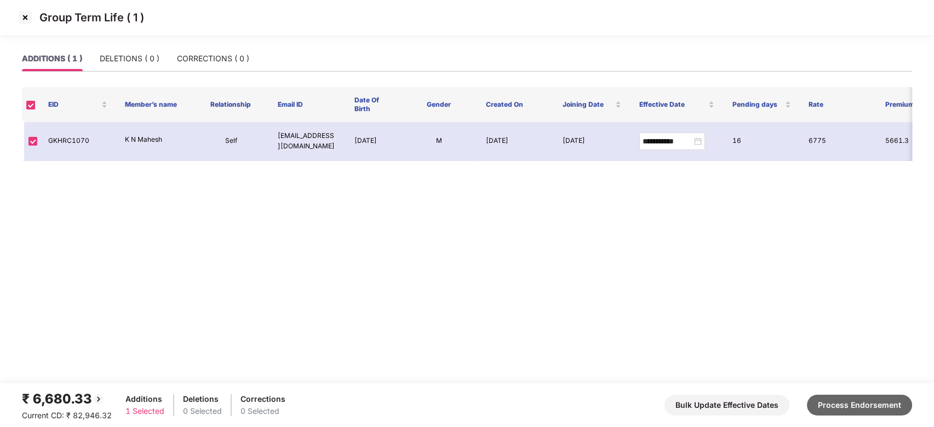
click at [866, 398] on button "Process Endorsement" at bounding box center [859, 405] width 105 height 21
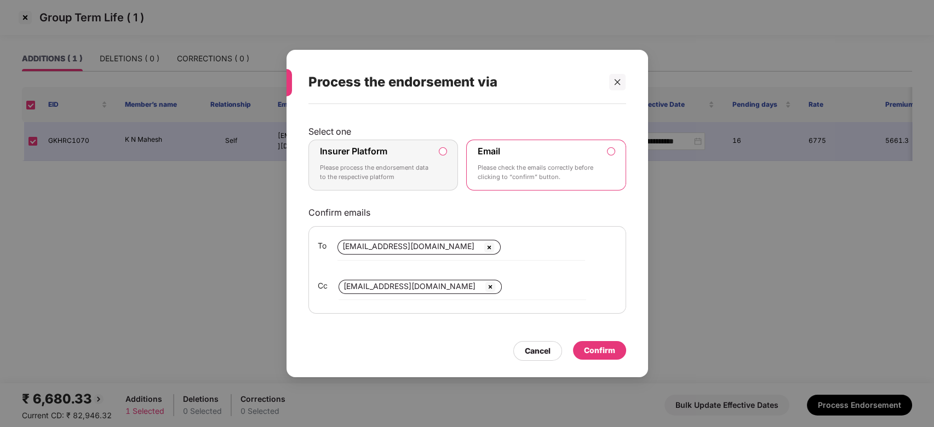
click at [394, 152] on div "Insurer Platform Please process the endorsement data to the respective platform" at bounding box center [376, 165] width 112 height 39
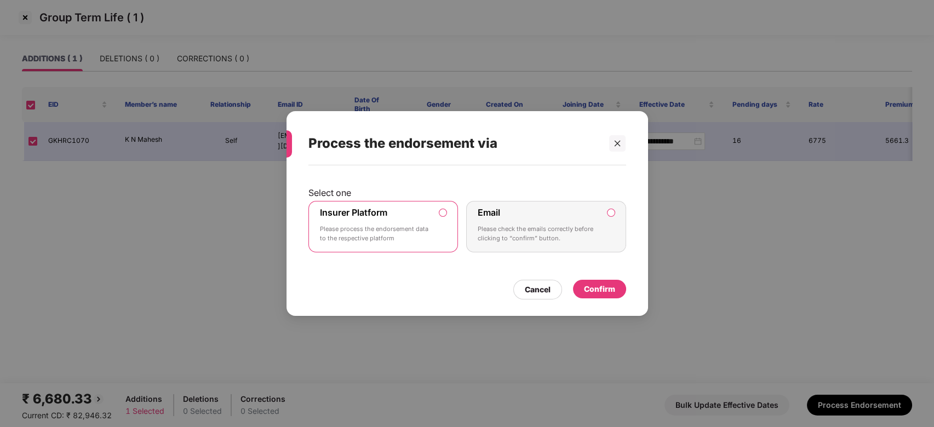
click at [605, 284] on div "Confirm" at bounding box center [599, 289] width 31 height 12
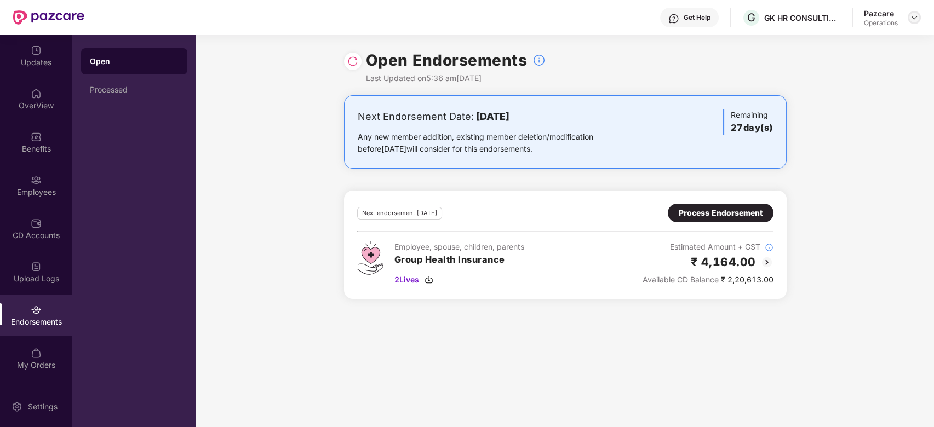
click at [916, 18] on img at bounding box center [914, 17] width 9 height 9
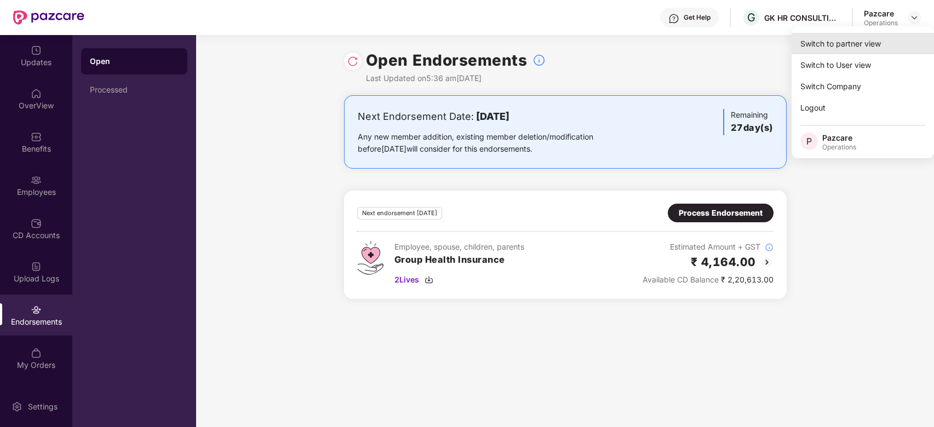
click at [842, 42] on div "Switch to partner view" at bounding box center [863, 43] width 142 height 21
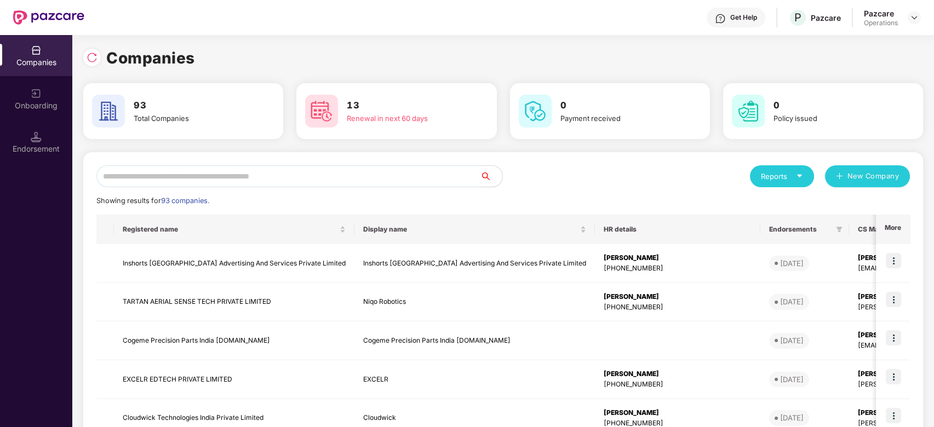
click at [282, 172] on input "text" at bounding box center [288, 177] width 384 height 22
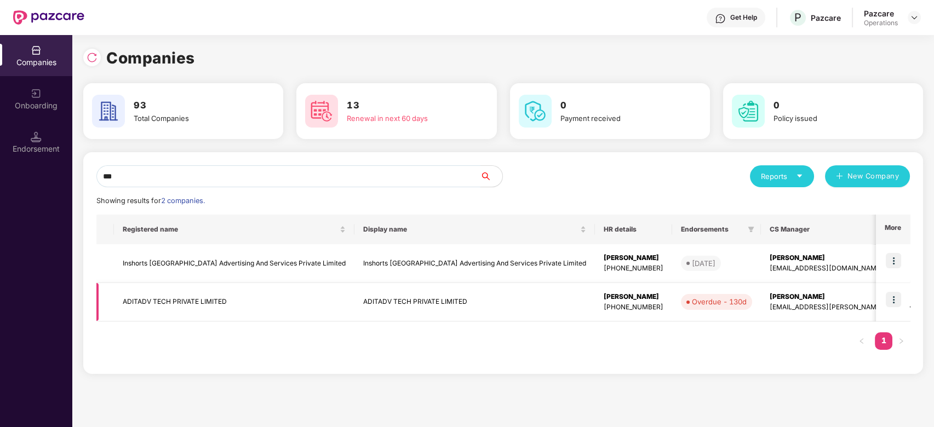
type input "***"
click at [897, 297] on img at bounding box center [893, 299] width 15 height 15
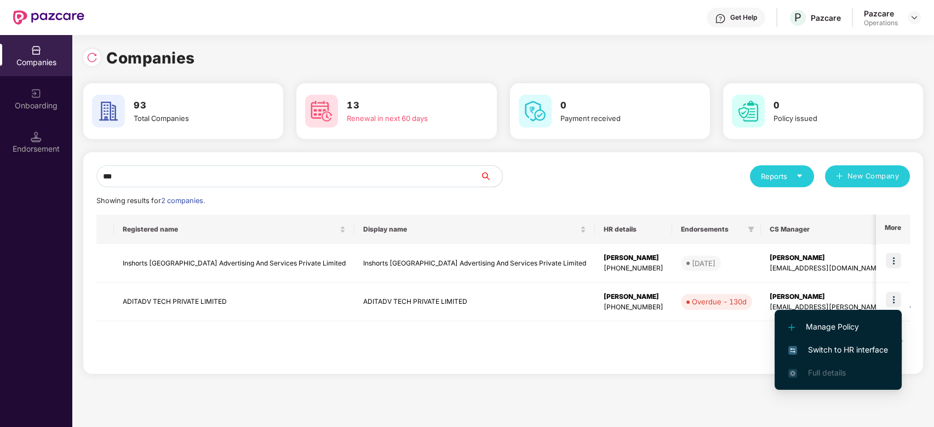
click at [826, 344] on li "Switch to HR interface" at bounding box center [838, 350] width 127 height 23
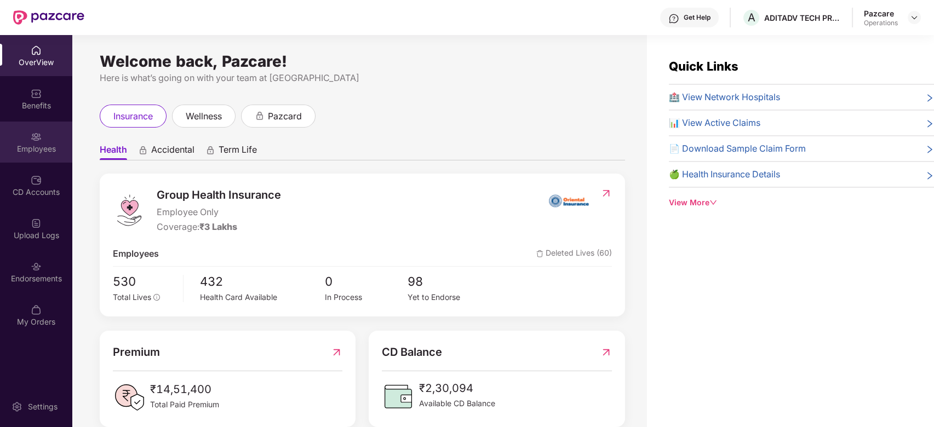
click at [40, 144] on div "Employees" at bounding box center [36, 149] width 72 height 11
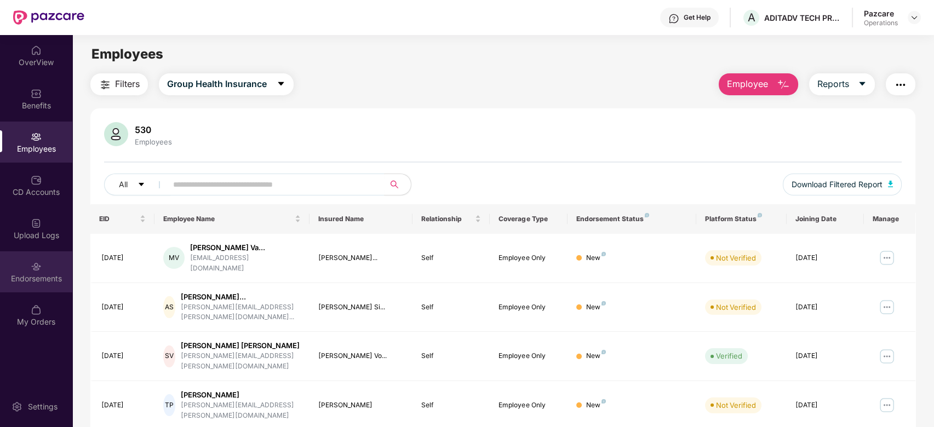
click at [45, 275] on div "Endorsements" at bounding box center [36, 278] width 72 height 11
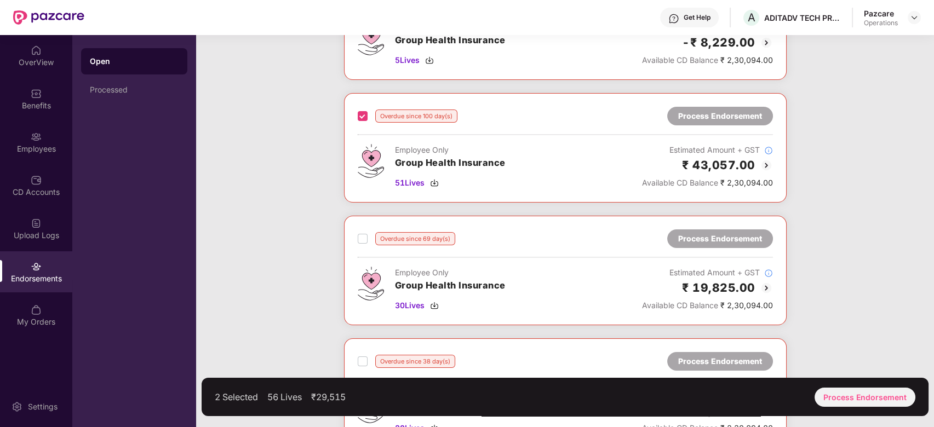
click at [360, 243] on label at bounding box center [363, 238] width 10 height 13
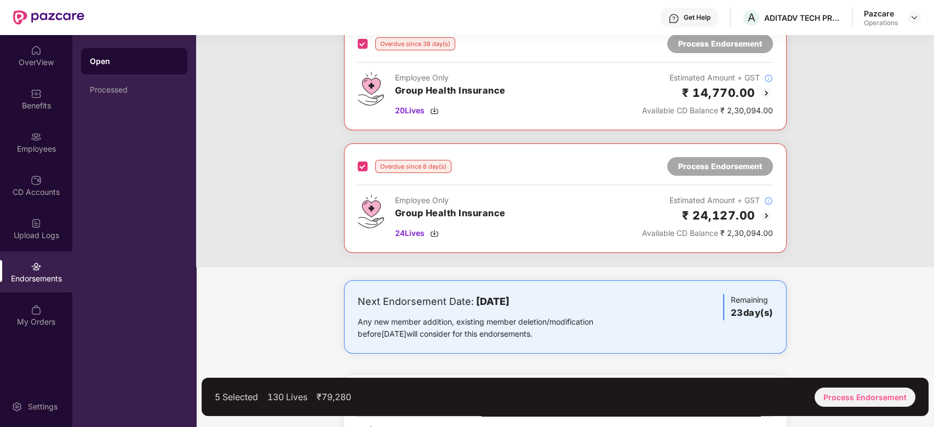
scroll to position [401, 0]
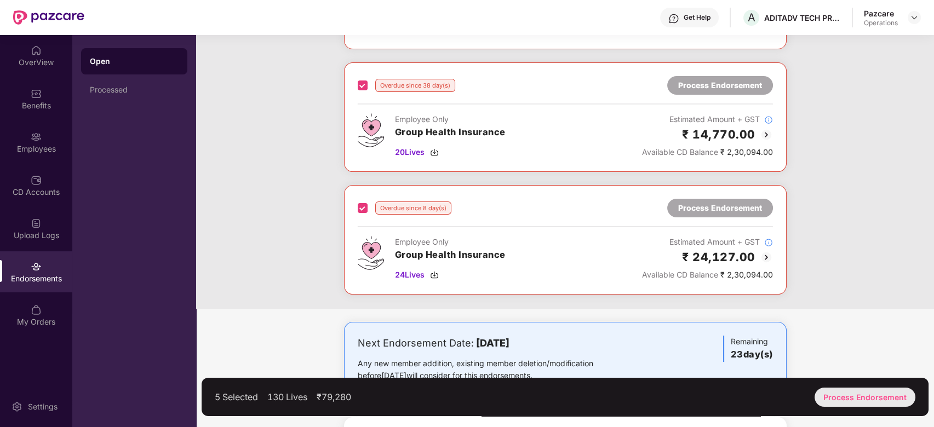
click at [873, 397] on div "Process Endorsement" at bounding box center [865, 397] width 101 height 19
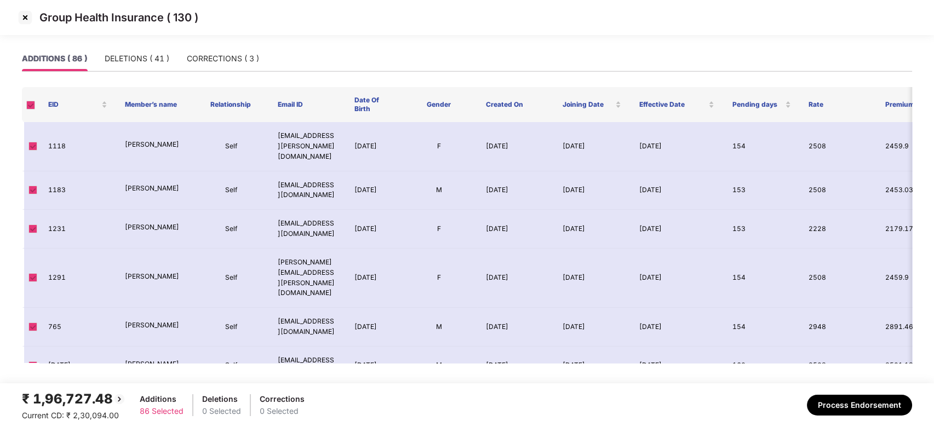
click at [25, 18] on img at bounding box center [25, 18] width 18 height 18
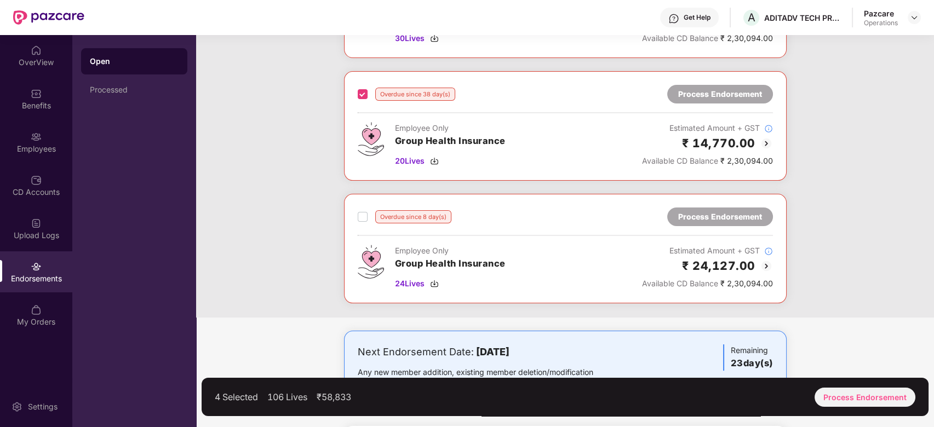
scroll to position [393, 0]
click at [855, 397] on div "Process Endorsement" at bounding box center [865, 397] width 101 height 19
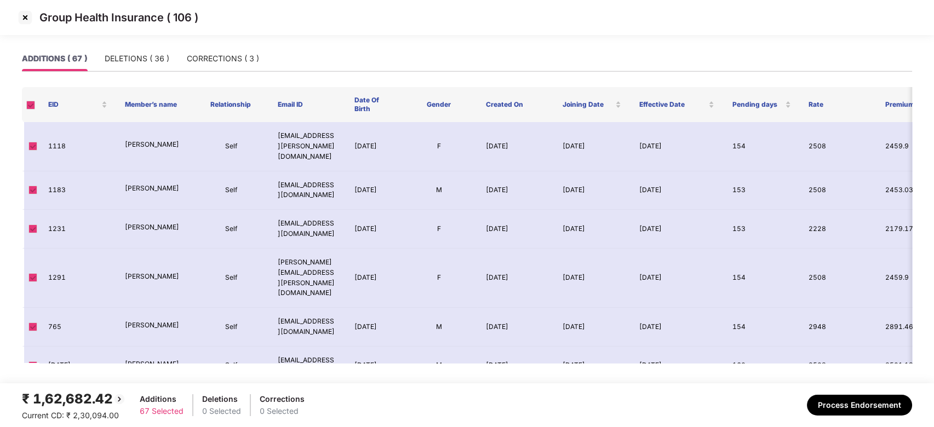
click at [25, 18] on img at bounding box center [25, 18] width 18 height 18
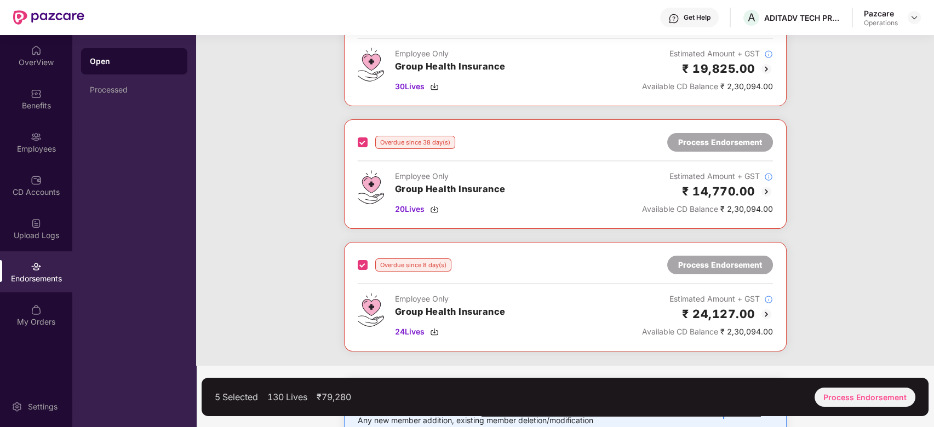
scroll to position [571, 0]
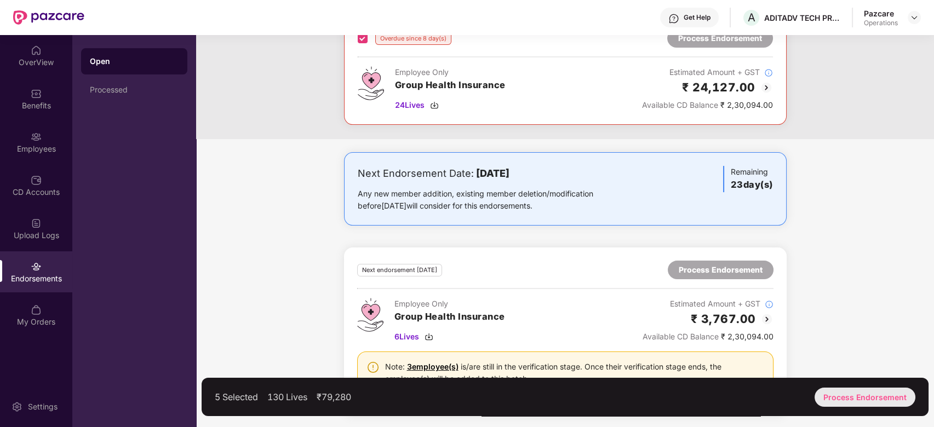
click at [849, 398] on div "Process Endorsement" at bounding box center [865, 397] width 101 height 19
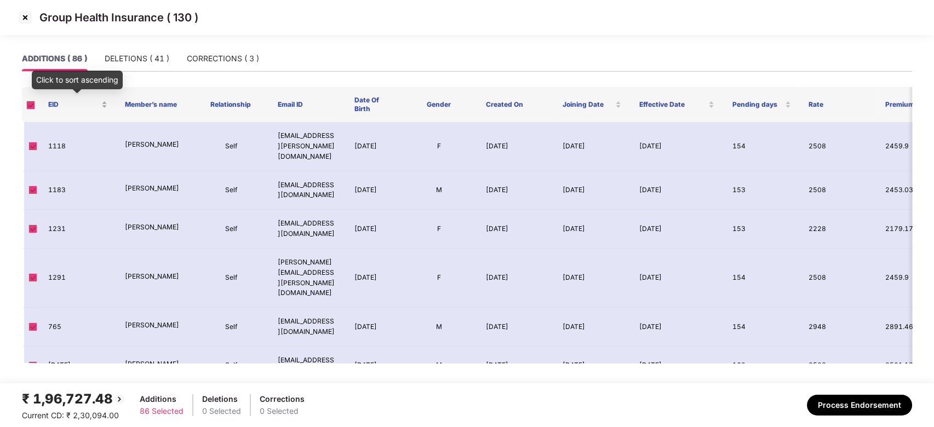
click at [105, 101] on div "EID" at bounding box center [77, 105] width 59 height 10
click at [105, 107] on div "EID" at bounding box center [77, 105] width 59 height 10
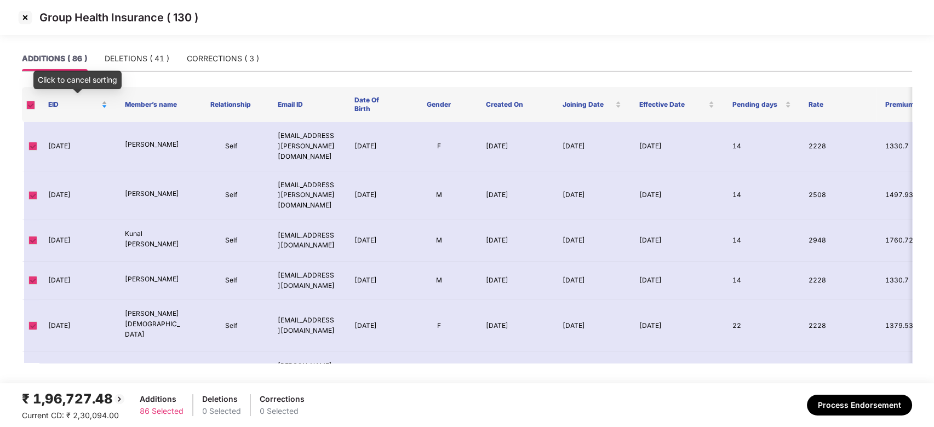
click at [102, 102] on div "EID" at bounding box center [77, 105] width 59 height 10
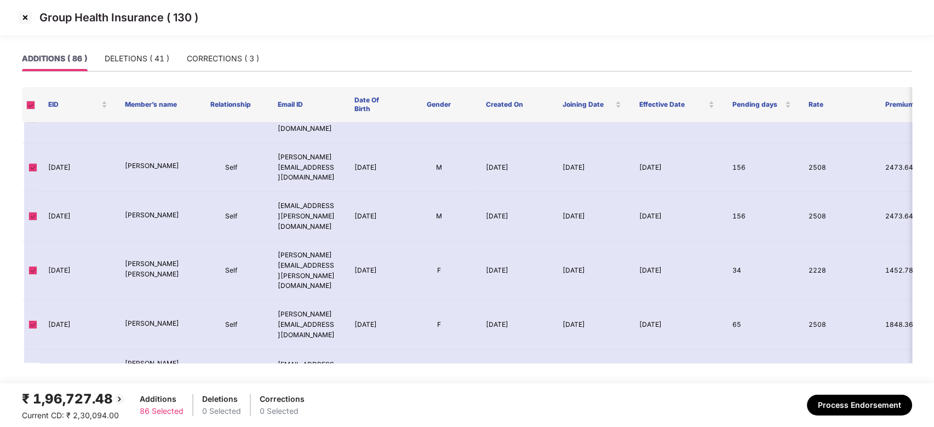
scroll to position [650, 0]
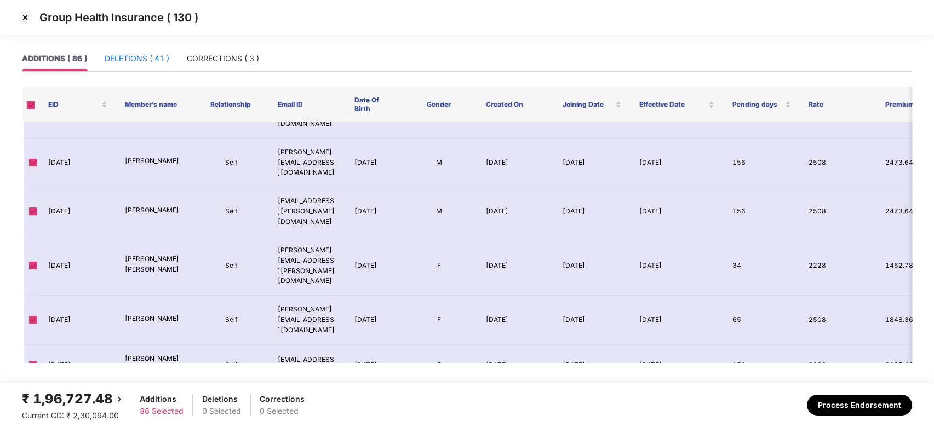
click at [127, 64] on div "DELETIONS ( 41 )" at bounding box center [137, 59] width 65 height 12
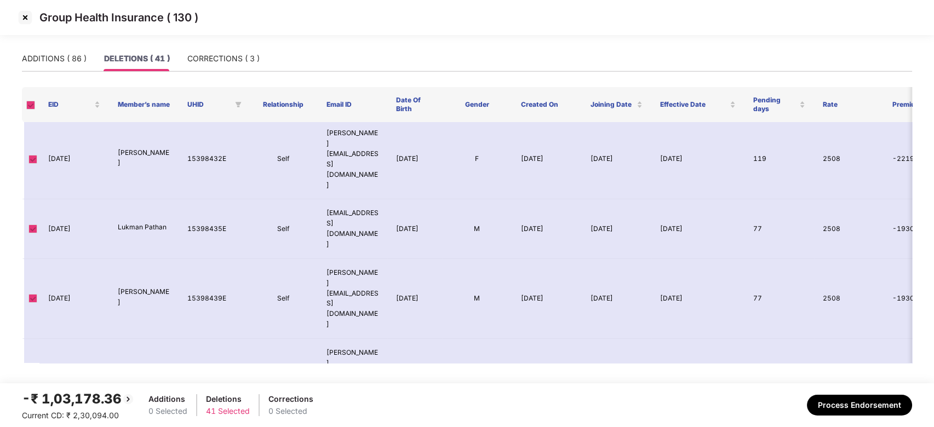
scroll to position [0, 0]
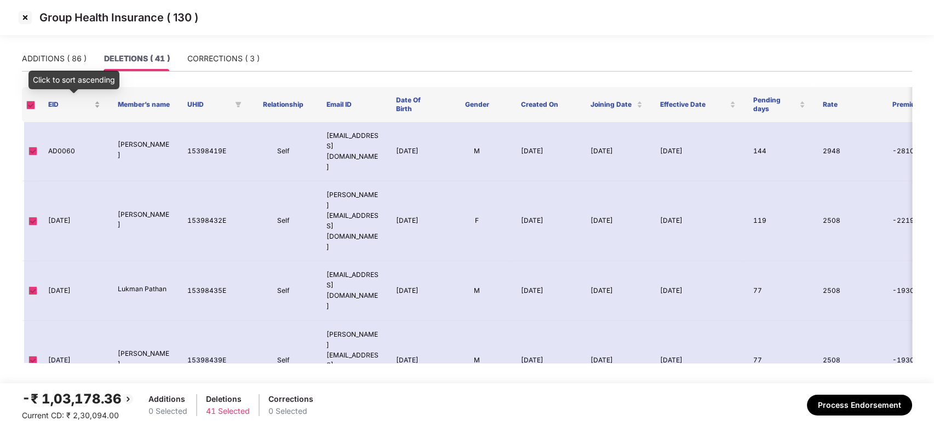
click at [95, 103] on div "EID" at bounding box center [74, 105] width 52 height 10
click at [100, 109] on div "EID" at bounding box center [74, 105] width 52 height 10
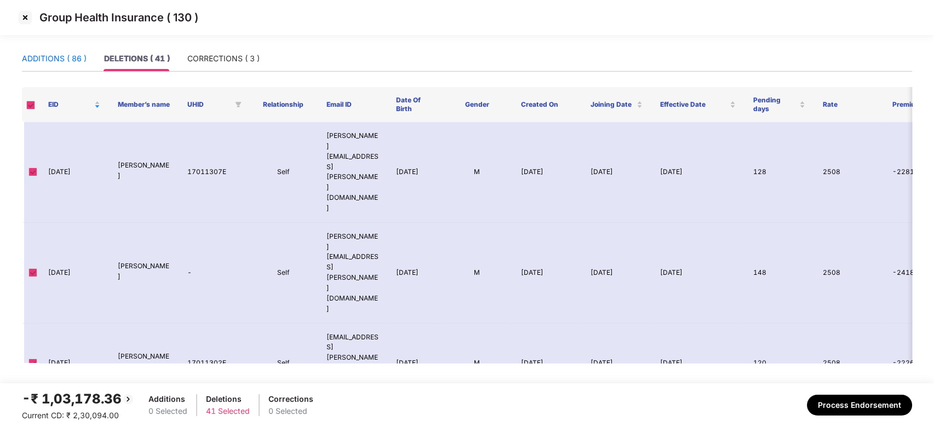
click at [57, 57] on div "ADDITIONS ( 86 )" at bounding box center [54, 59] width 65 height 12
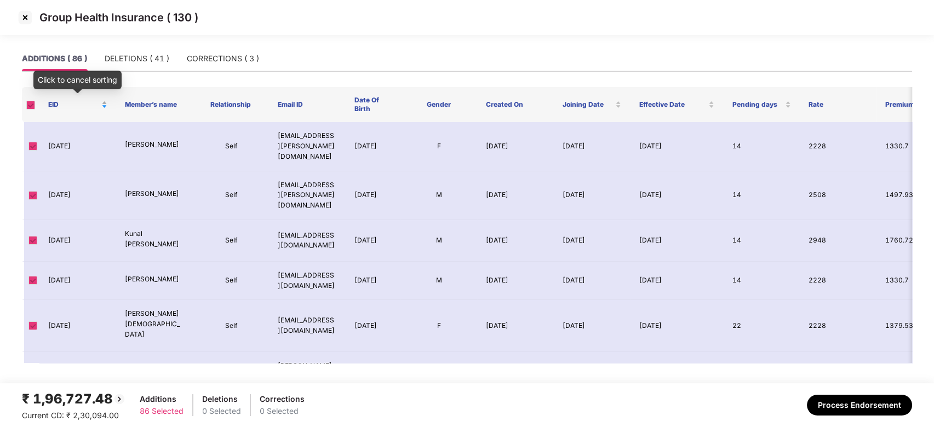
click at [103, 102] on div "EID" at bounding box center [77, 105] width 59 height 10
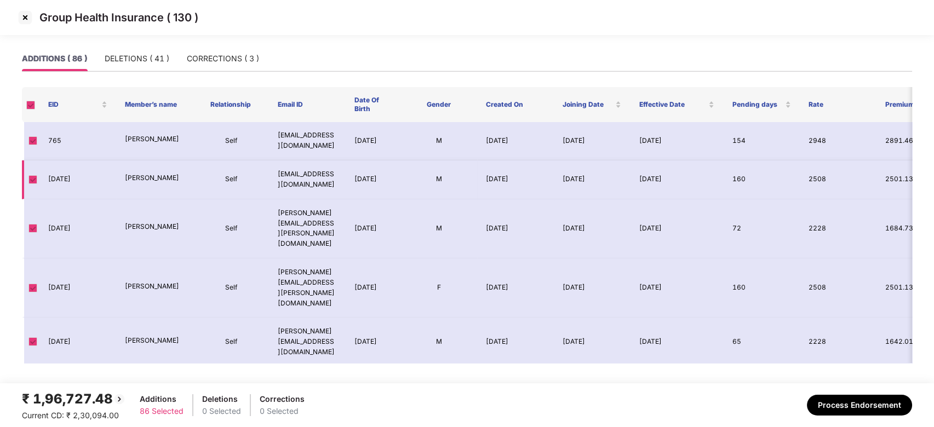
scroll to position [188, 0]
click at [31, 223] on span at bounding box center [32, 227] width 9 height 9
click at [23, 21] on img at bounding box center [25, 18] width 18 height 18
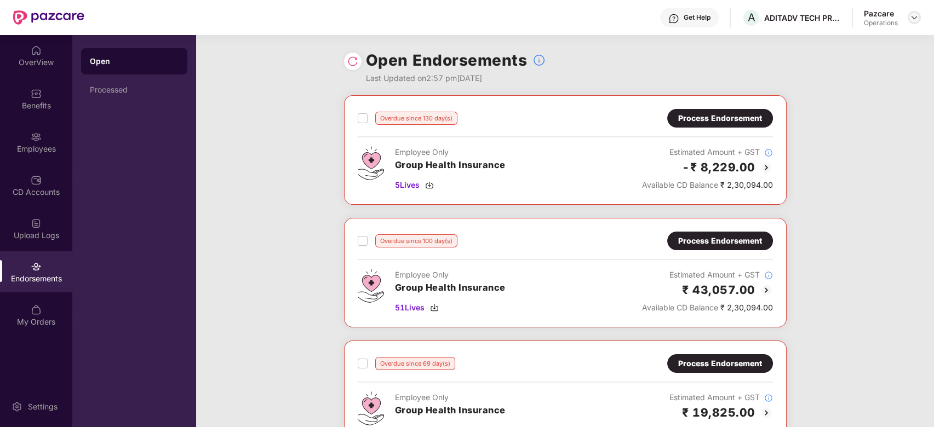
click at [912, 13] on img at bounding box center [914, 17] width 9 height 9
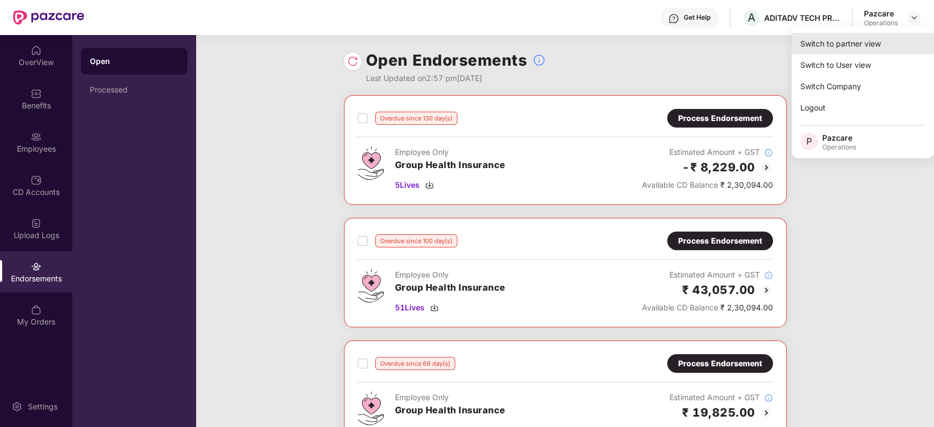
click at [842, 39] on div "Switch to partner view" at bounding box center [863, 43] width 142 height 21
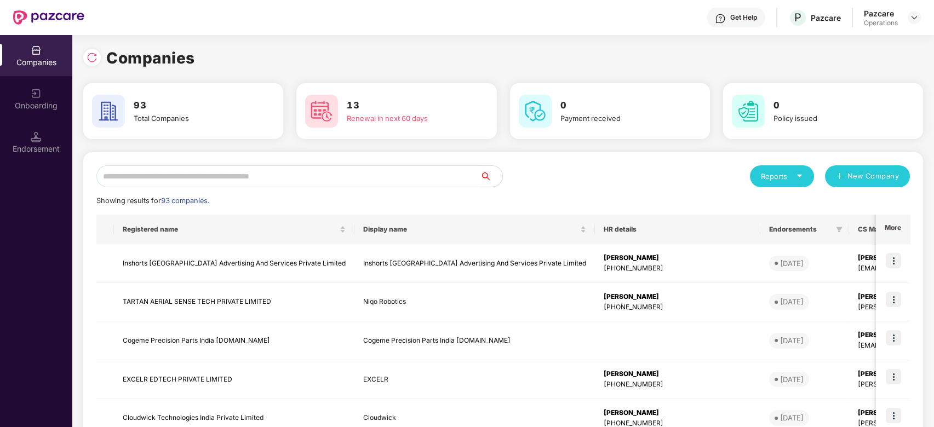
click at [415, 175] on input "text" at bounding box center [288, 177] width 384 height 22
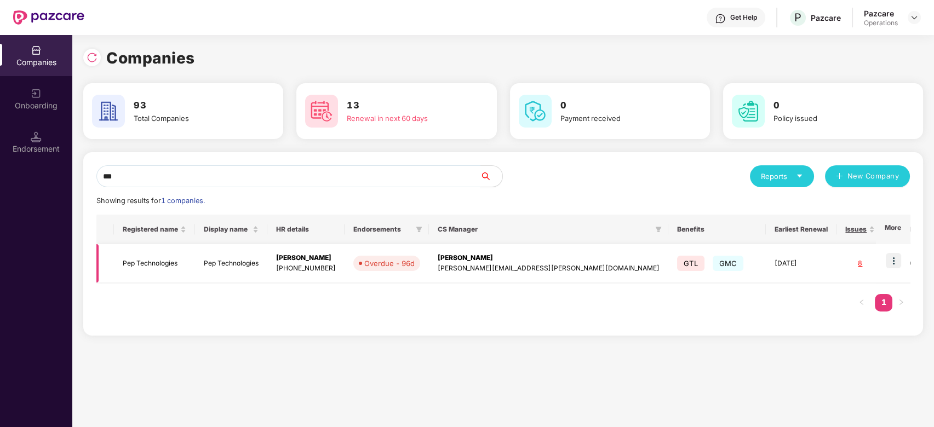
type input "***"
click at [896, 258] on img at bounding box center [893, 260] width 15 height 15
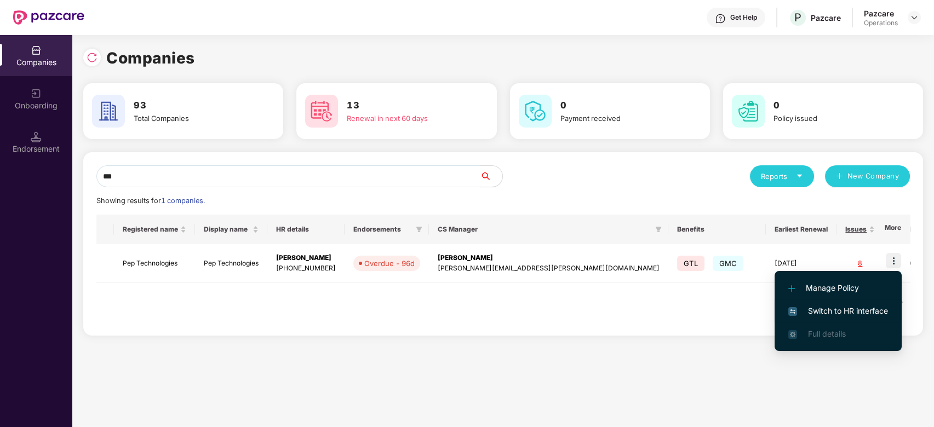
click at [843, 312] on span "Switch to HR interface" at bounding box center [839, 311] width 100 height 12
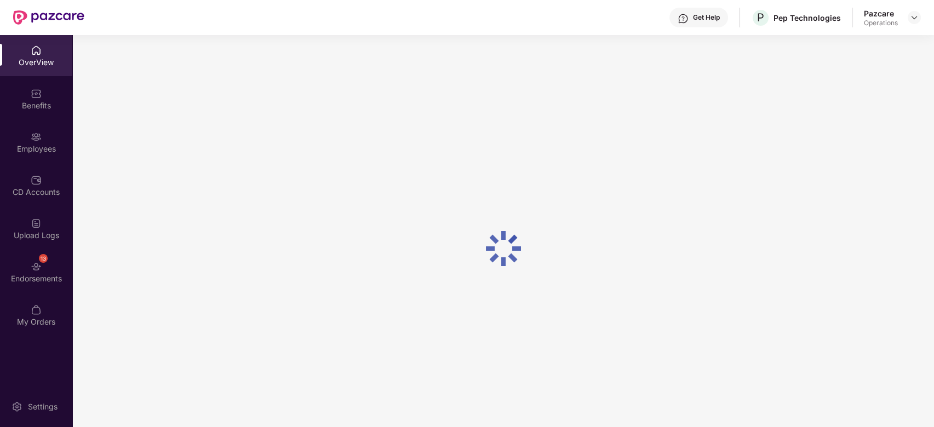
scroll to position [35, 0]
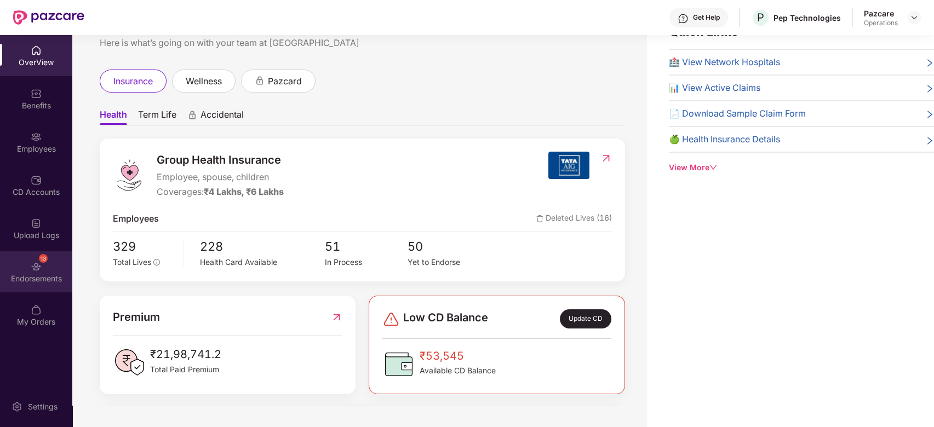
click at [20, 266] on div "13 Endorsements" at bounding box center [36, 272] width 72 height 41
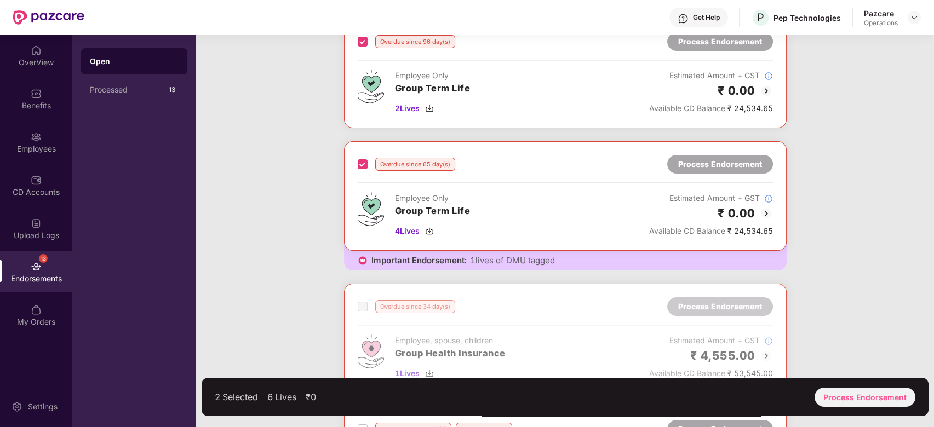
scroll to position [0, 0]
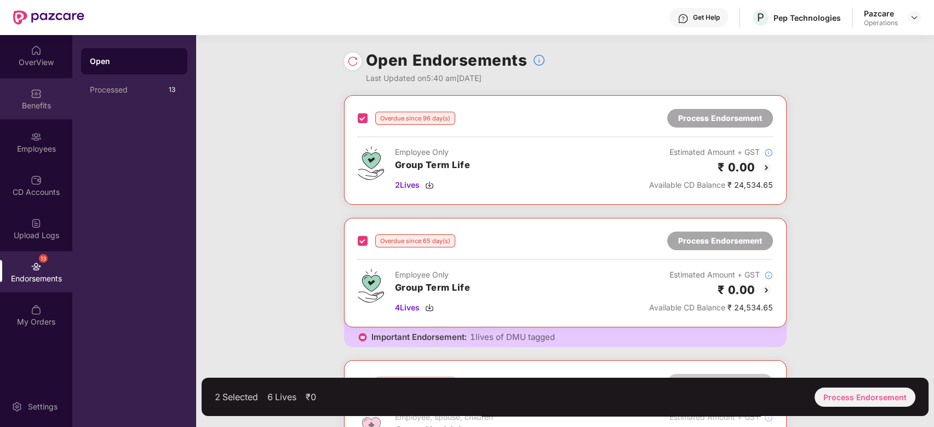
click at [32, 100] on div "Benefits" at bounding box center [36, 105] width 72 height 11
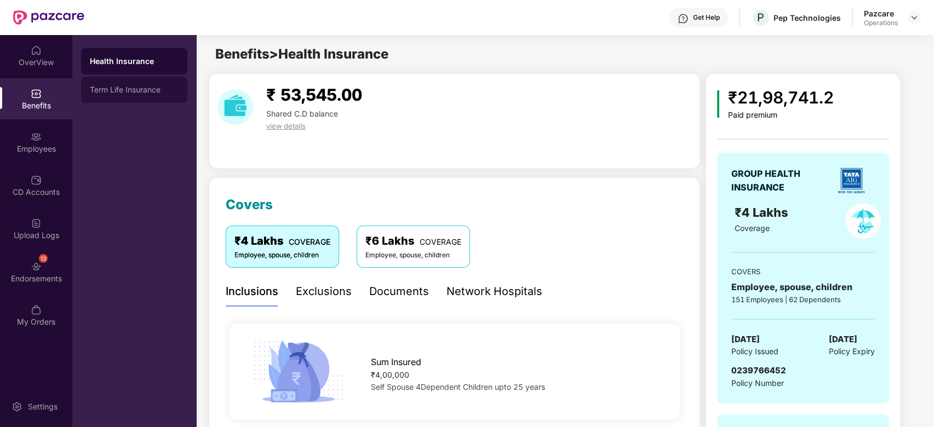
click at [103, 90] on div "Term Life Insurance" at bounding box center [134, 89] width 89 height 9
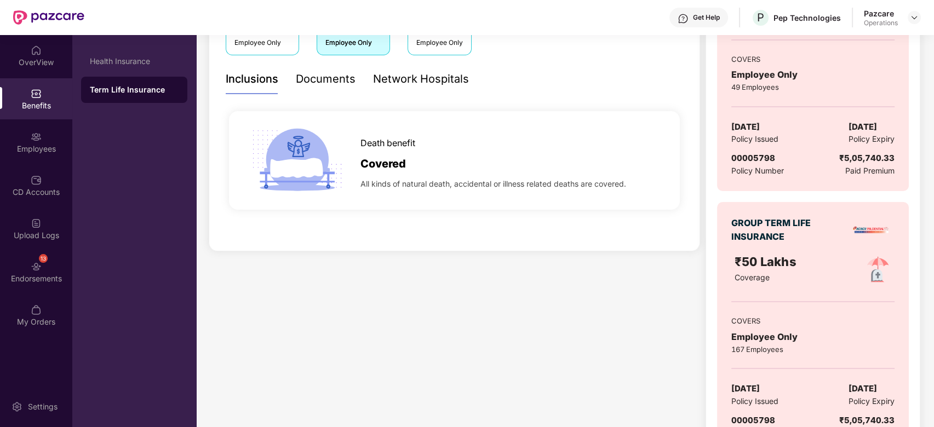
scroll to position [218, 0]
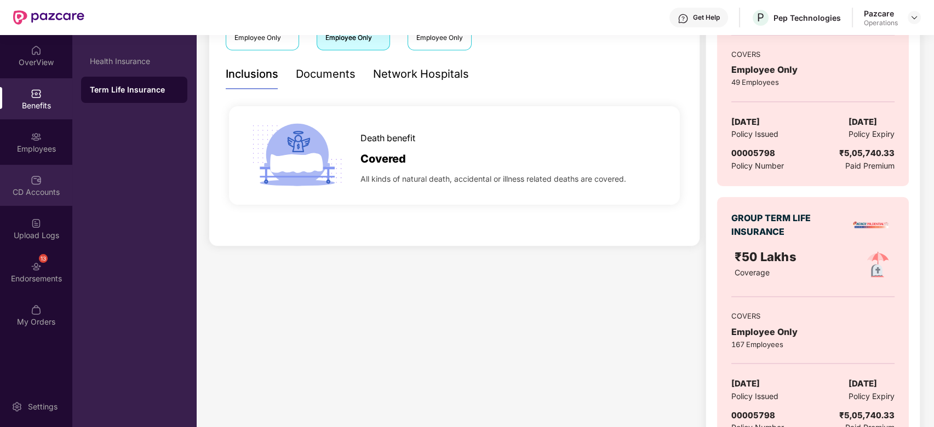
click at [20, 184] on div "CD Accounts" at bounding box center [36, 185] width 72 height 41
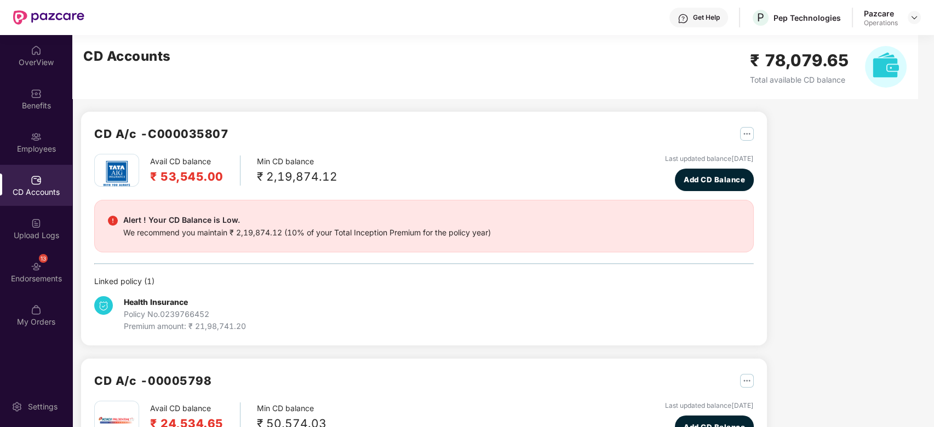
scroll to position [178, 0]
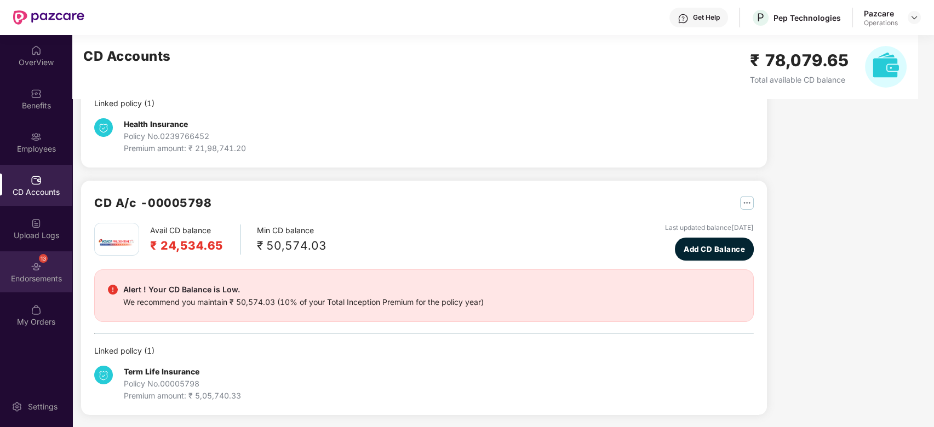
click at [24, 265] on div "13 Endorsements" at bounding box center [36, 272] width 72 height 41
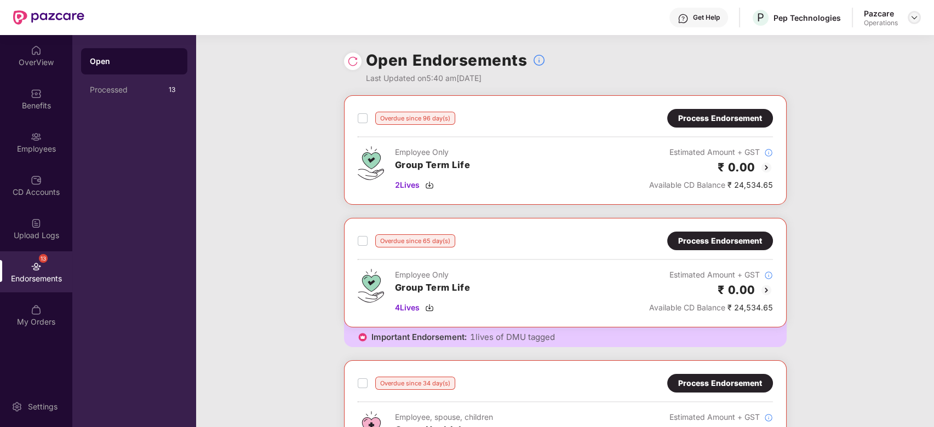
click at [917, 20] on img at bounding box center [914, 17] width 9 height 9
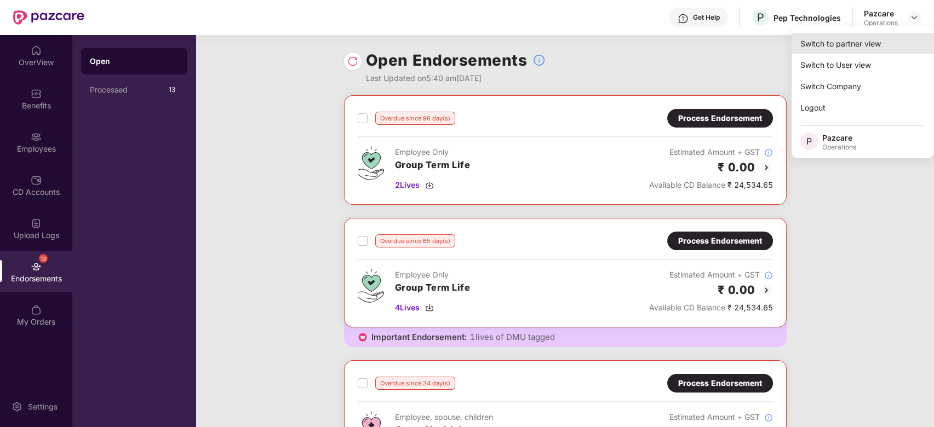
click at [848, 46] on div "Switch to partner view" at bounding box center [863, 43] width 142 height 21
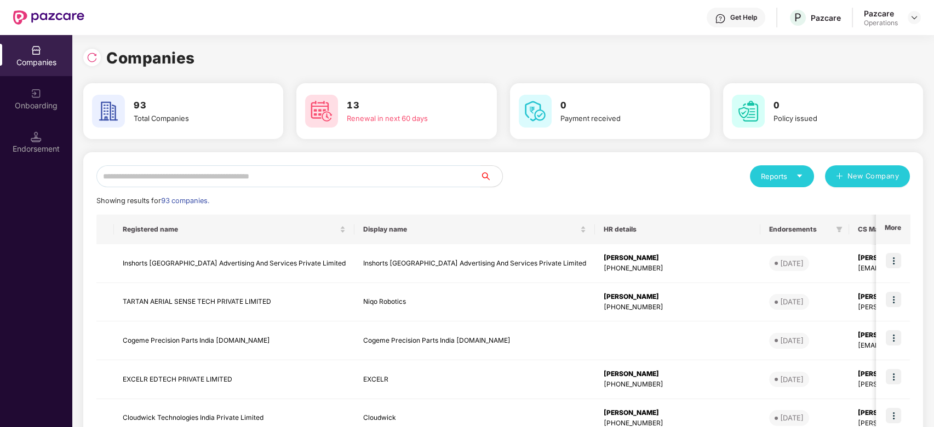
click at [403, 178] on input "text" at bounding box center [288, 177] width 384 height 22
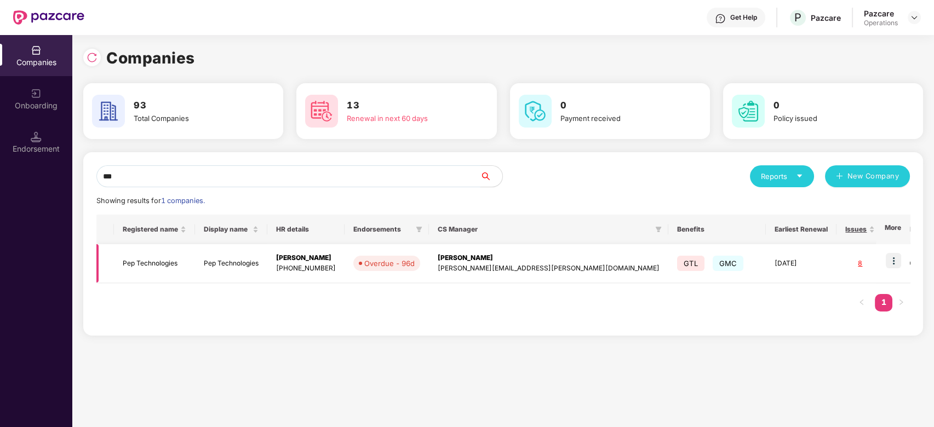
type input "***"
click at [162, 258] on td "Pep Technologies" at bounding box center [154, 263] width 81 height 39
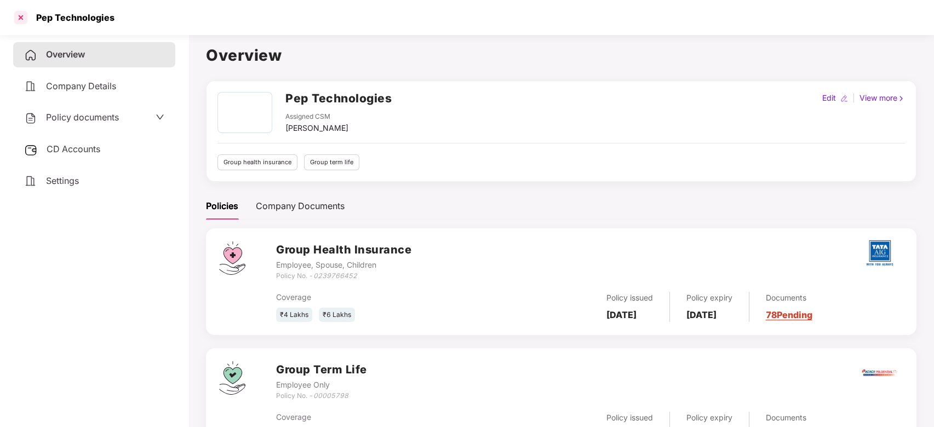
click at [19, 17] on div at bounding box center [21, 18] width 18 height 18
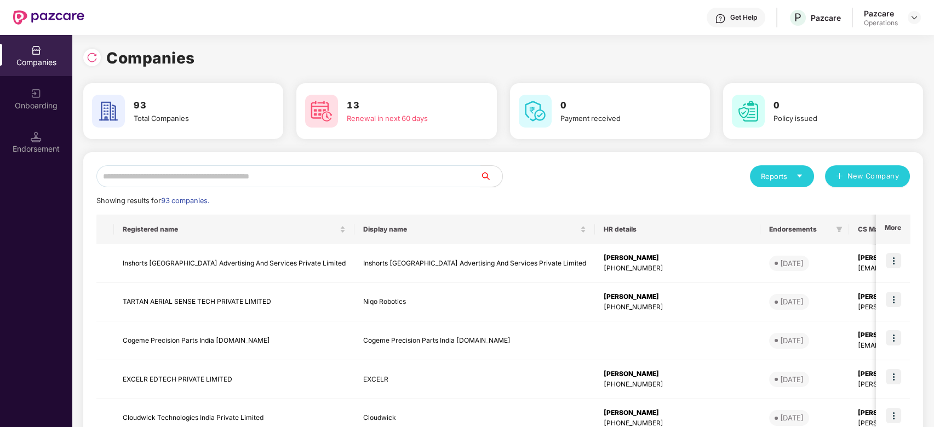
click at [307, 171] on input "text" at bounding box center [288, 177] width 384 height 22
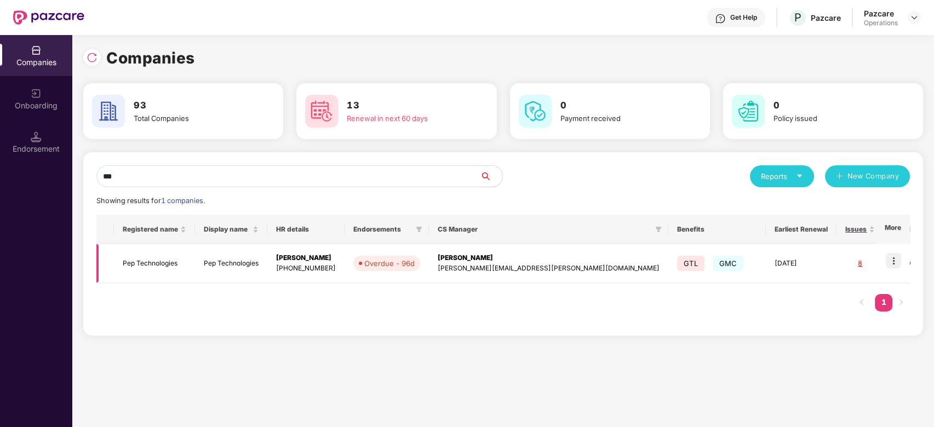
type input "***"
click at [894, 255] on img at bounding box center [893, 260] width 15 height 15
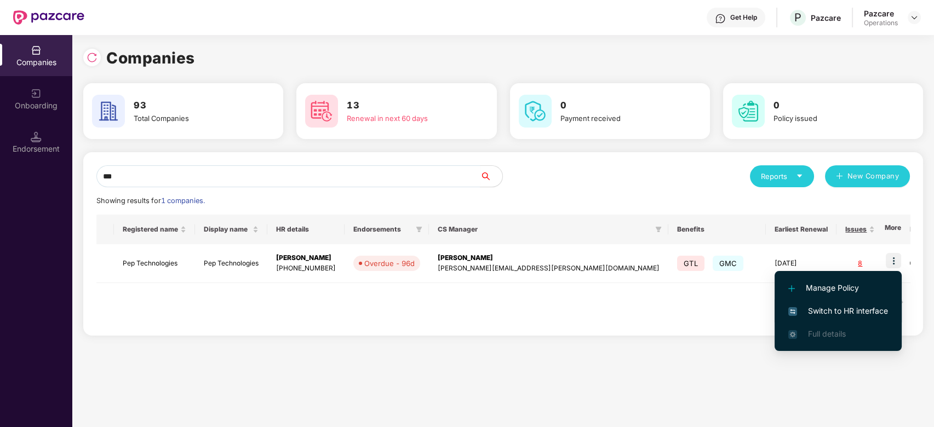
click at [815, 308] on span "Switch to HR interface" at bounding box center [839, 311] width 100 height 12
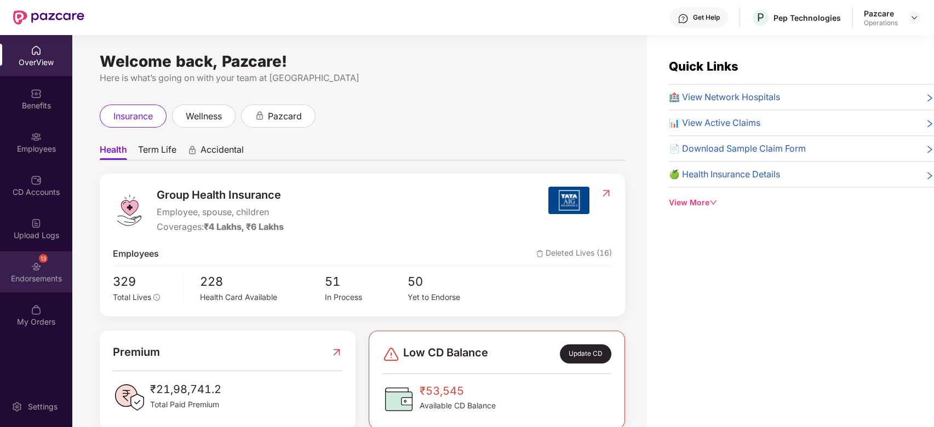
click at [29, 269] on div "13 Endorsements" at bounding box center [36, 272] width 72 height 41
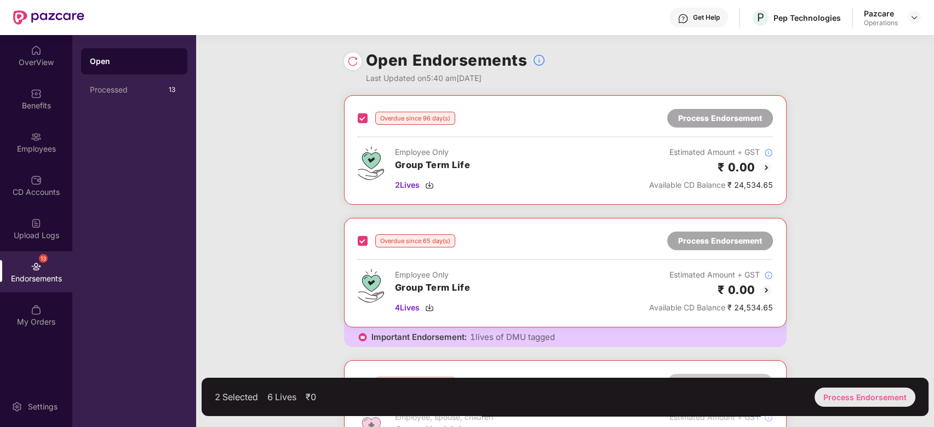
click at [864, 395] on div "Process Endorsement" at bounding box center [865, 397] width 101 height 19
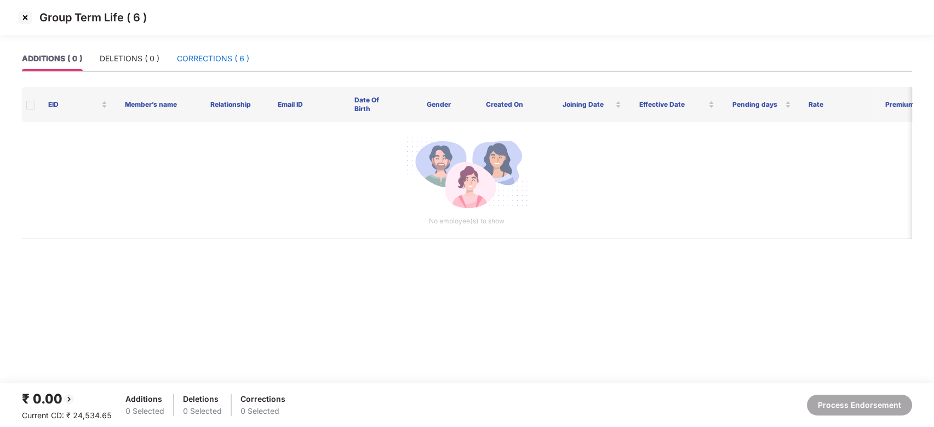
click at [214, 59] on div "CORRECTIONS ( 6 )" at bounding box center [213, 59] width 72 height 12
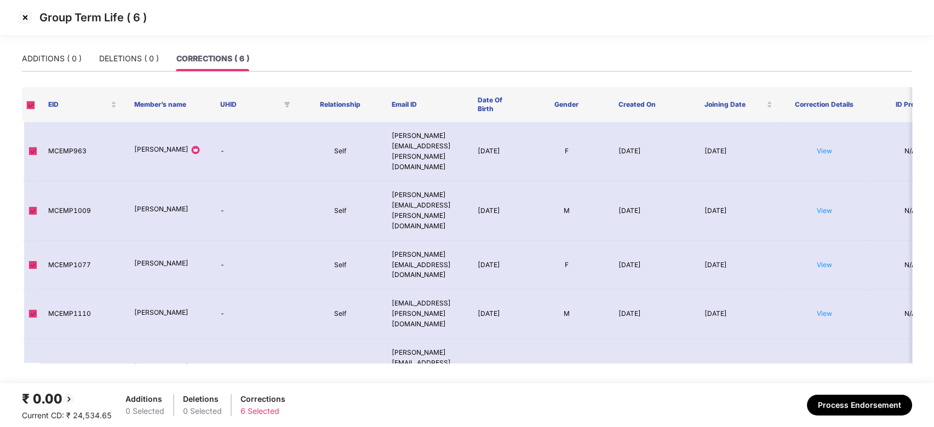
click at [24, 13] on img at bounding box center [25, 18] width 18 height 18
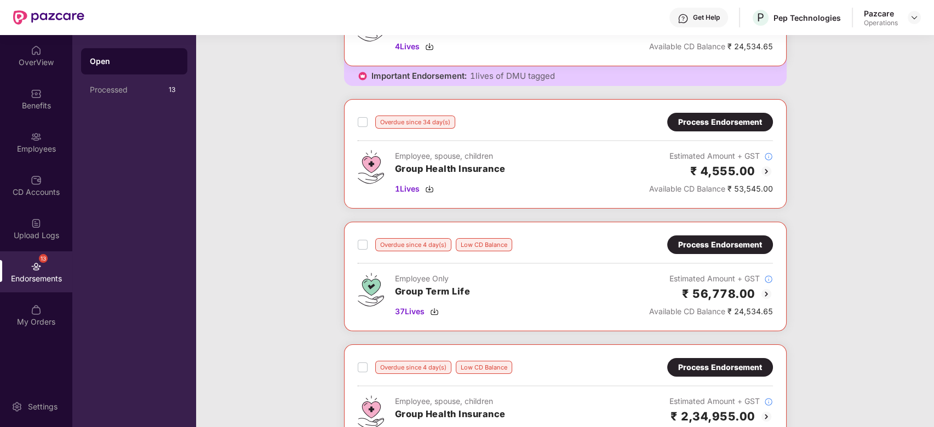
scroll to position [247, 0]
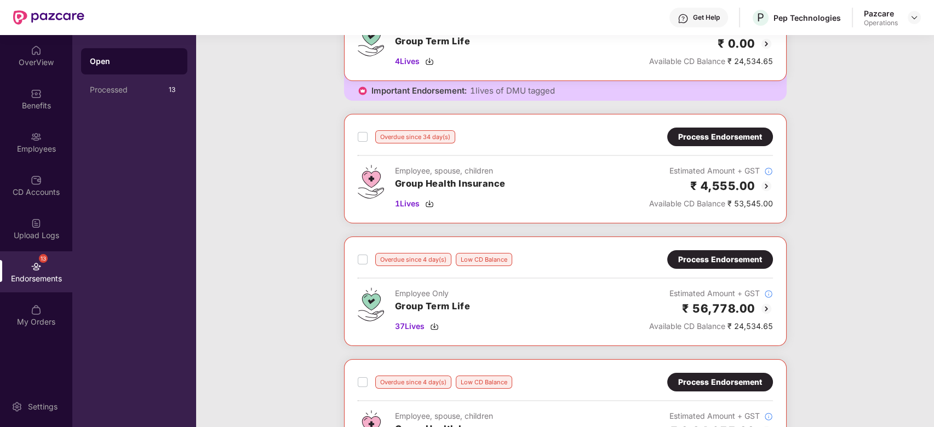
click at [727, 263] on div "Process Endorsement" at bounding box center [720, 260] width 84 height 12
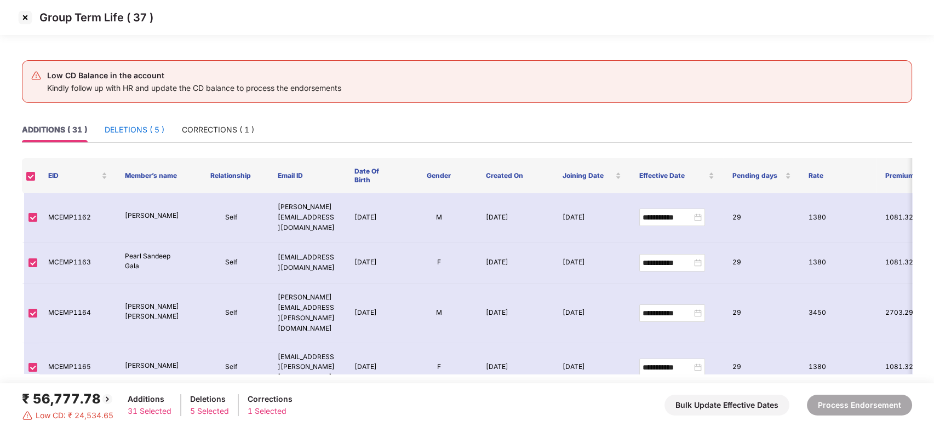
click at [132, 134] on div "DELETIONS ( 5 )" at bounding box center [135, 130] width 60 height 12
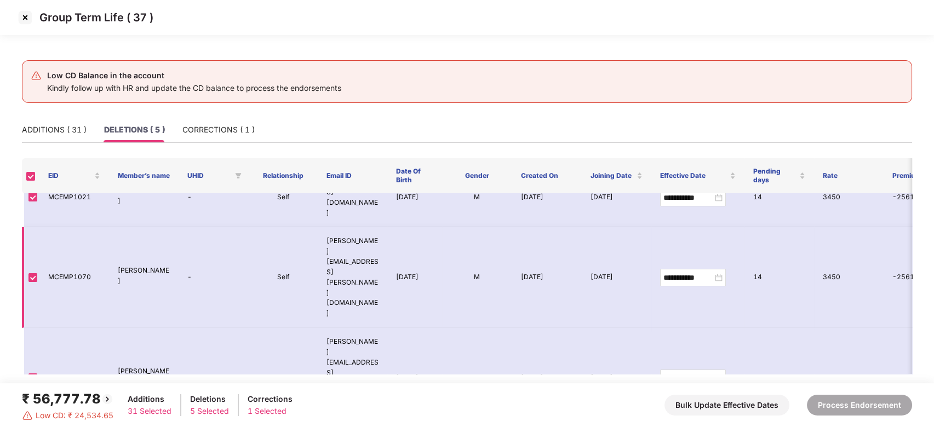
scroll to position [0, 0]
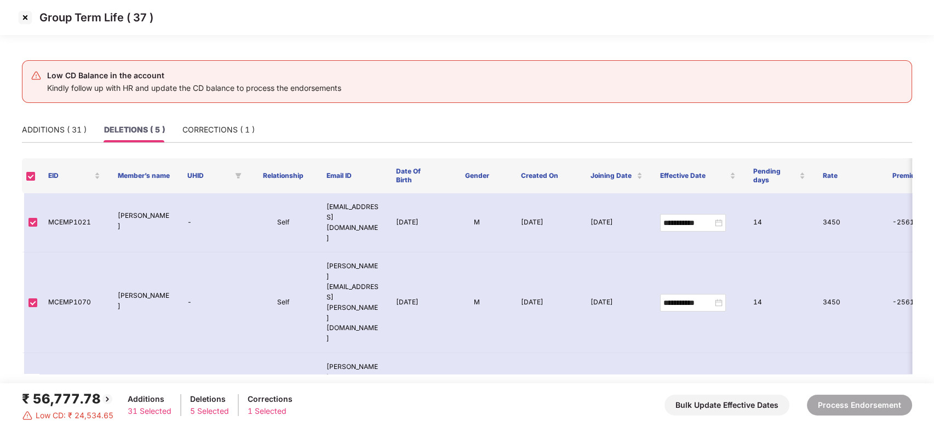
click at [22, 15] on img at bounding box center [25, 18] width 18 height 18
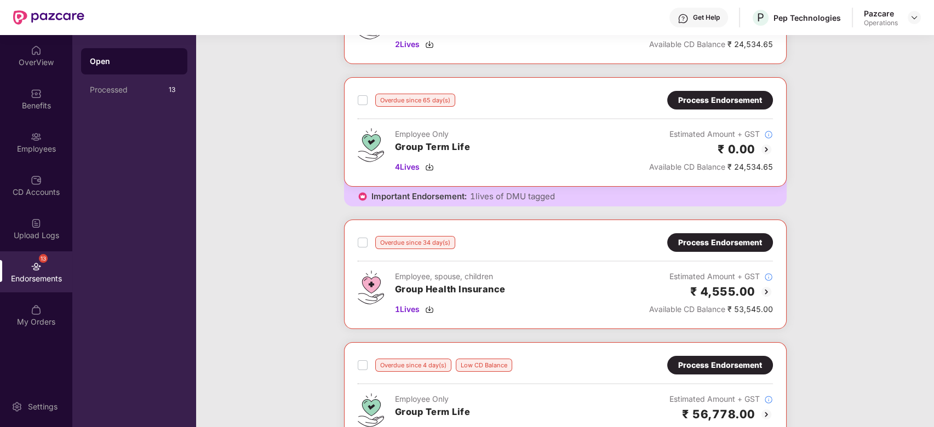
scroll to position [143, 0]
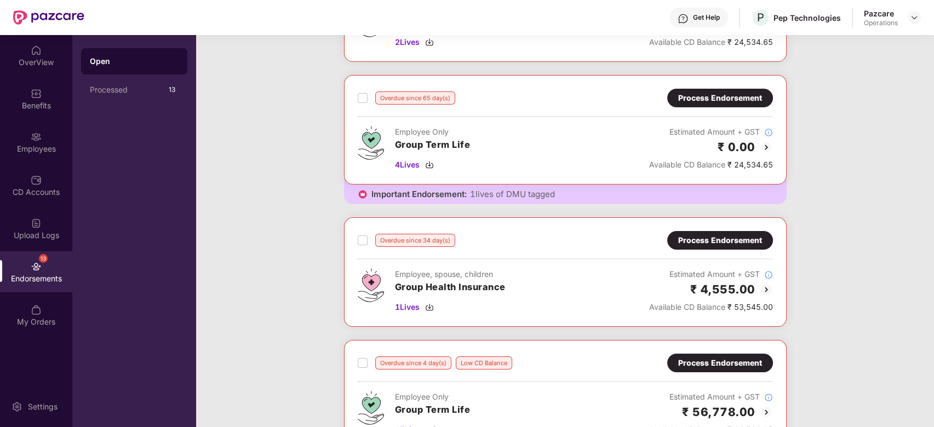
click at [716, 243] on div "Process Endorsement" at bounding box center [720, 241] width 84 height 12
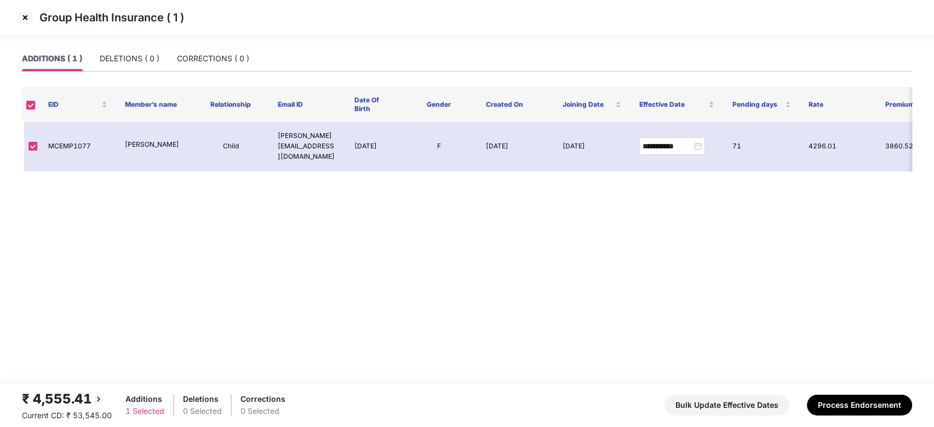
click at [24, 16] on img at bounding box center [25, 18] width 18 height 18
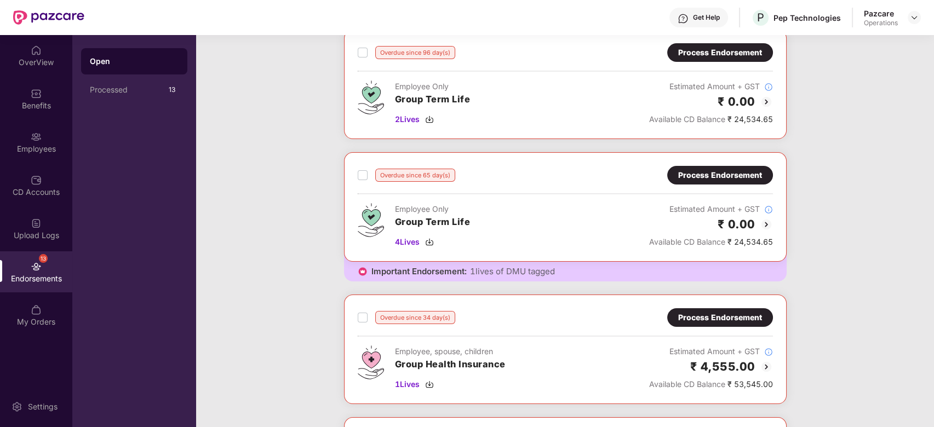
scroll to position [0, 0]
